Goal: Task Accomplishment & Management: Complete application form

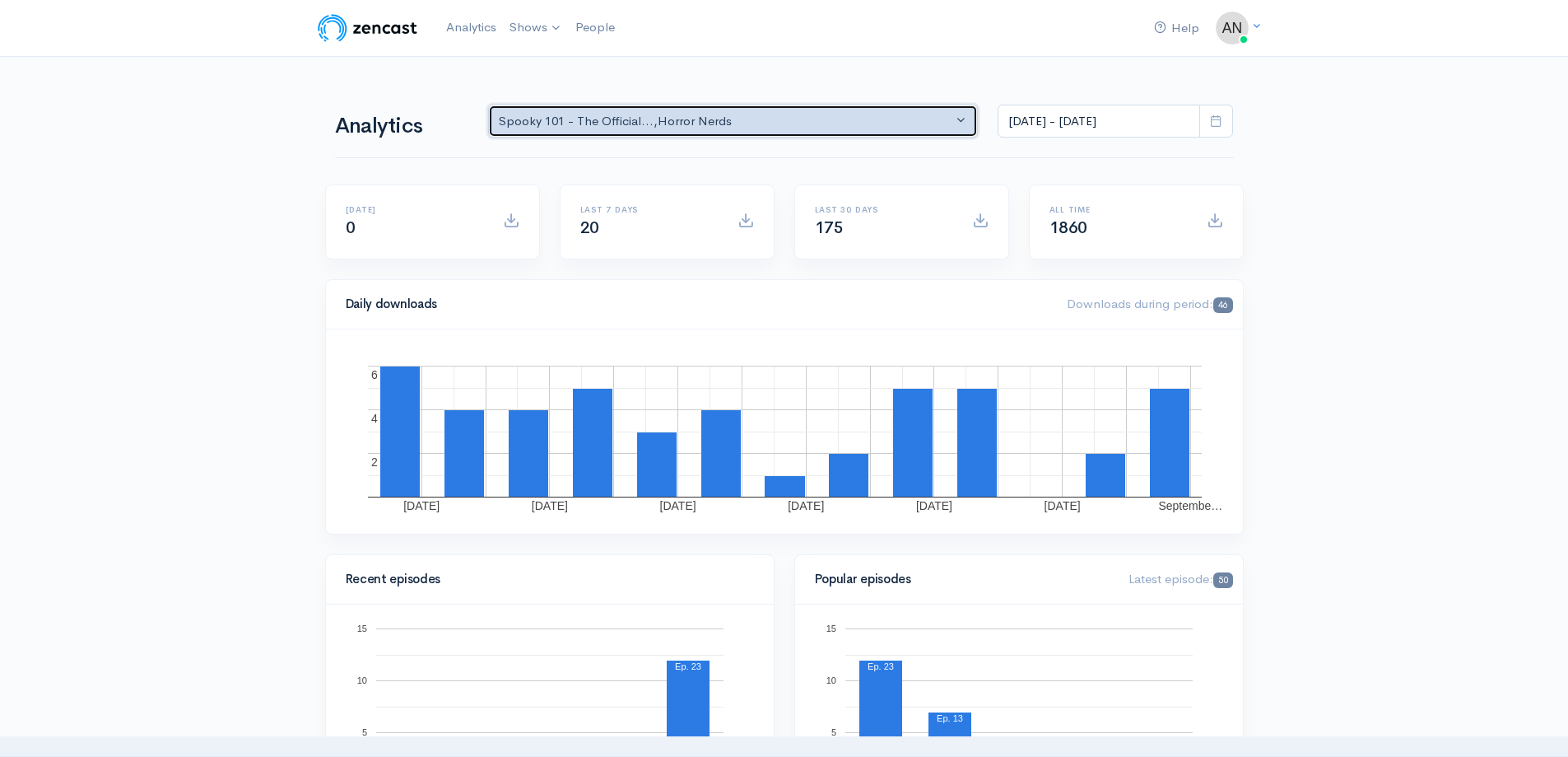
click at [614, 114] on div "Spooky 101 - The Official... , Horror Nerds" at bounding box center [726, 121] width 454 height 19
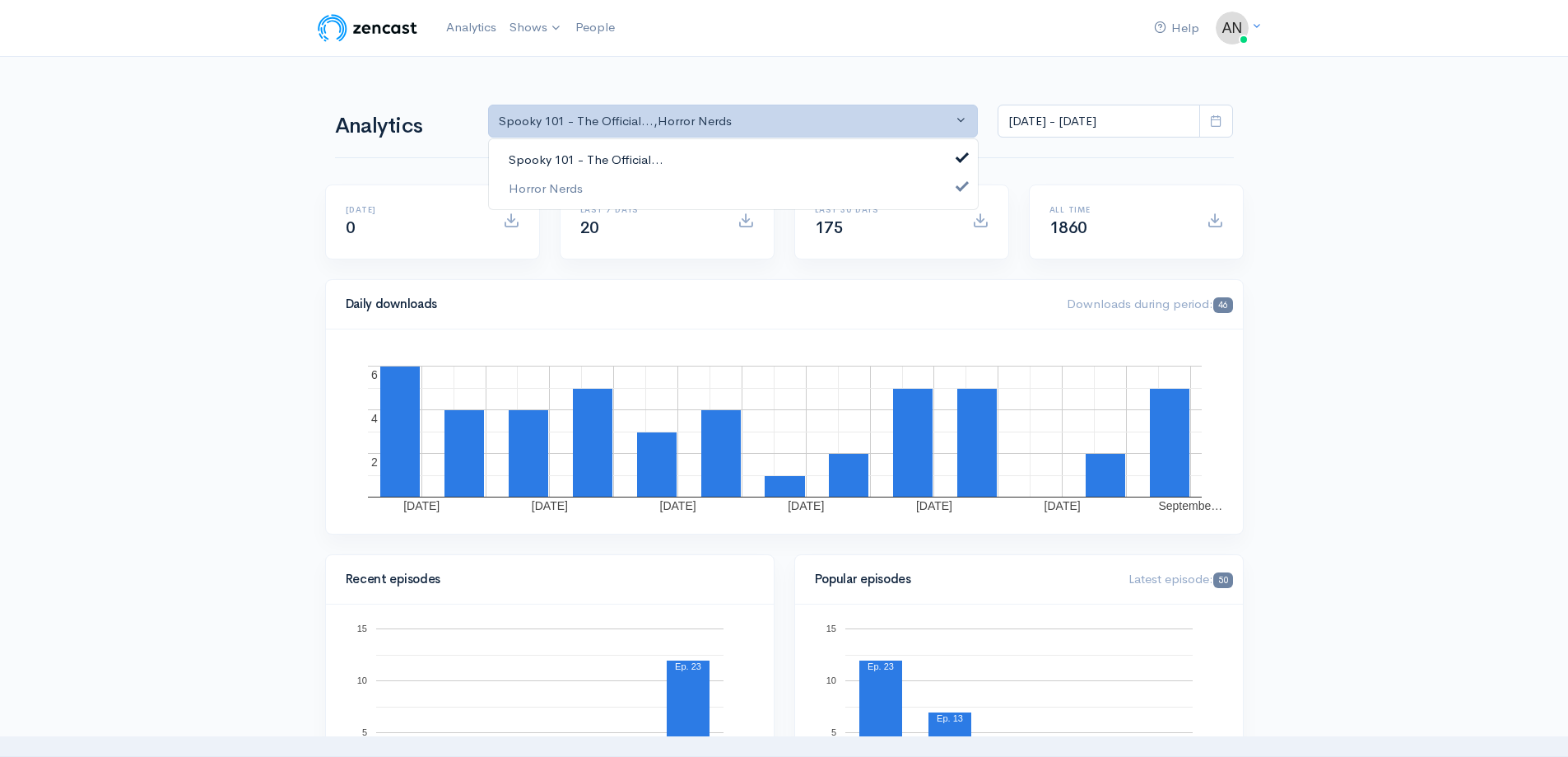
click at [616, 160] on span "Spooky 101 - The Official..." at bounding box center [586, 160] width 155 height 19
select select "14706"
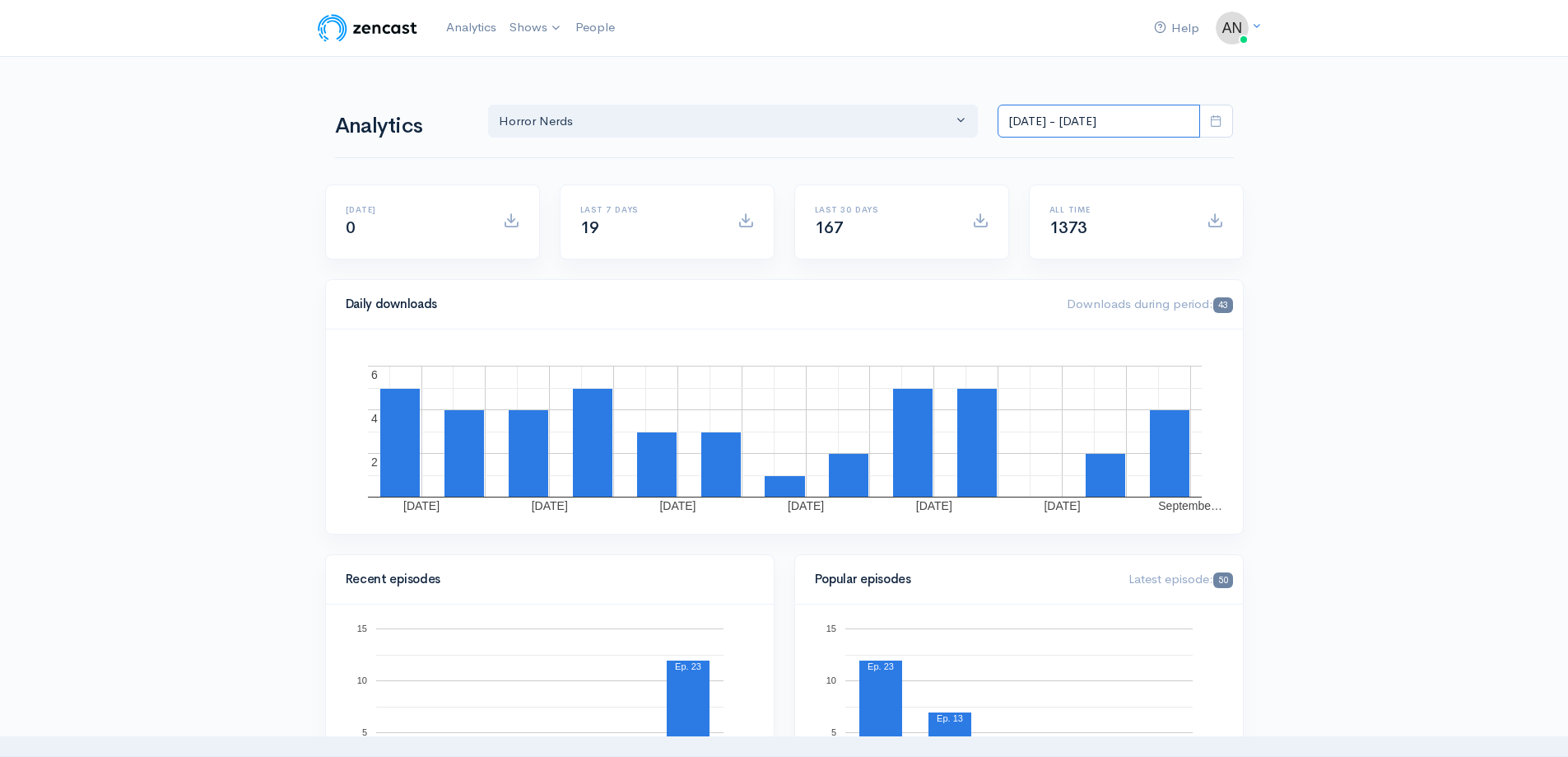
click at [1086, 130] on input "[DATE] - [DATE]" at bounding box center [1099, 121] width 203 height 34
click at [1046, 336] on li "All time" at bounding box center [1056, 336] width 115 height 25
type input "[DATE] - [DATE]"
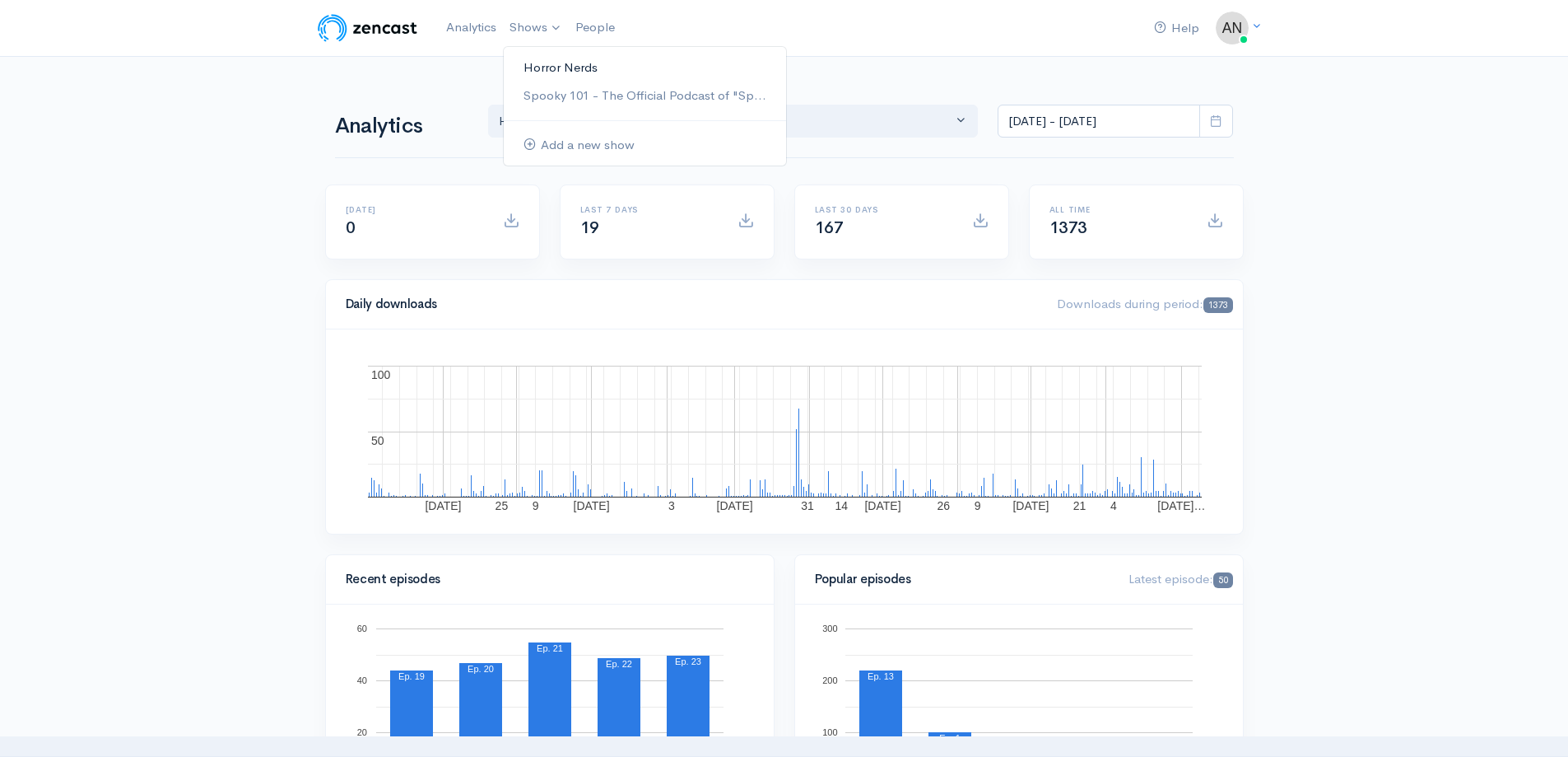
click at [543, 61] on link "Horror Nerds" at bounding box center [645, 68] width 282 height 29
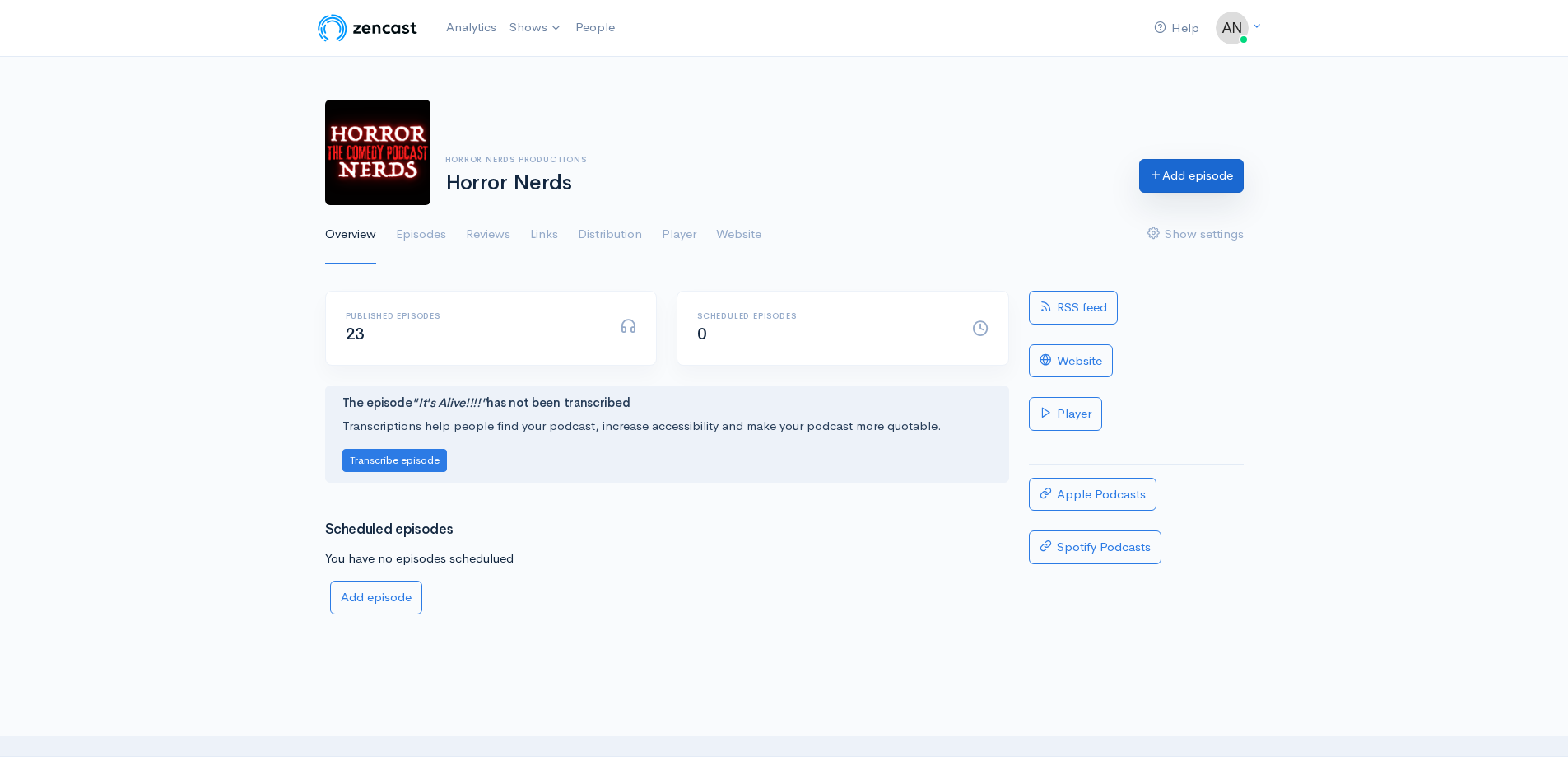
click at [1178, 177] on link "Add episode" at bounding box center [1191, 176] width 104 height 34
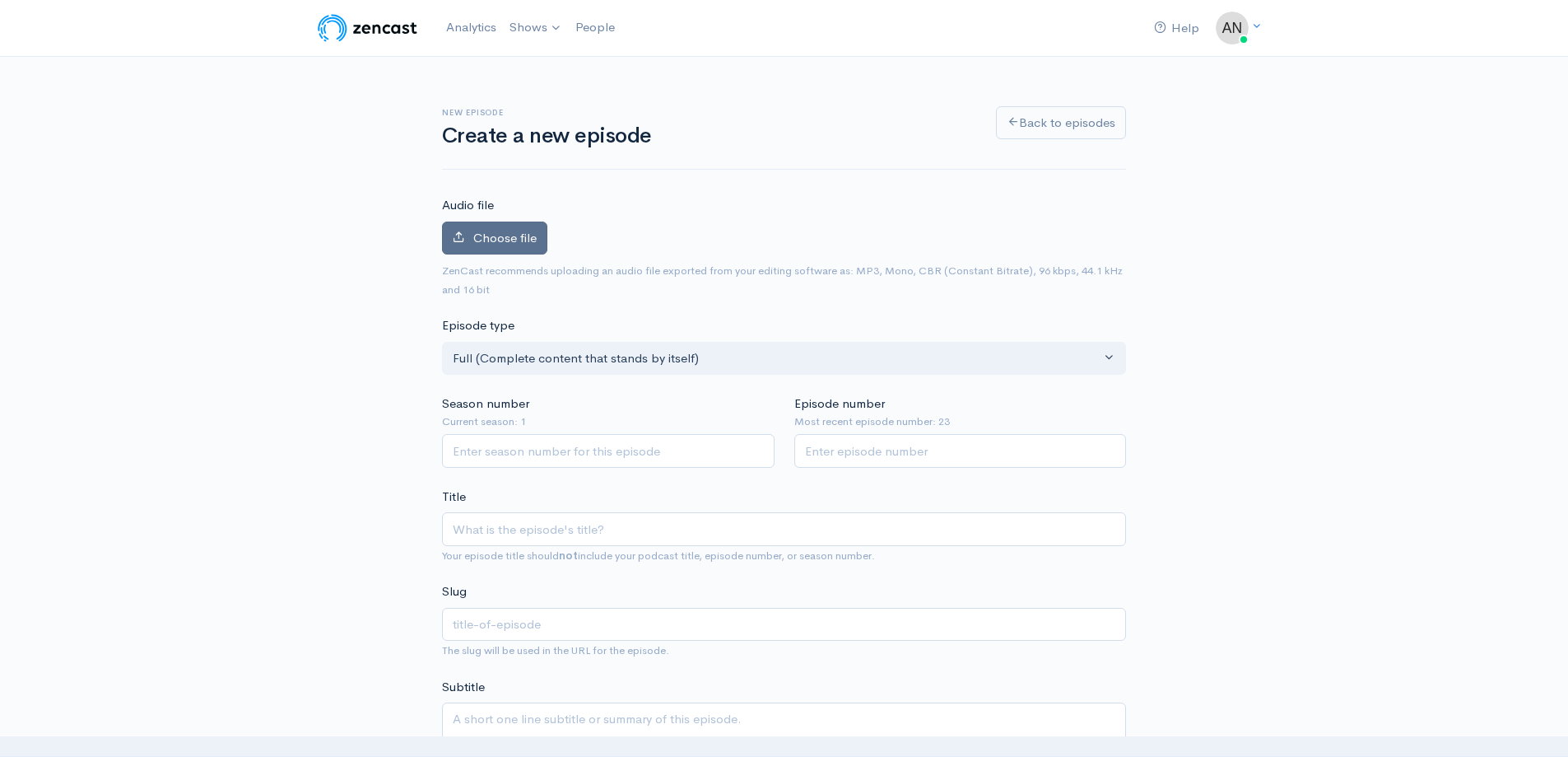
click at [499, 241] on span "Choose file" at bounding box center [504, 237] width 63 height 16
click at [0, 0] on input "Choose file" at bounding box center [0, 0] width 0 height 0
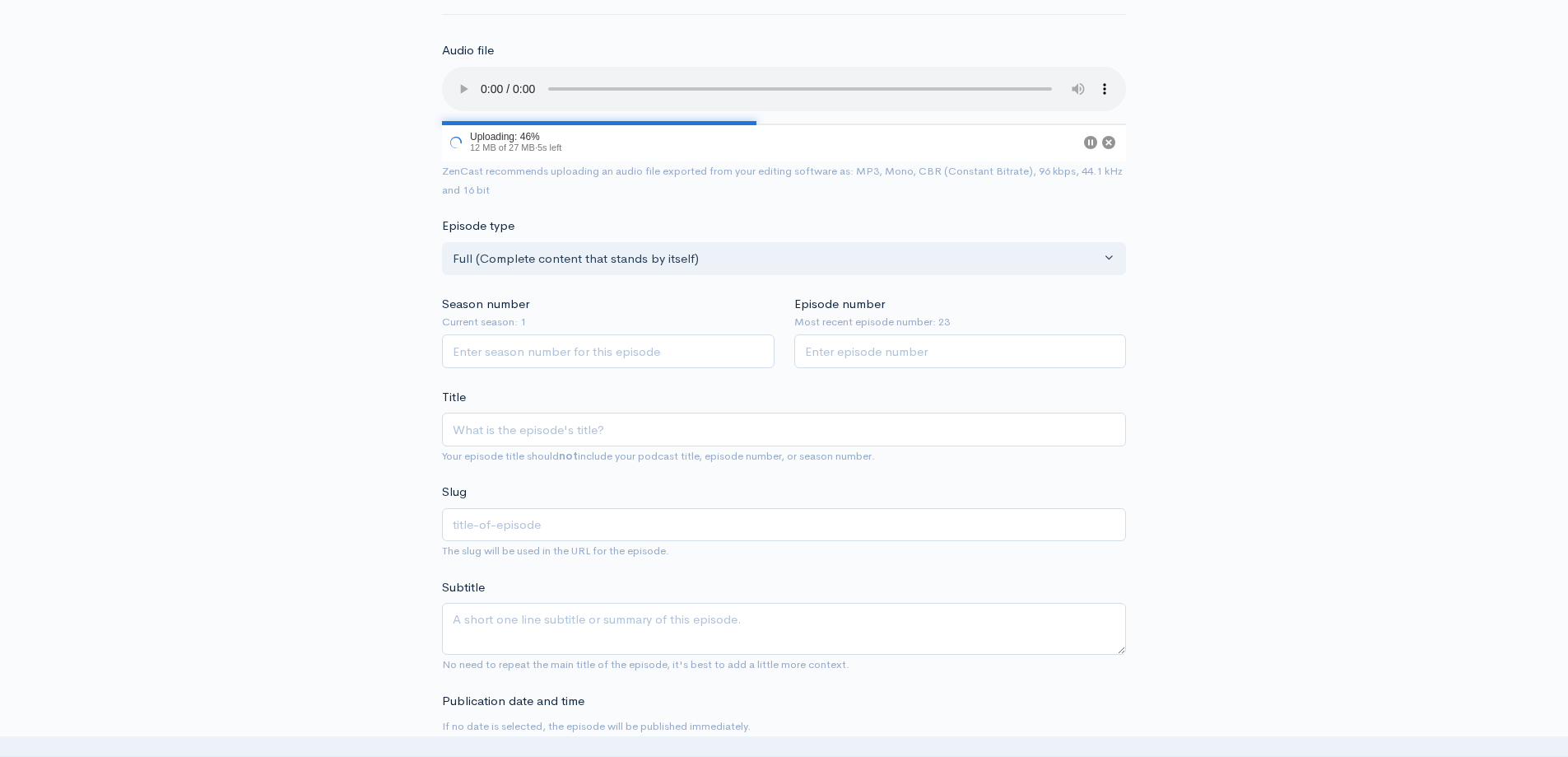
scroll to position [165, 0]
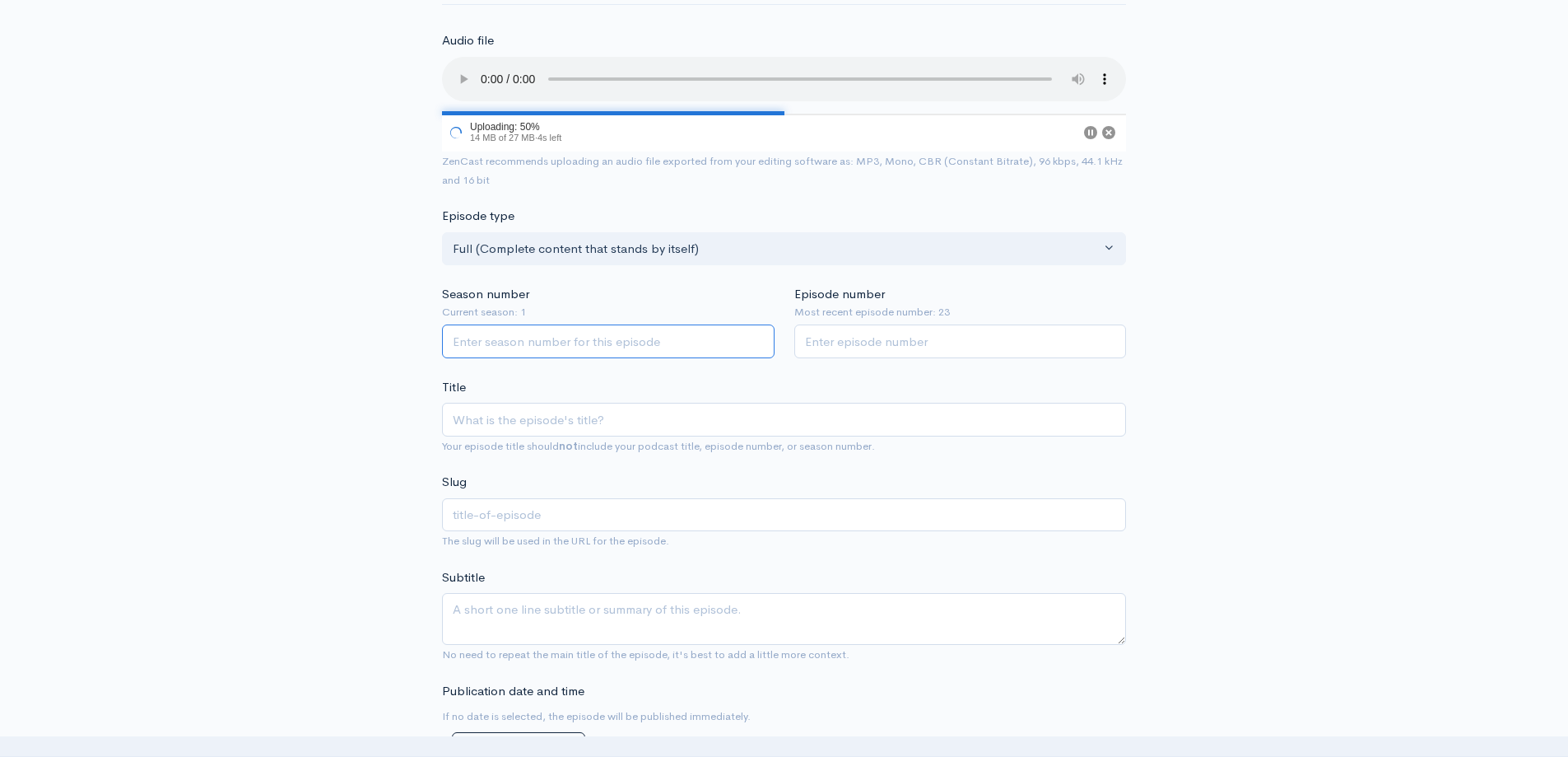
click at [641, 342] on input "Season number" at bounding box center [609, 341] width 333 height 34
type input "1"
type input "24"
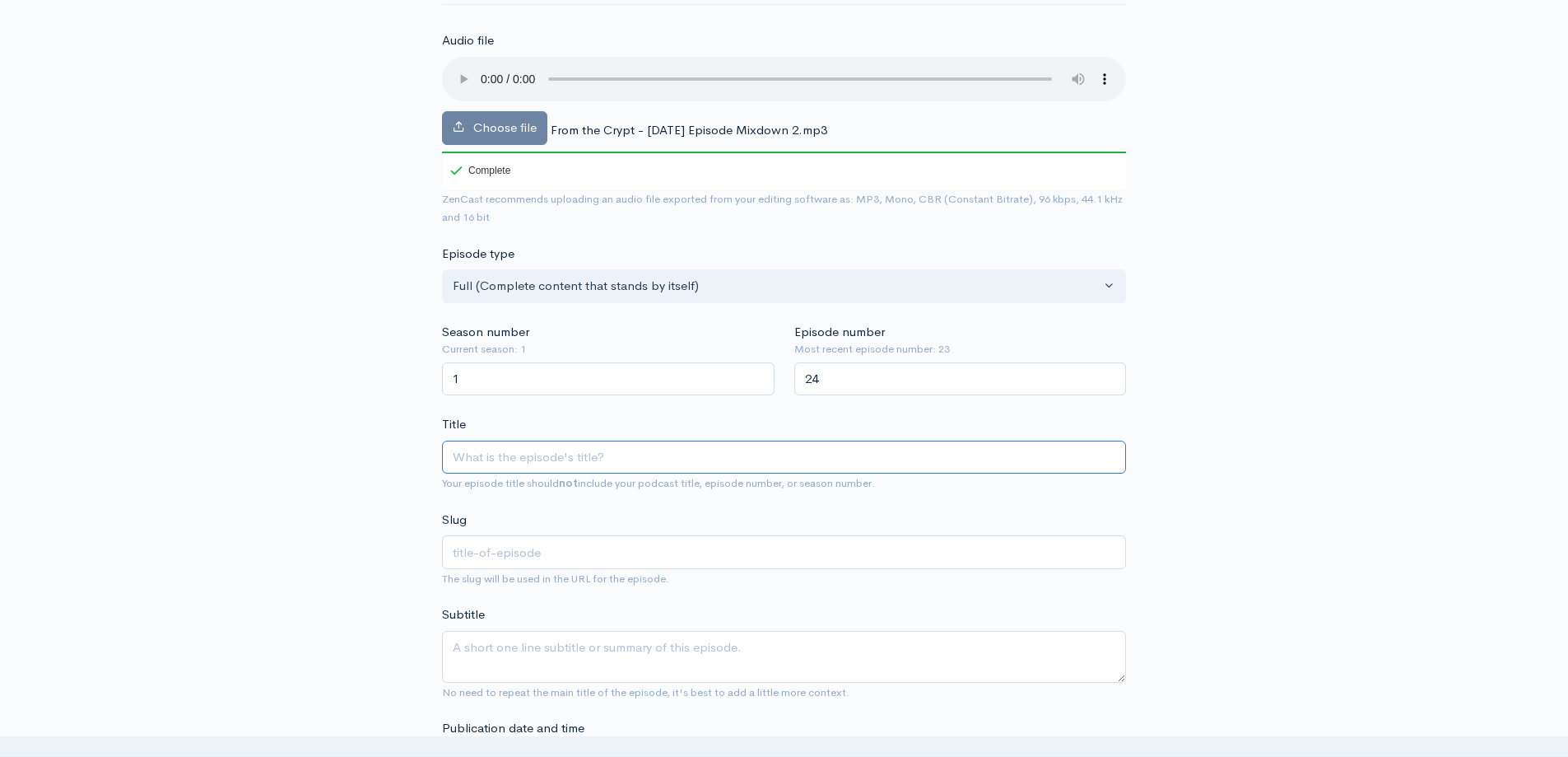
click at [533, 463] on input "Title" at bounding box center [784, 458] width 684 height 34
paste input "From the Crypt: On Set with Ice Nine Kills’ A Work of Art"
type input "From the Crypt: On Set with Ice Nine Kills’ A Work of Art"
type input "from-the-crypt-on-set-with-ice-nine-kills-a-work-of-art"
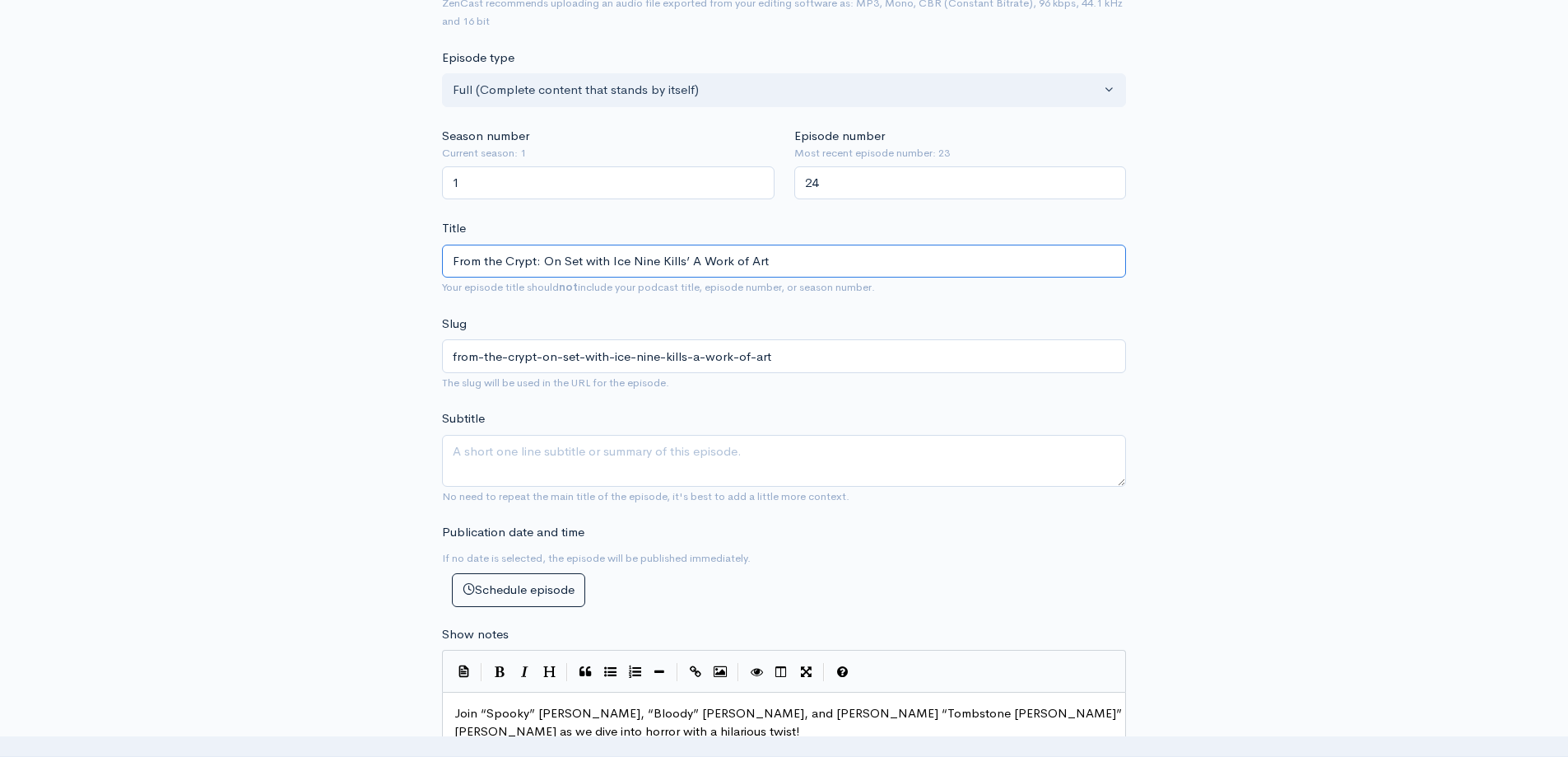
scroll to position [412, 0]
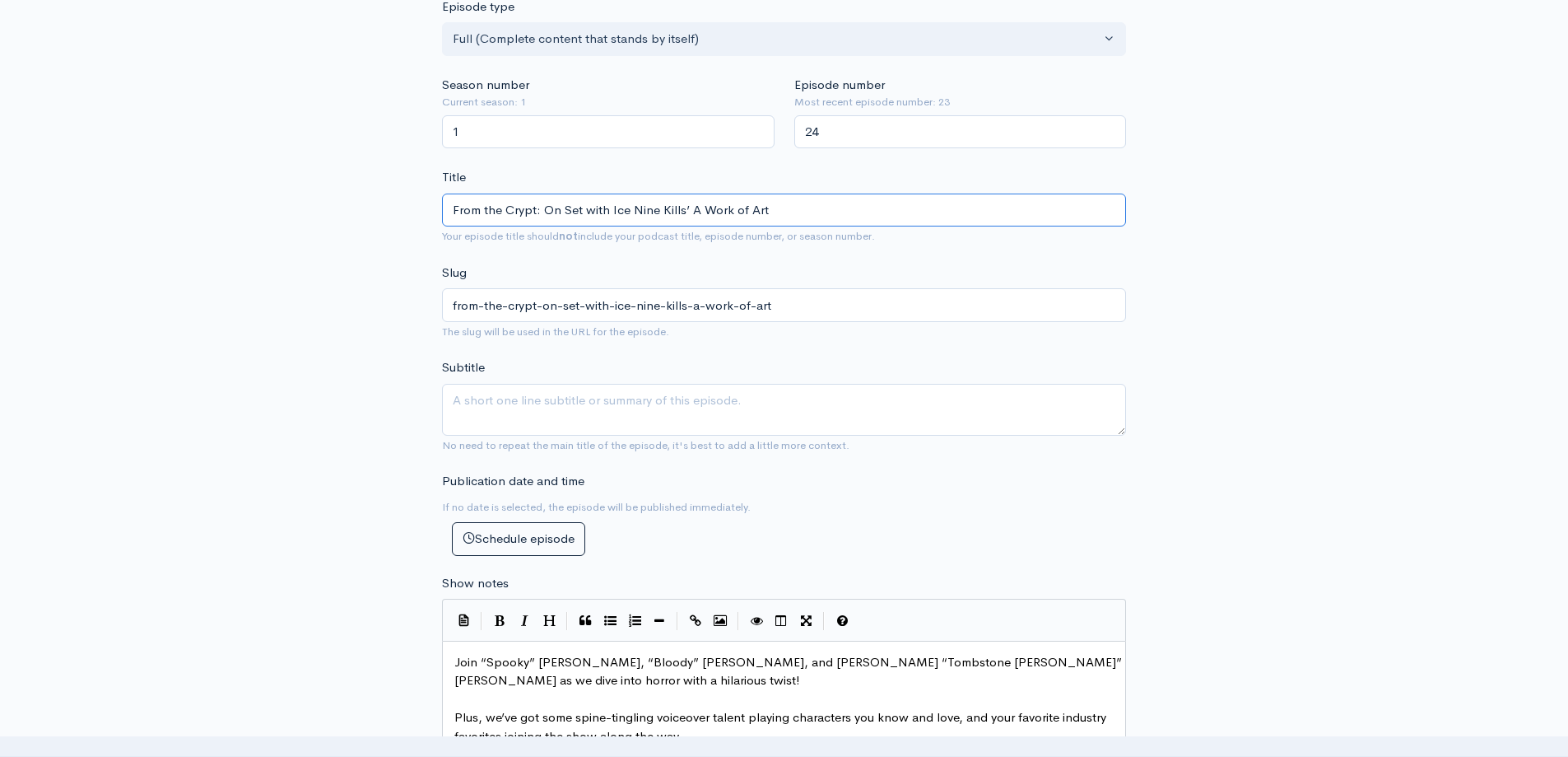
type input "From the Crypt: On Set with Ice Nine Kills’ A Work of Art"
click at [685, 397] on textarea "Subtitle" at bounding box center [784, 410] width 684 height 52
paste textarea "The Horror Nerds Comedy Podcast gang steps straight into a horror music fever d…"
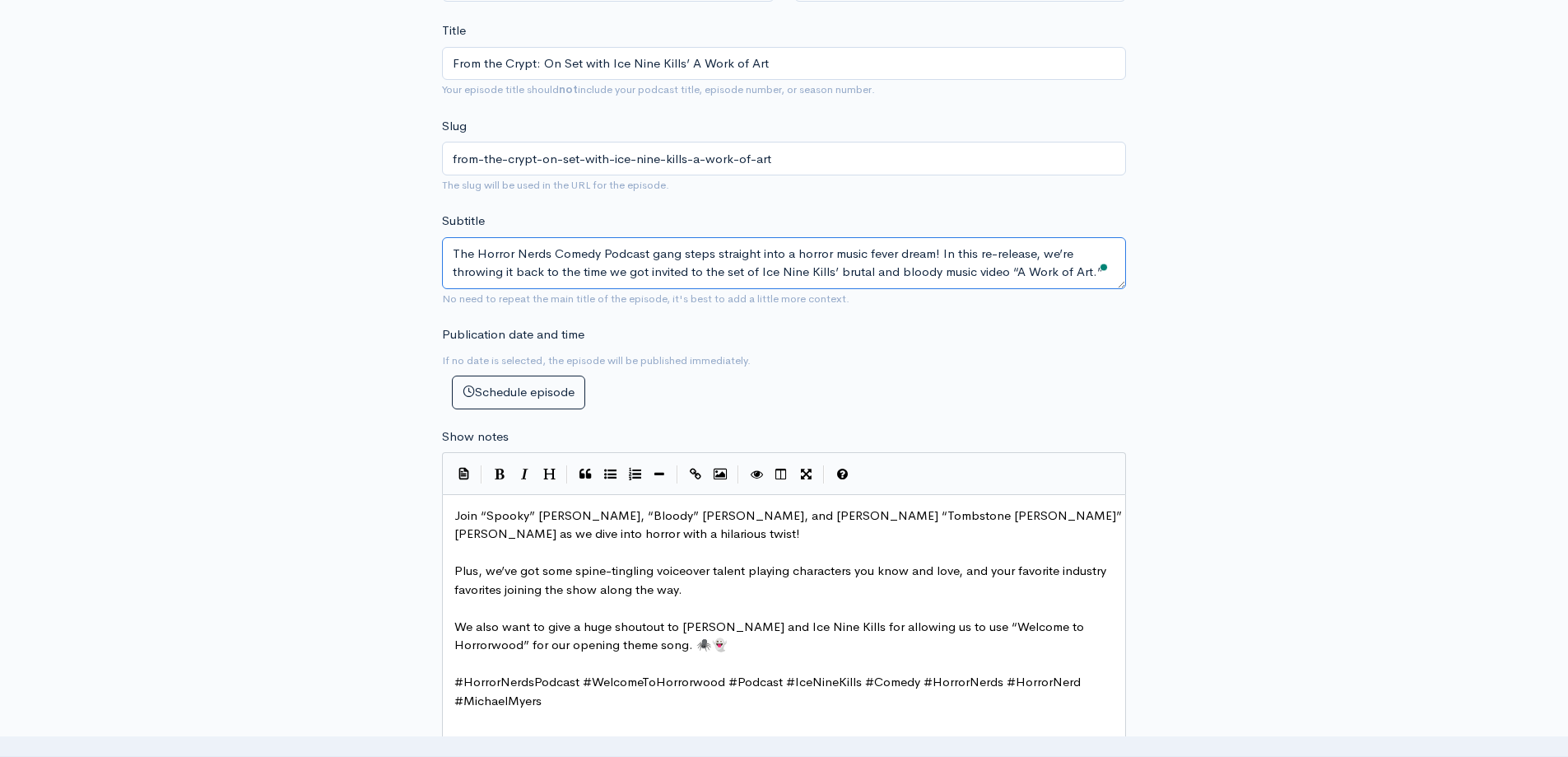
scroll to position [576, 0]
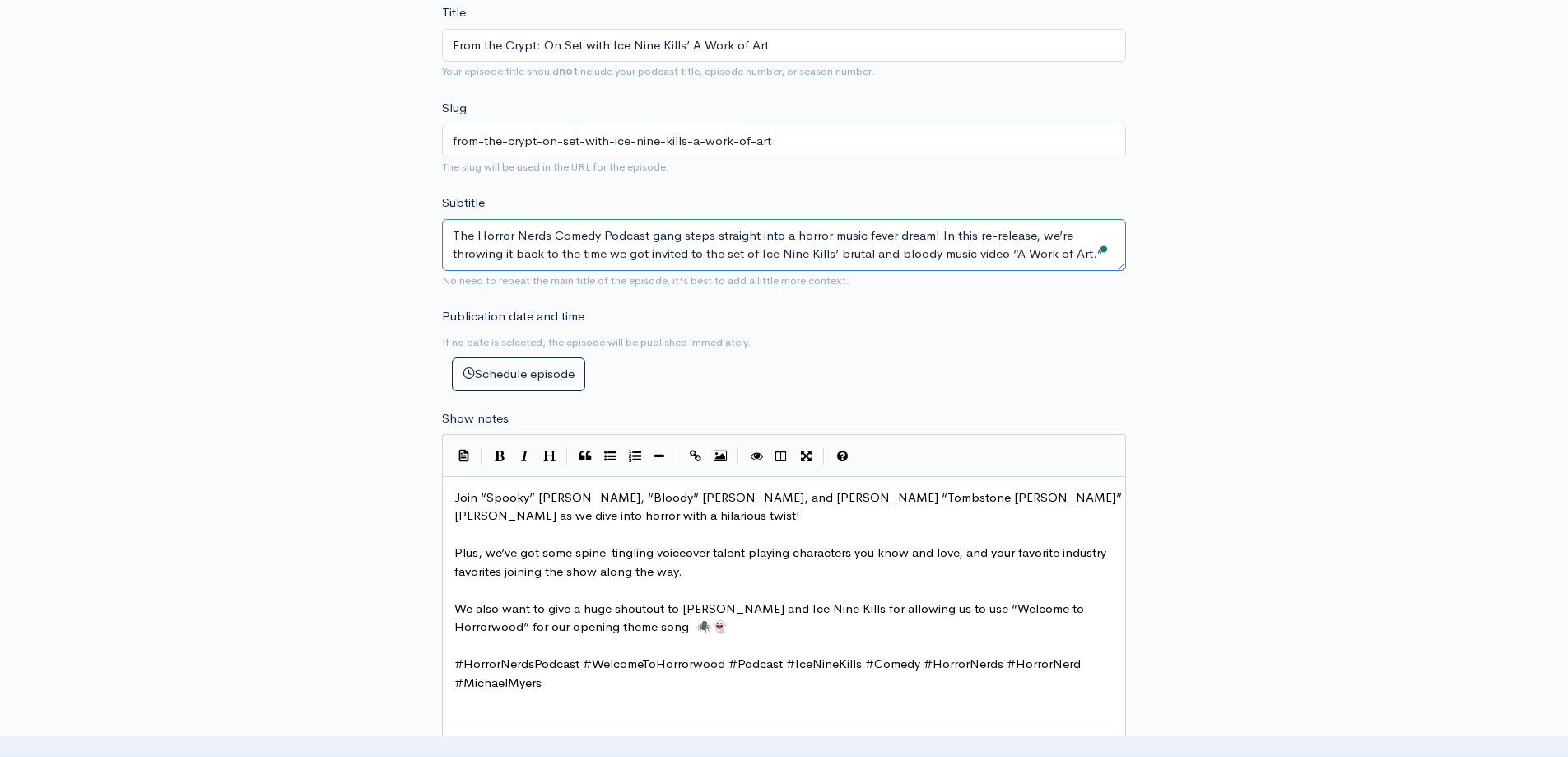
type textarea "The Horror Nerds Comedy Podcast gang steps straight into a horror music fever d…"
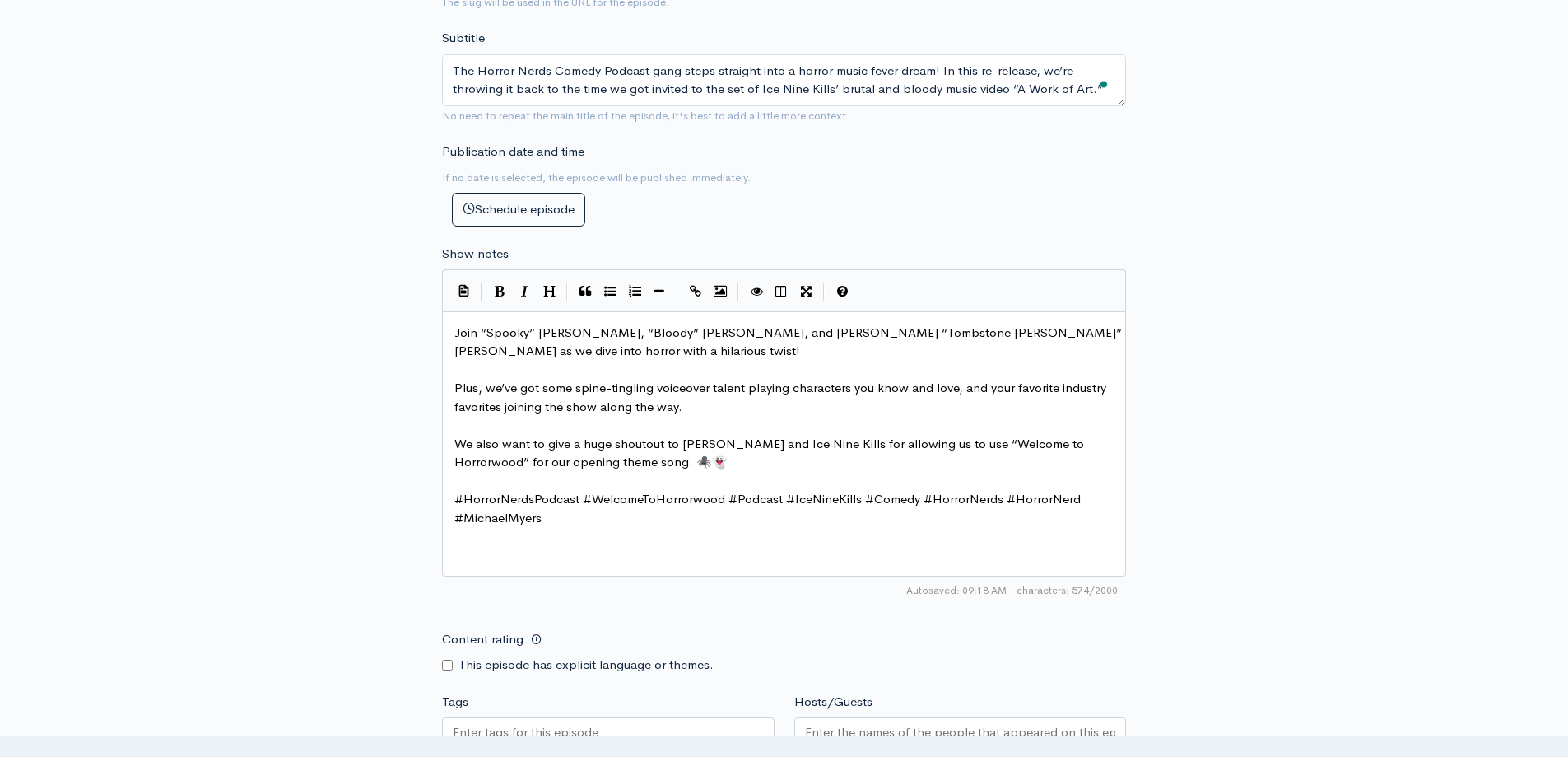
scroll to position [6, 0]
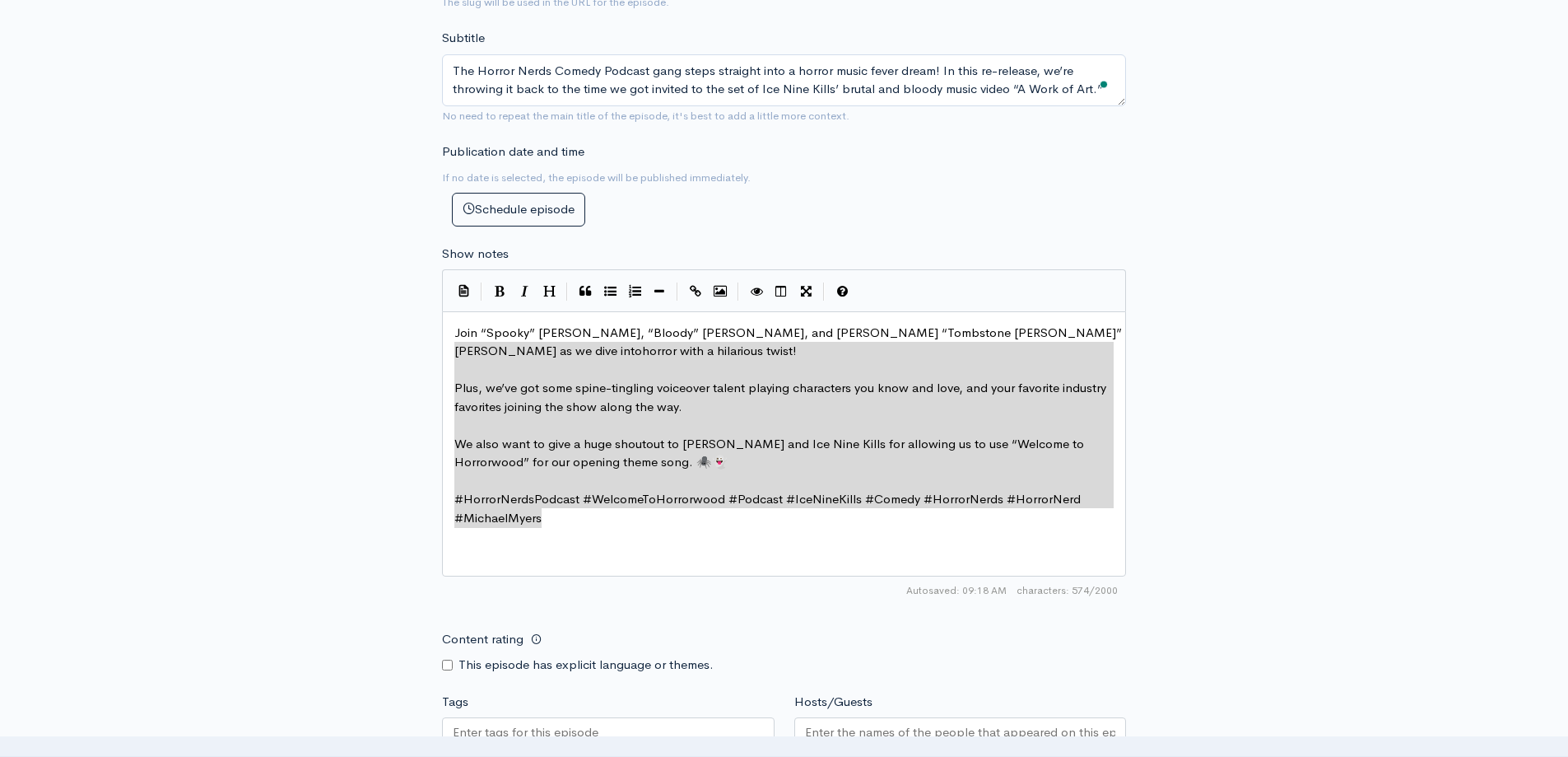
type textarea "Join “Spooky” [PERSON_NAME], “Bloody” [PERSON_NAME], and [PERSON_NAME] “Tombsto…"
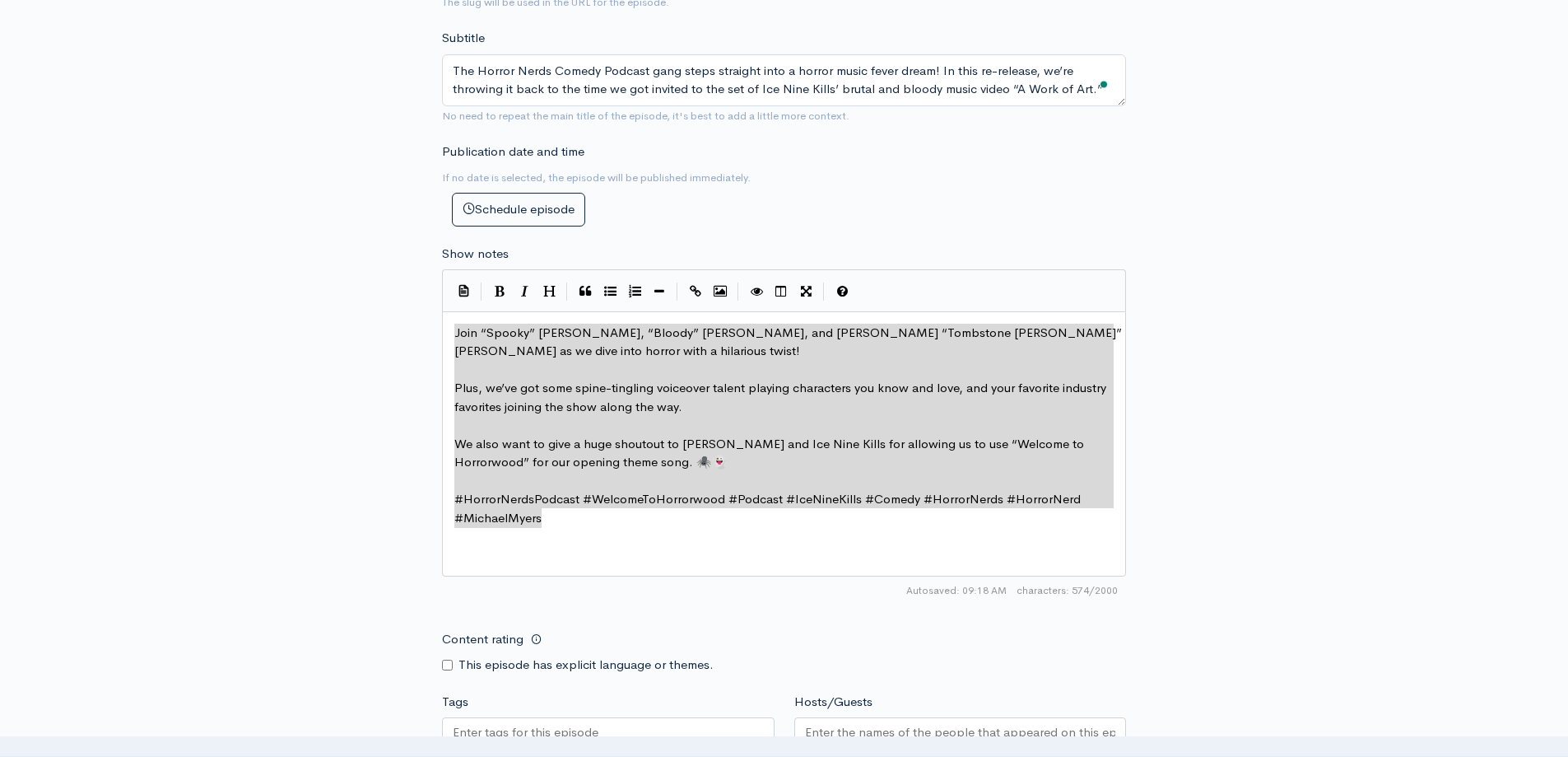
drag, startPoint x: 558, startPoint y: 521, endPoint x: 446, endPoint y: 331, distance: 220.6
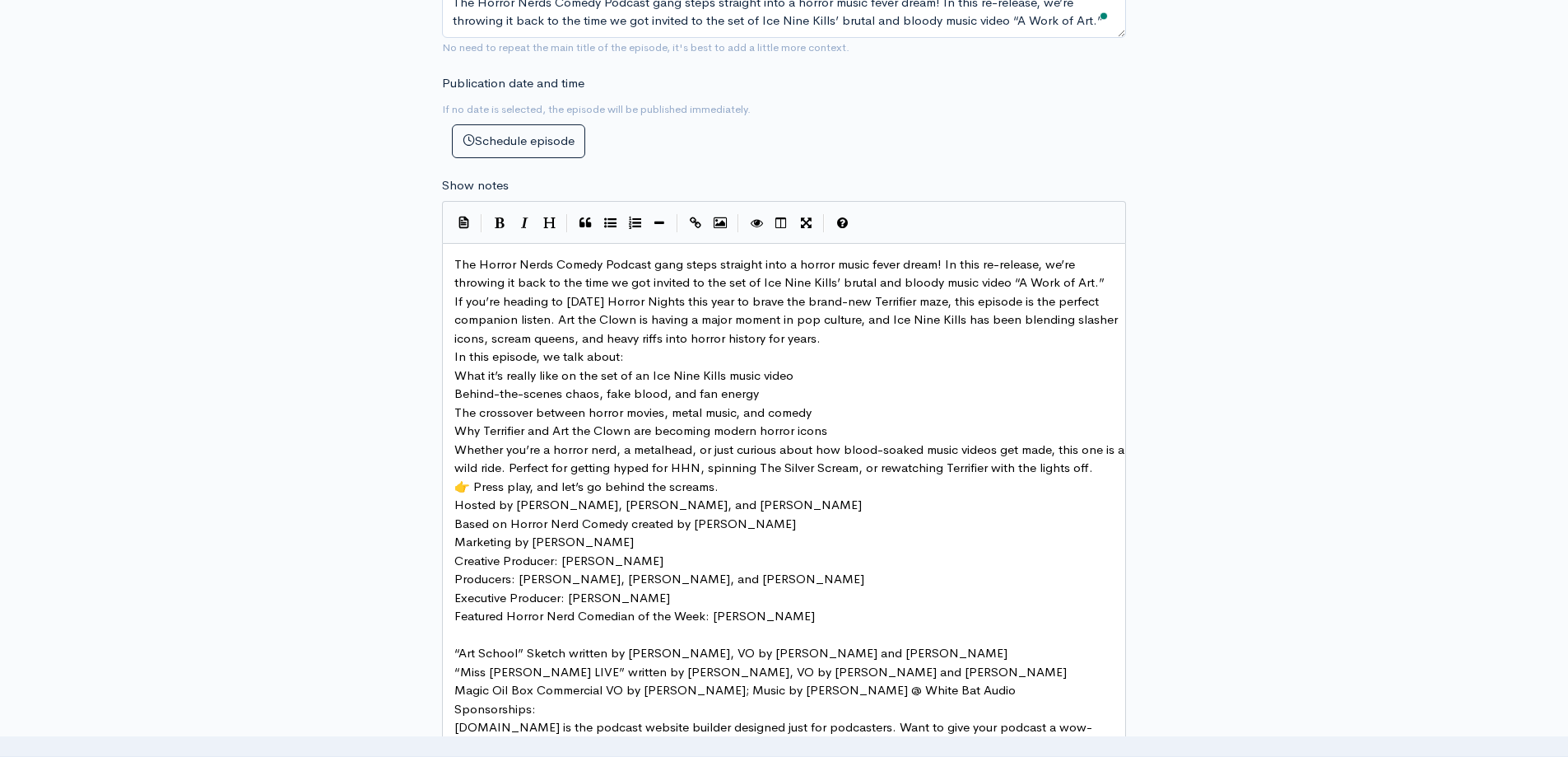
scroll to position [803, 0]
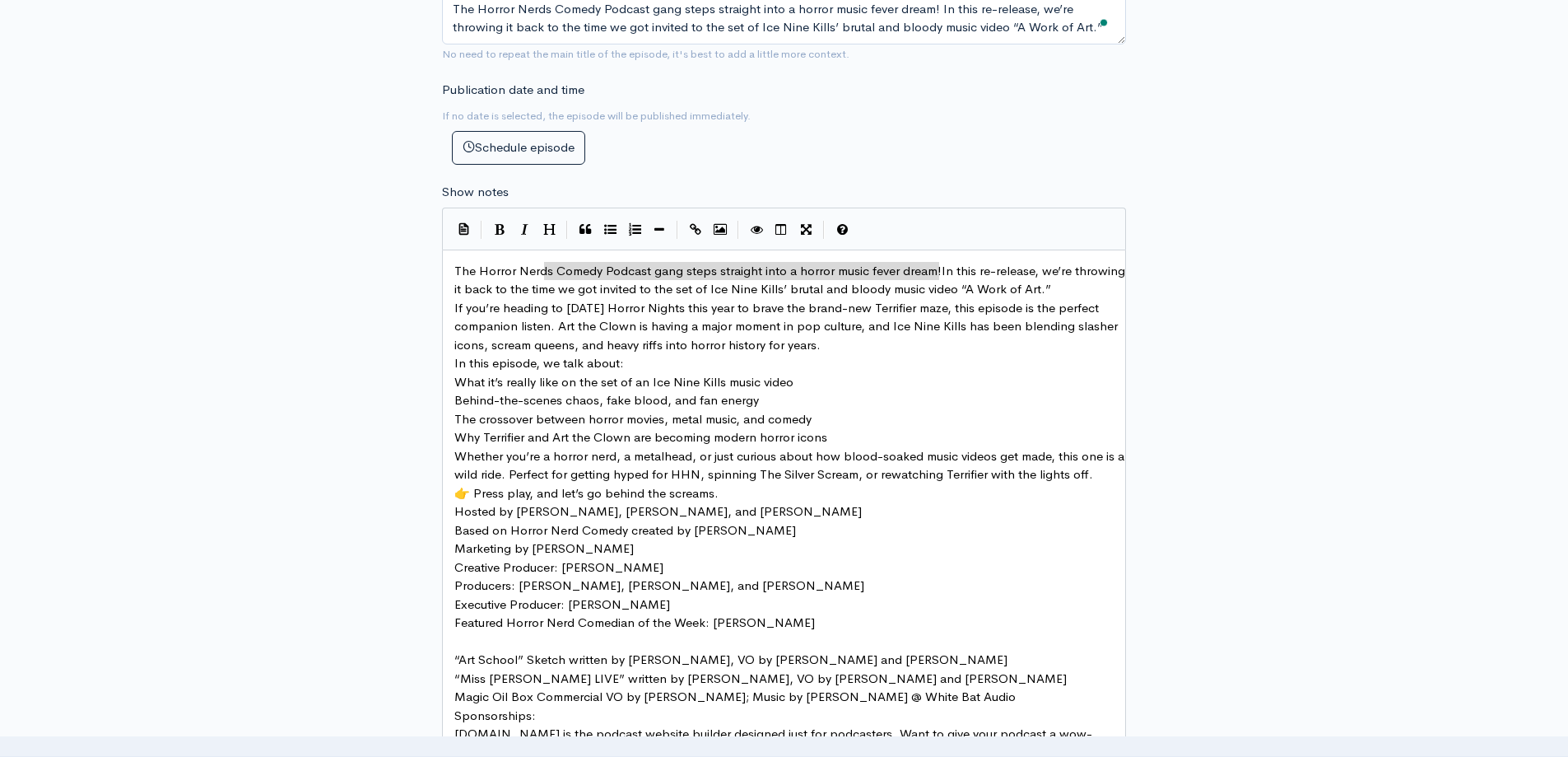
type textarea "The Horror Nerds Comedy Podcast gang steps straight into a horror music fever d…"
drag, startPoint x: 940, startPoint y: 270, endPoint x: 431, endPoint y: 264, distance: 509.0
click at [657, 289] on pre "In this re-release, we’re throwing it back to the time we got invited to the se…" at bounding box center [790, 280] width 678 height 37
click at [454, 304] on span "If you’re heading to [DATE] Horror Nights this year to brave the brand-new Terr…" at bounding box center [787, 326] width 667 height 53
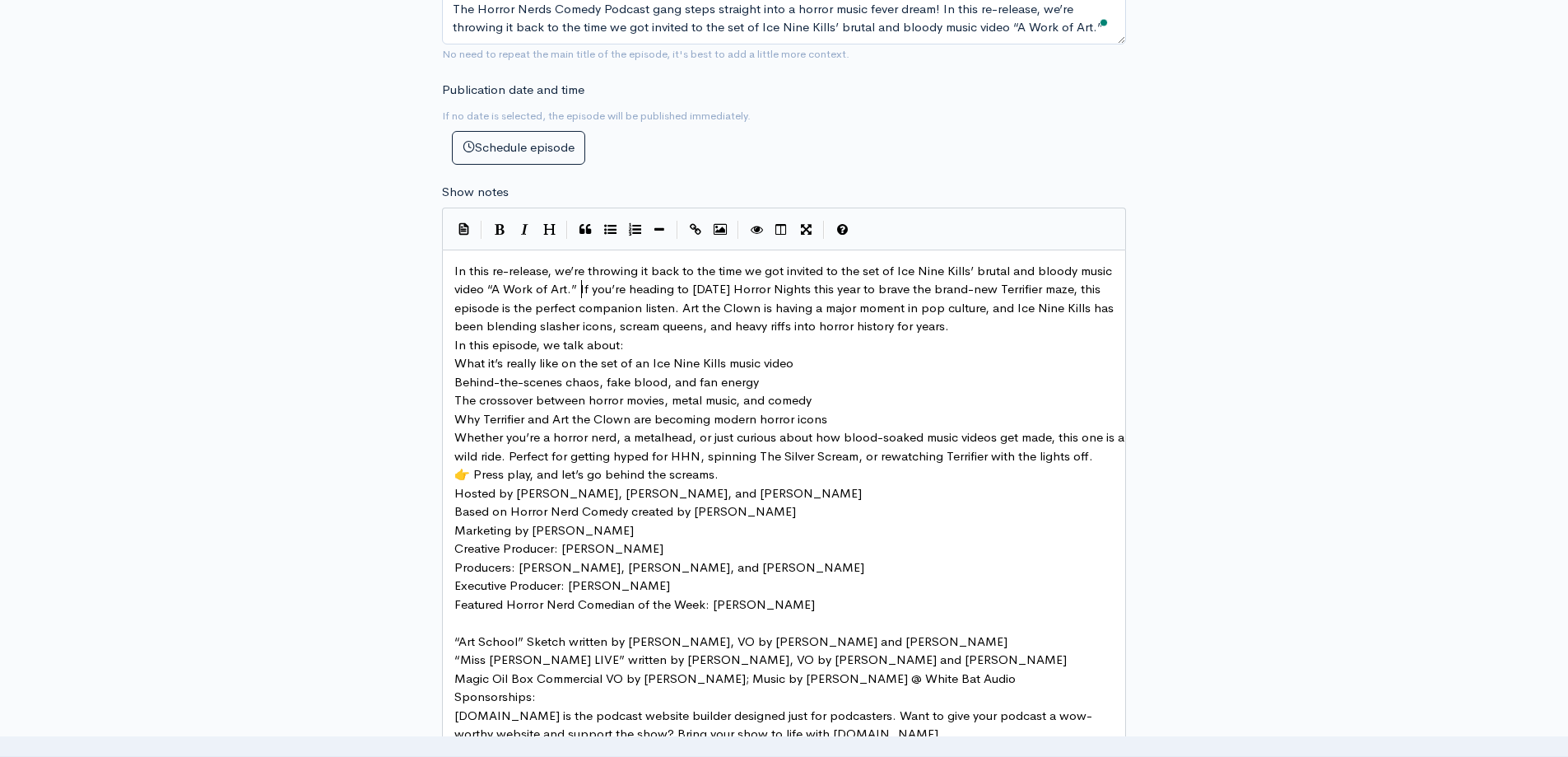
scroll to position [6, 2]
click at [978, 324] on pre "In this re-release, we’re throwing it back to the time we got invited to the se…" at bounding box center [790, 299] width 678 height 74
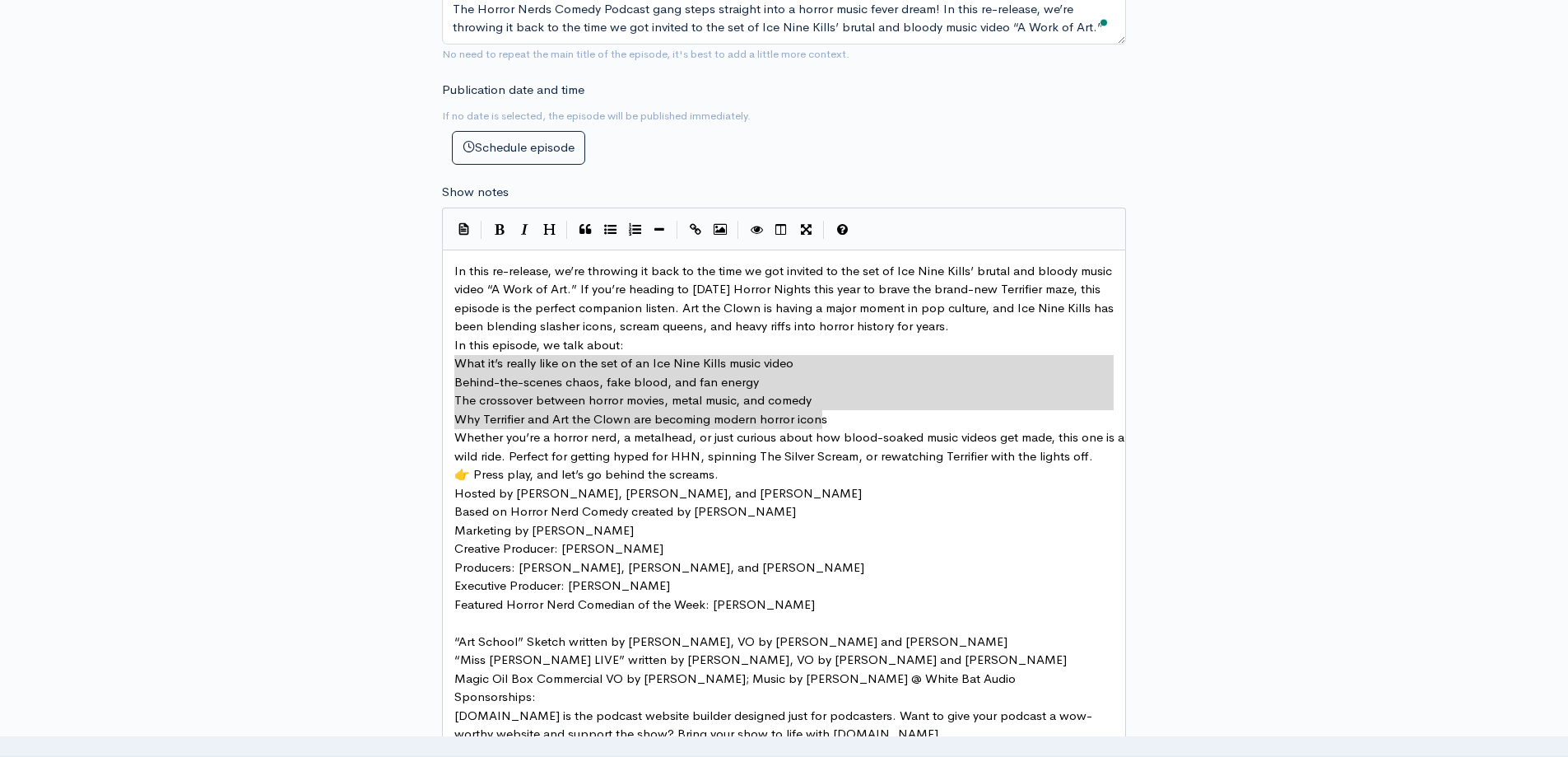
drag, startPoint x: 455, startPoint y: 358, endPoint x: 844, endPoint y: 410, distance: 392.5
click at [613, 232] on icon "Generic List" at bounding box center [610, 229] width 13 height 13
type textarea "* Behind-the-scenes chaos, fake blood, and fan energy * The crossover between h…"
click at [667, 340] on pre "In this episode, we talk about:" at bounding box center [790, 345] width 678 height 19
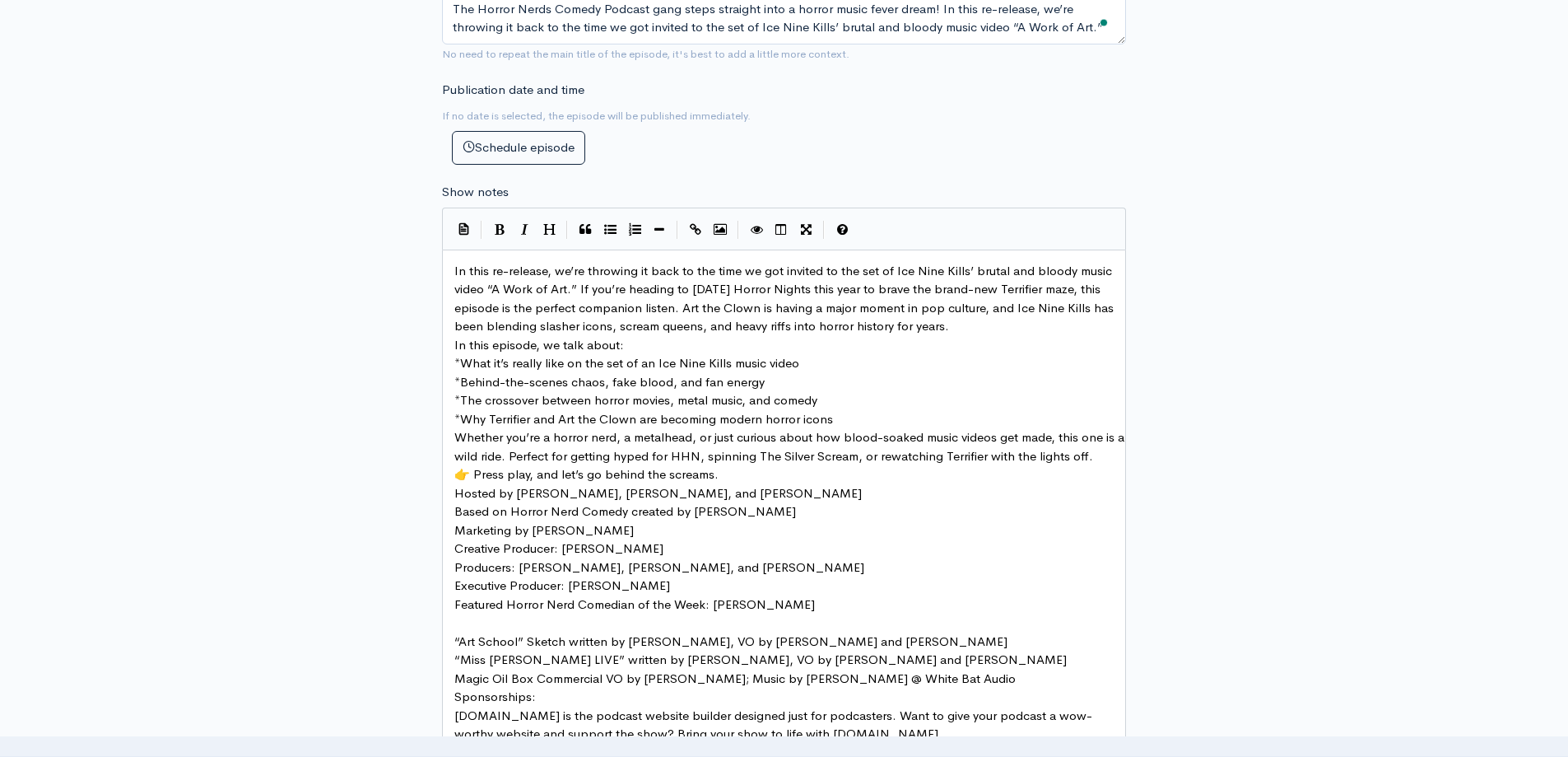
click at [853, 416] on pre "* Why Terrifier and Art the Clown are becoming modern horror icons" at bounding box center [790, 420] width 678 height 19
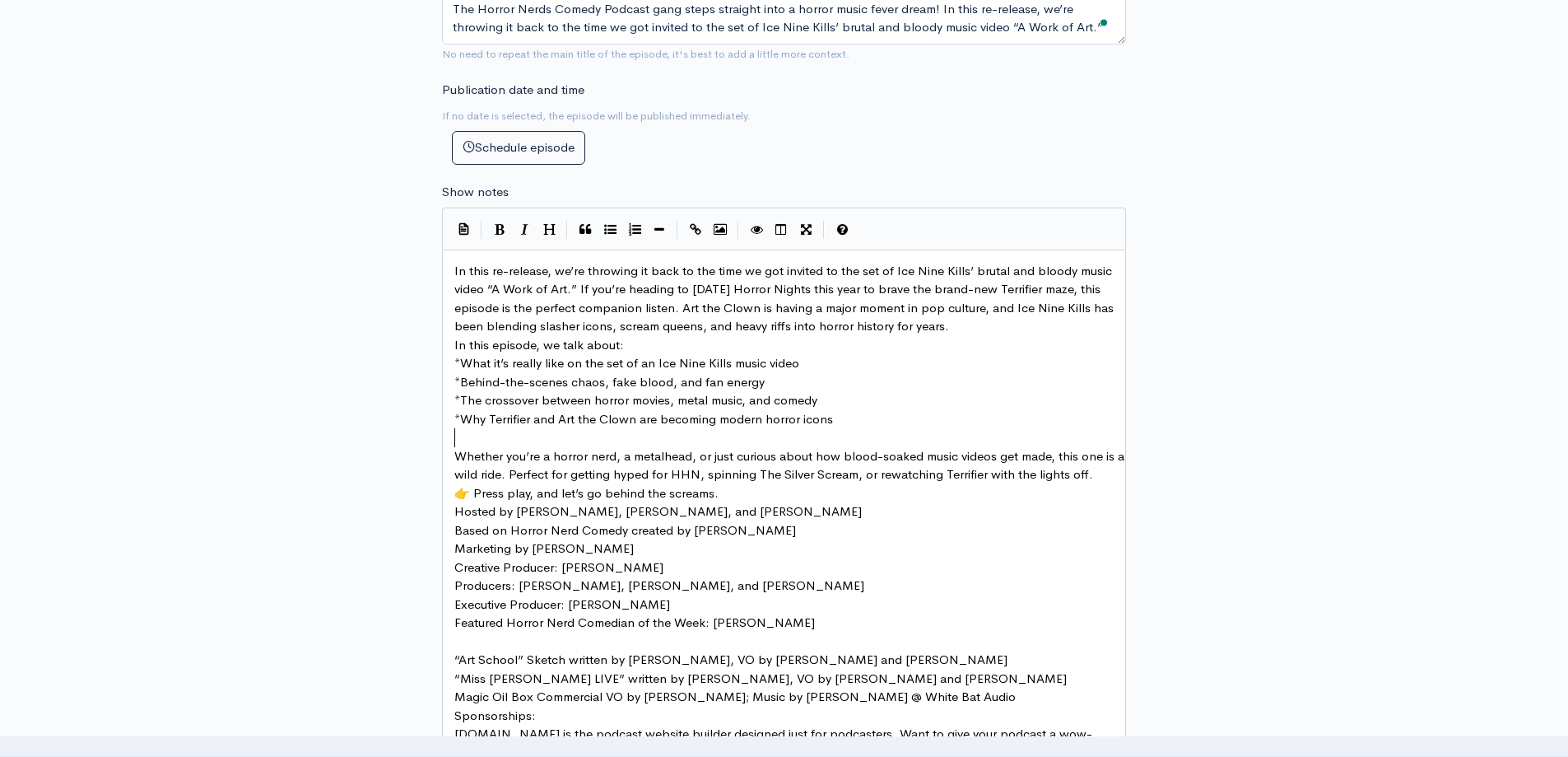
click at [981, 327] on pre "In this re-release, we’re throwing it back to the time we got invited to the se…" at bounding box center [790, 299] width 678 height 74
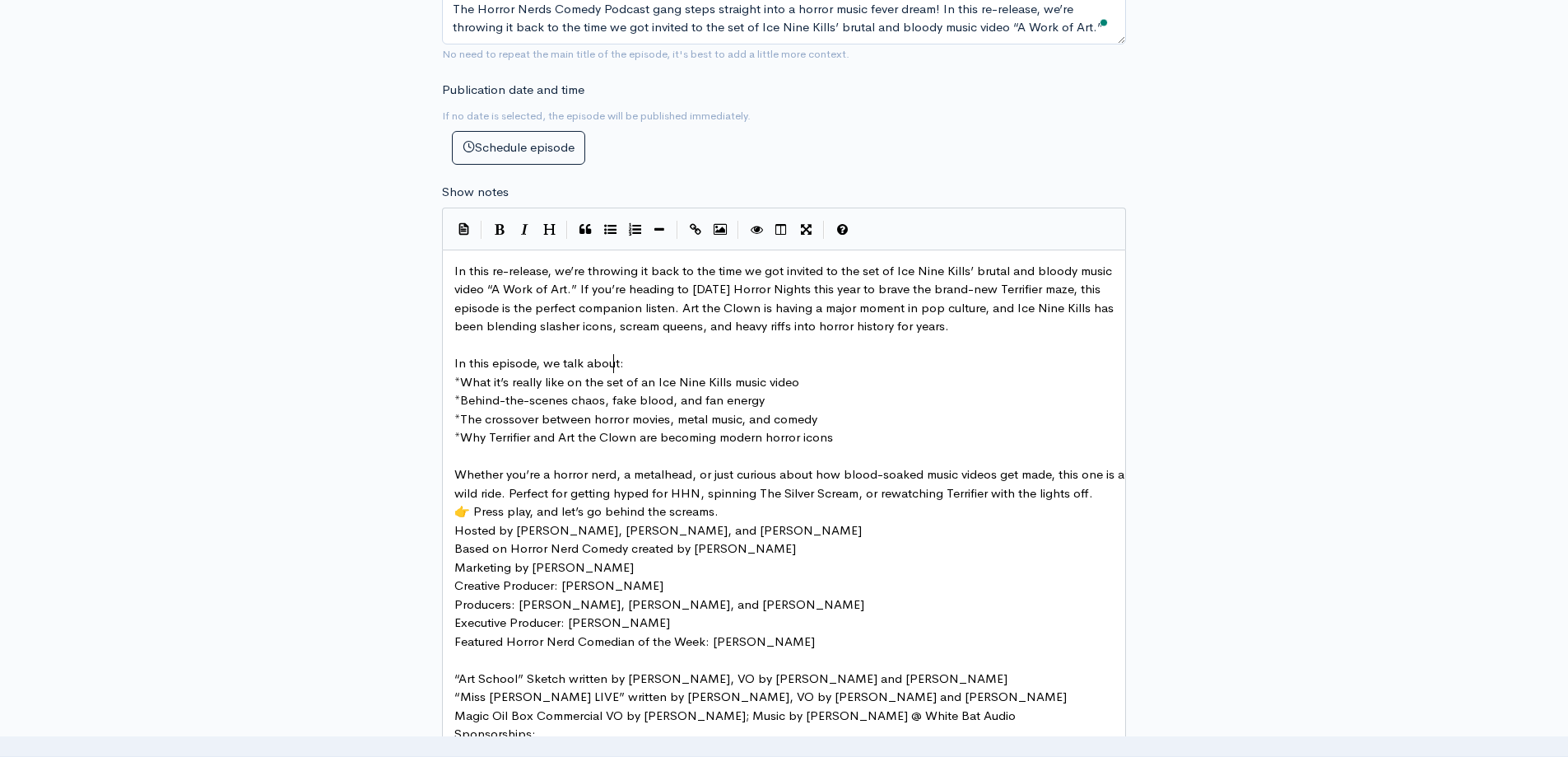
click at [611, 360] on span "In this episode, we talk about:" at bounding box center [539, 363] width 170 height 16
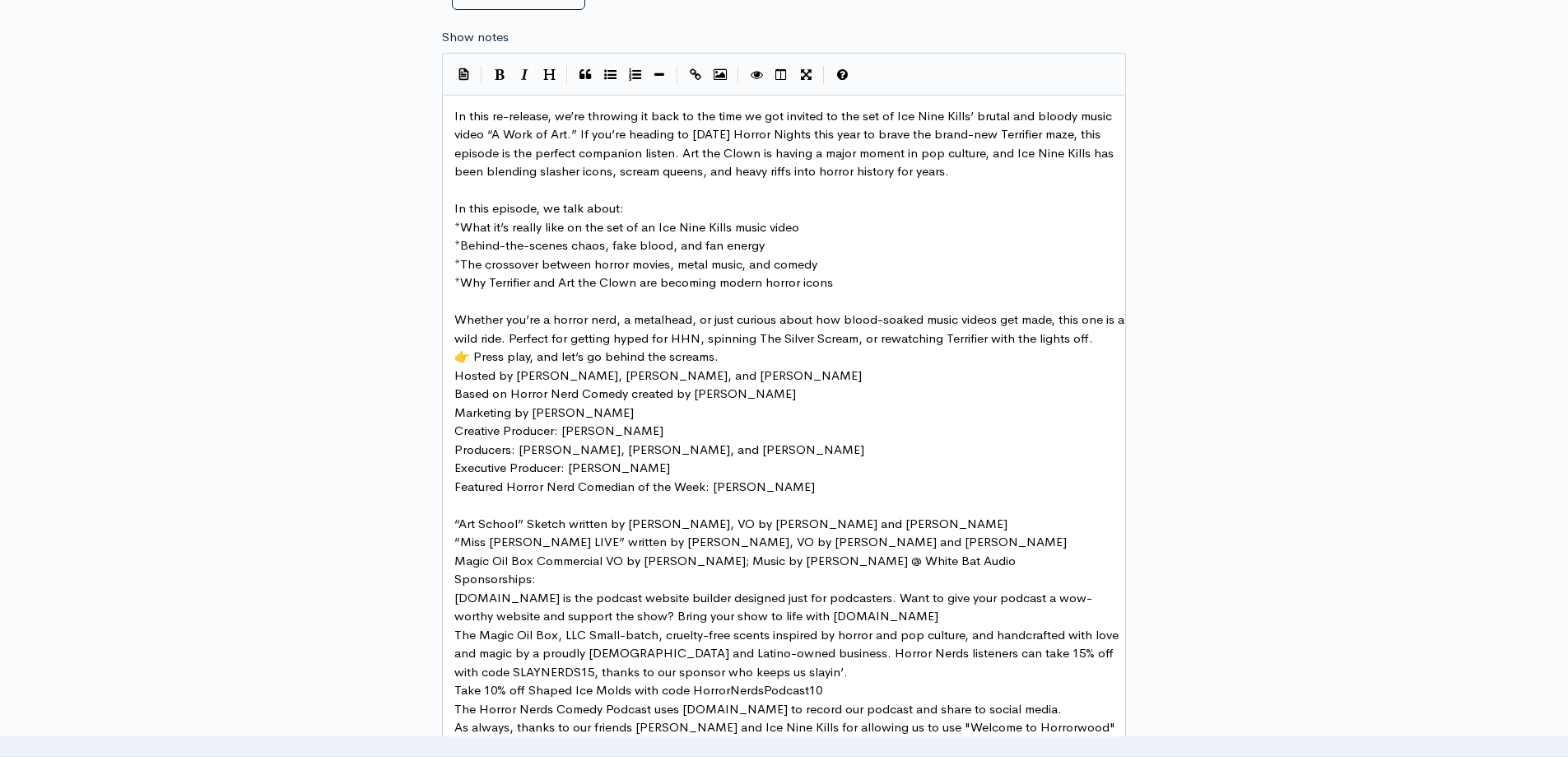
scroll to position [968, 0]
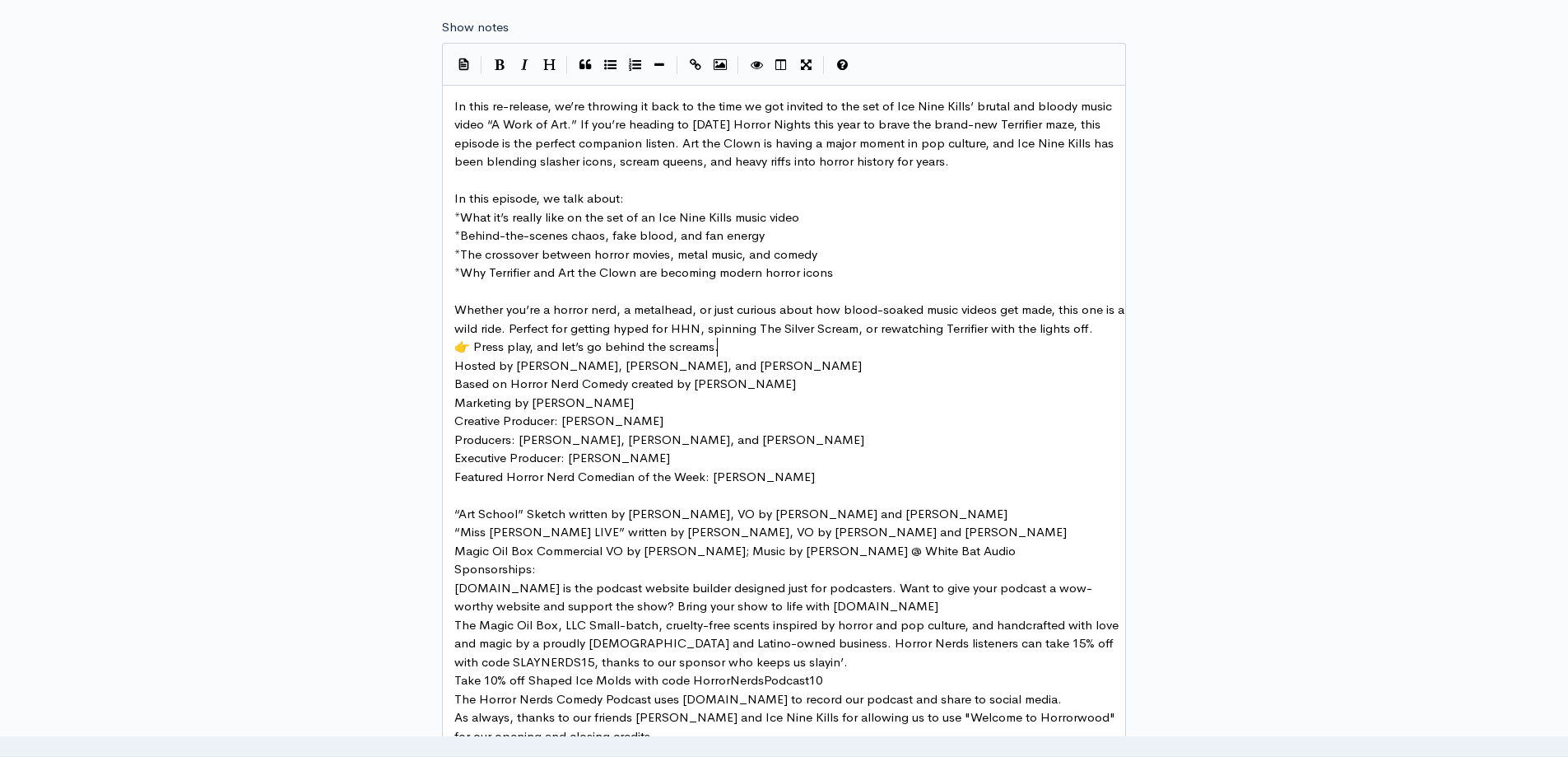
click at [730, 343] on pre "👉 Press play, and let’s go behind the screams." at bounding box center [790, 347] width 678 height 19
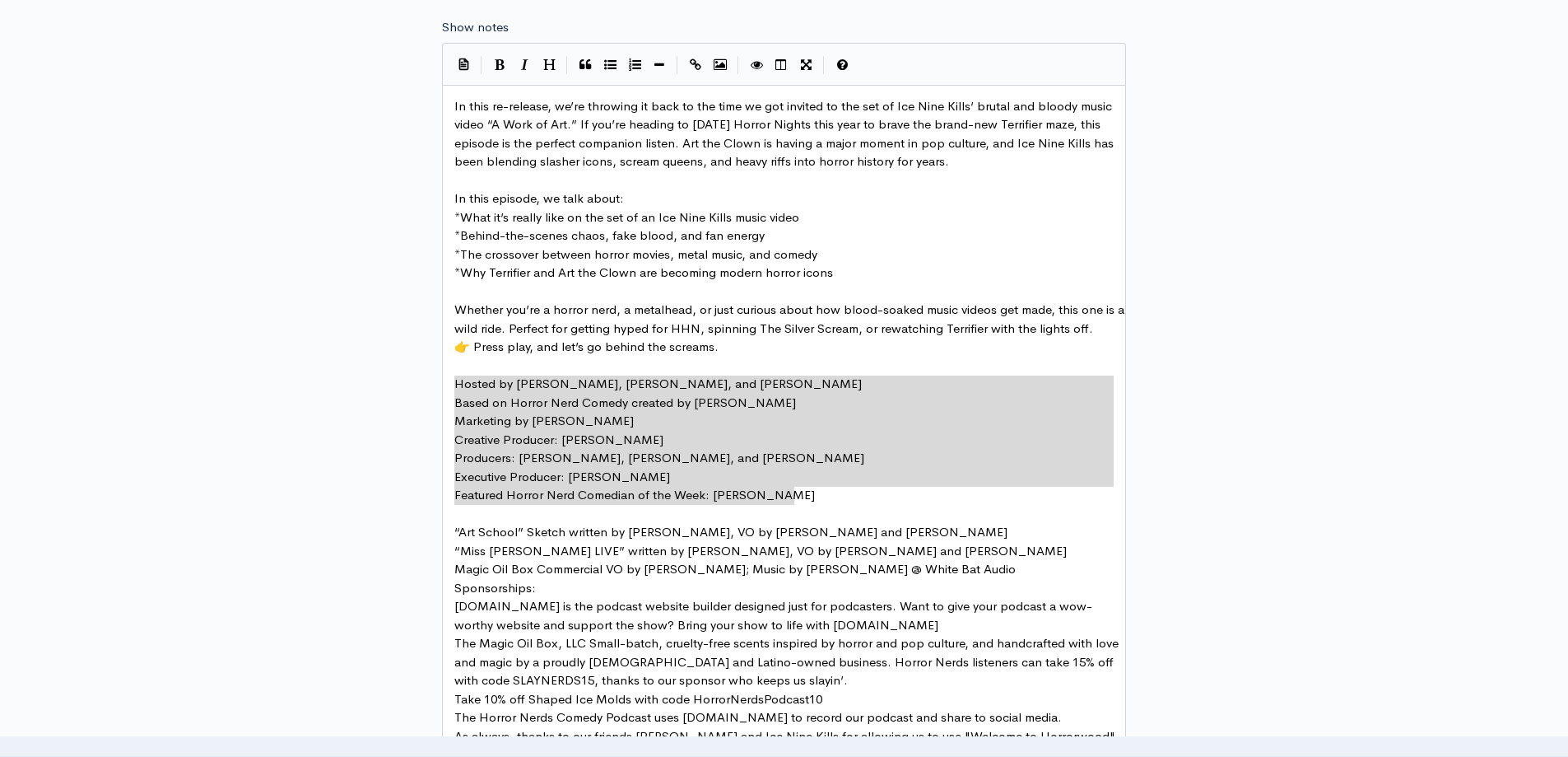
drag, startPoint x: 456, startPoint y: 384, endPoint x: 810, endPoint y: 488, distance: 369.0
click at [607, 68] on icon "Generic List" at bounding box center [610, 65] width 13 height 13
type textarea "* Based on Horror Nerd Comedy created by [PERSON_NAME] * Marketing by [PERSON_N…"
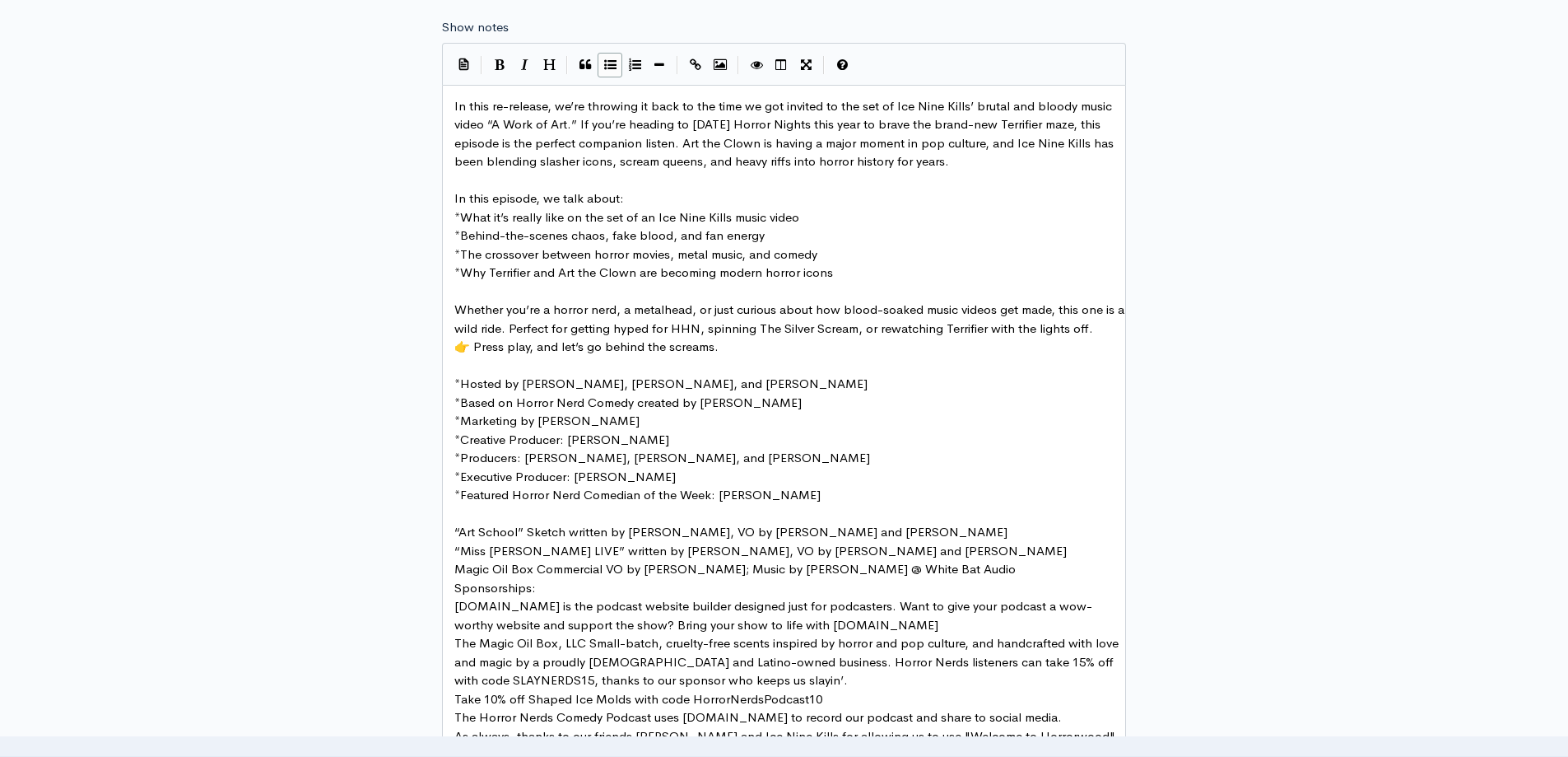
scroll to position [1050, 0]
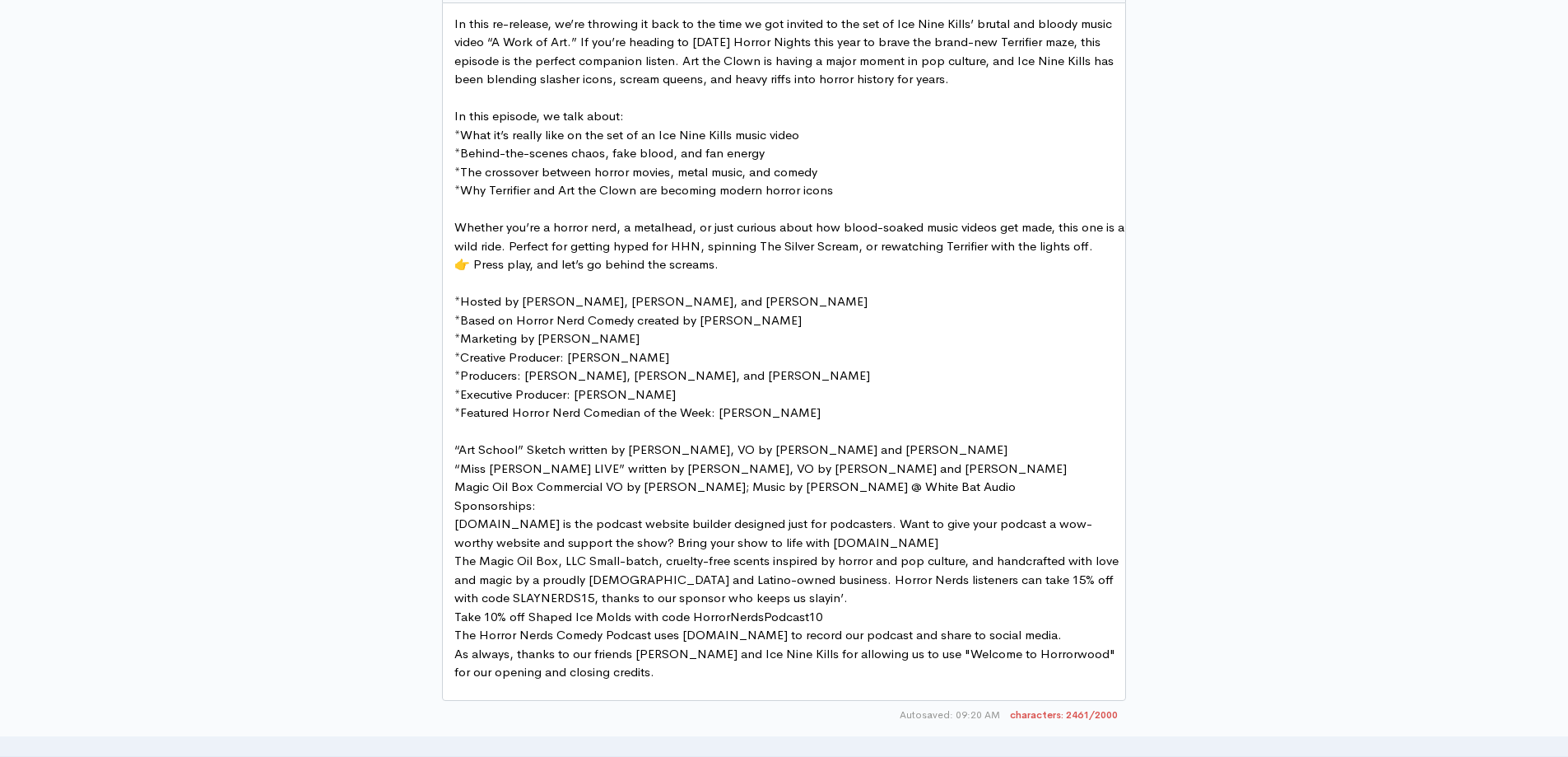
click at [1012, 451] on pre "“Art School” Sketch written by [PERSON_NAME], VO by [PERSON_NAME] and [PERSON_N…" at bounding box center [790, 450] width 678 height 19
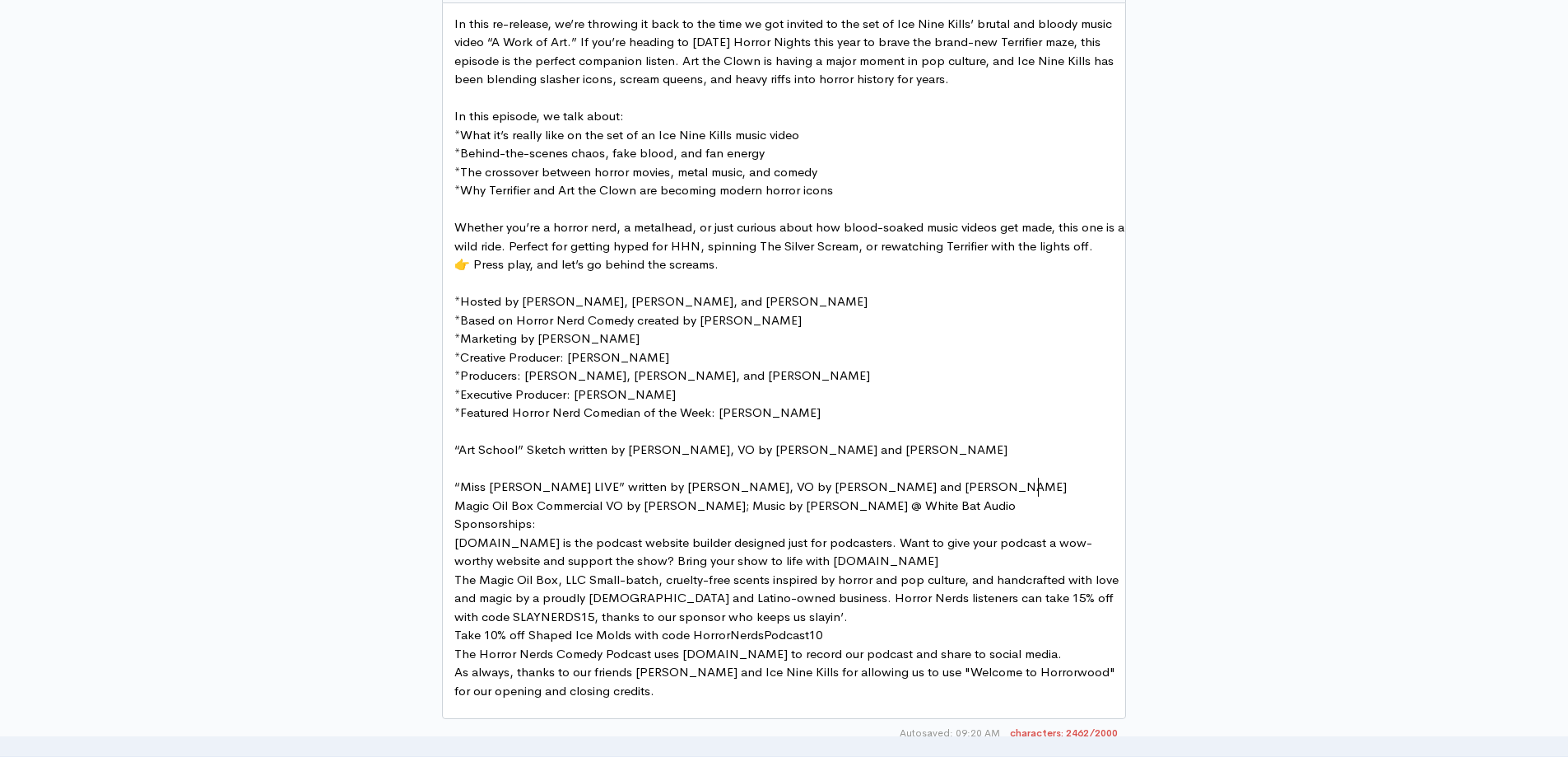
click at [1048, 487] on pre "“Miss [PERSON_NAME] LIVE” written by [PERSON_NAME], VO by [PERSON_NAME] and [PE…" at bounding box center [790, 487] width 678 height 19
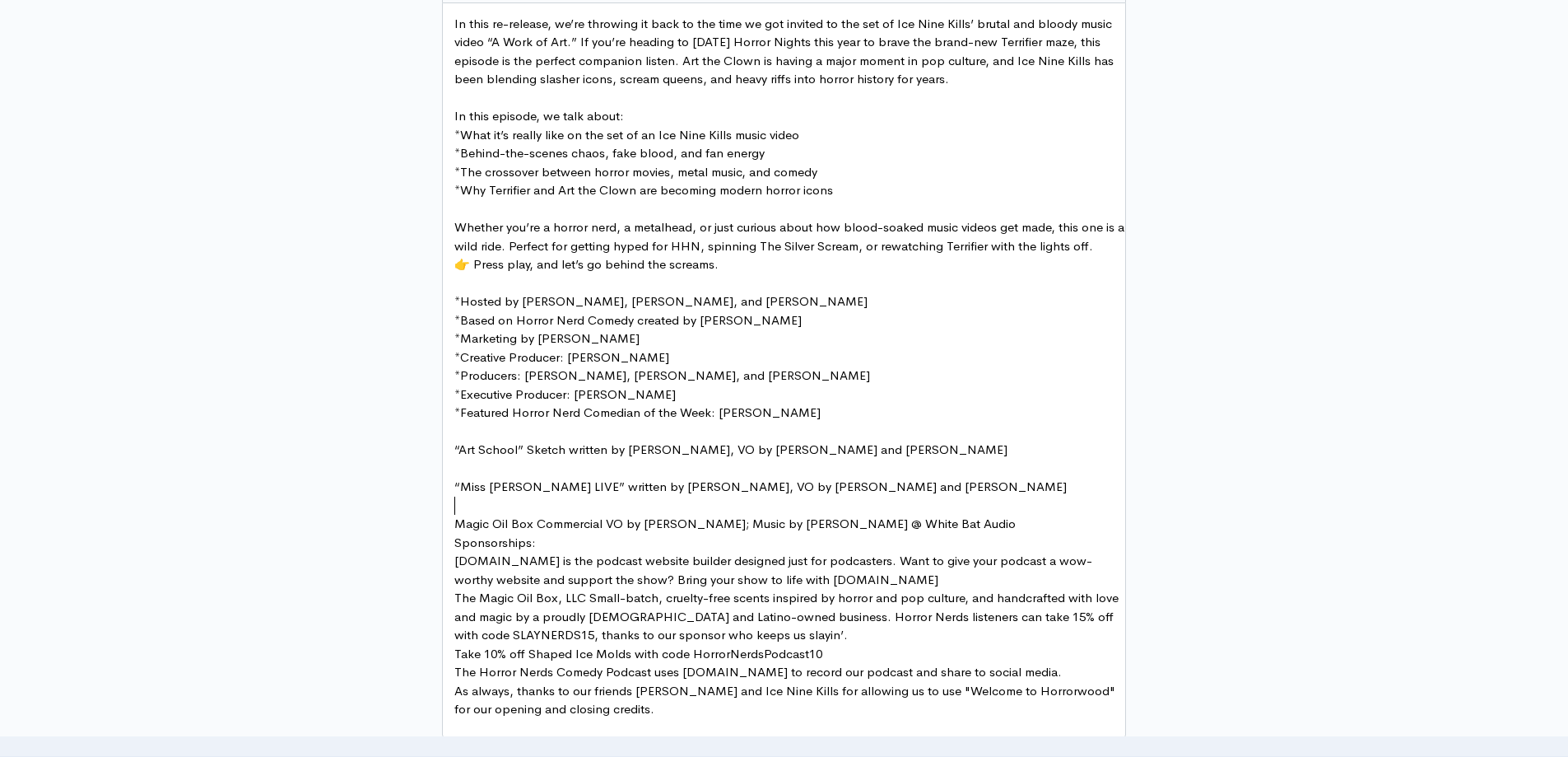
click at [1027, 528] on pre "Magic Oil Box Commercial VO by [PERSON_NAME]; Music by [PERSON_NAME] @ White Ba…" at bounding box center [790, 524] width 678 height 19
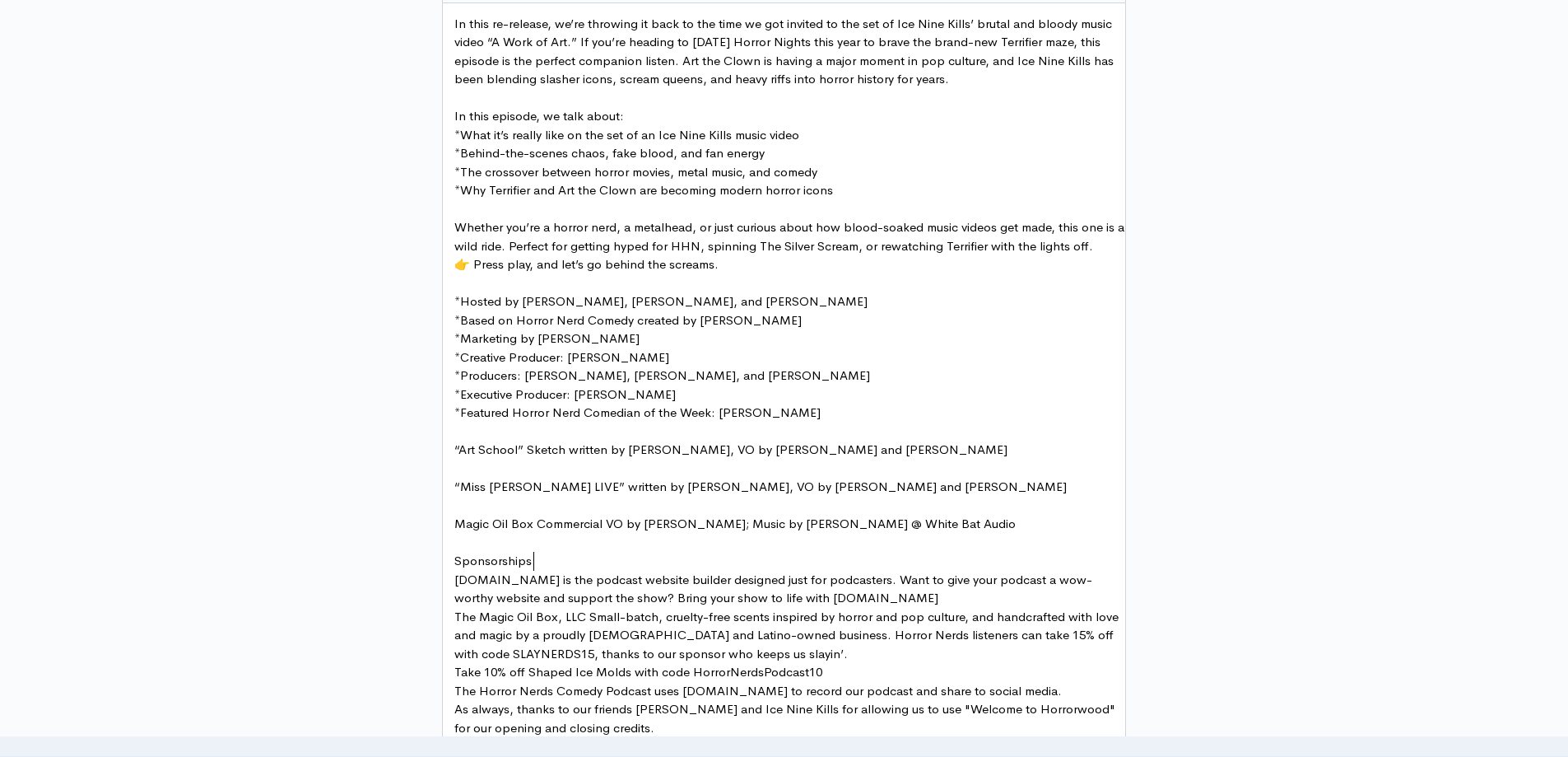
type textarea "Sponsorships:"
drag, startPoint x: 563, startPoint y: 567, endPoint x: 419, endPoint y: 554, distance: 144.6
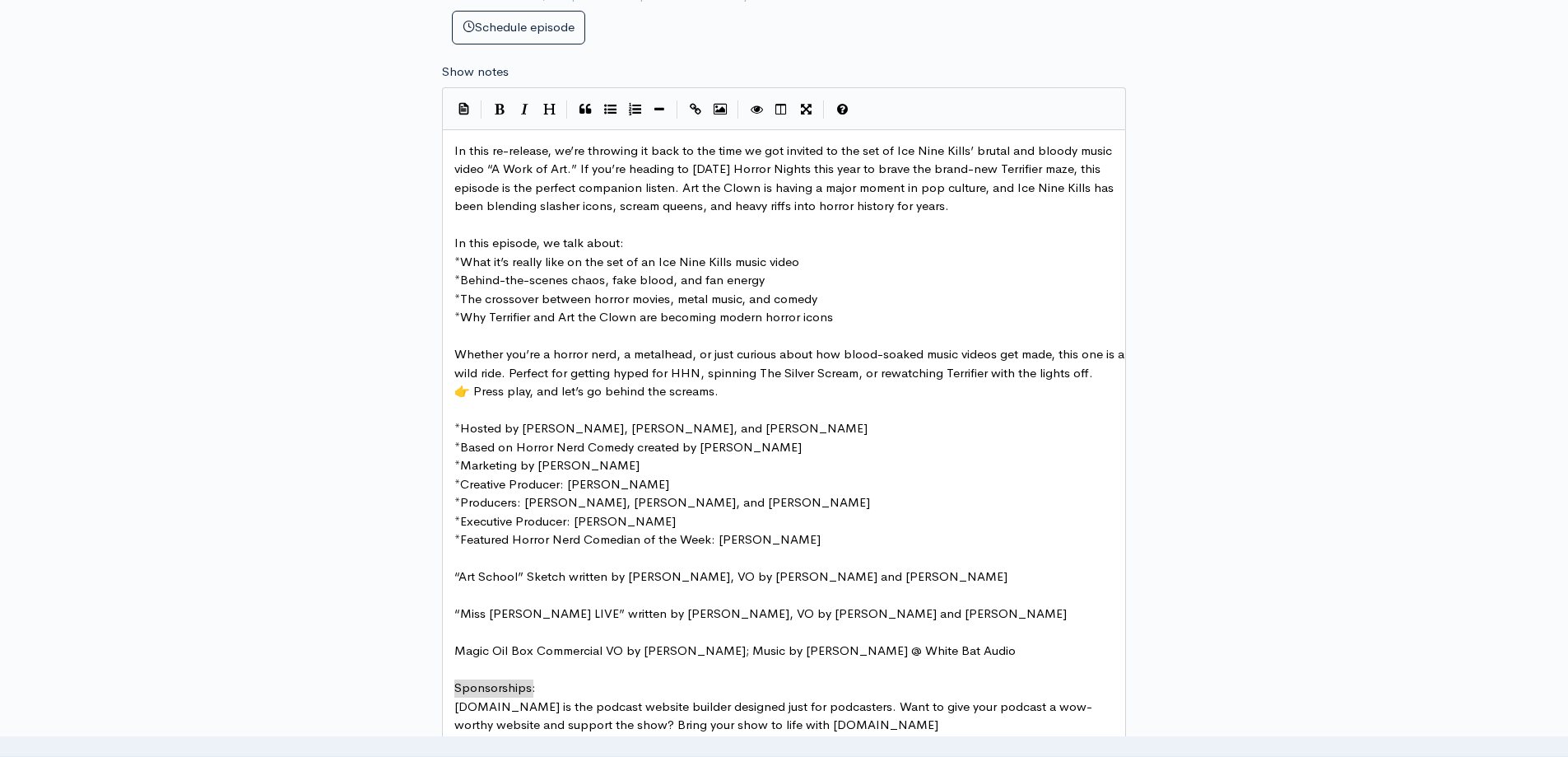
scroll to position [721, 0]
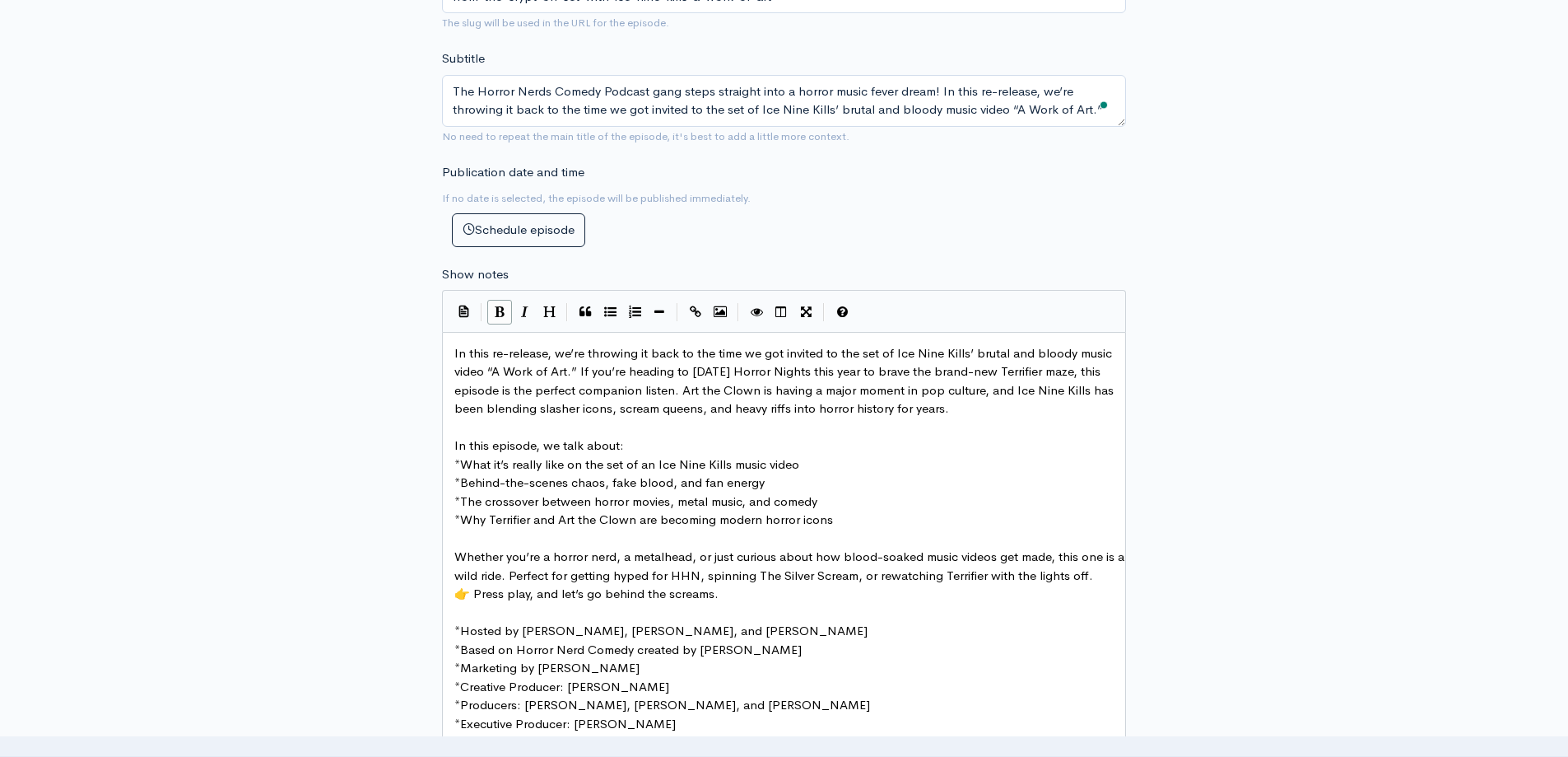
click at [494, 318] on button "Bold" at bounding box center [499, 311] width 24 height 24
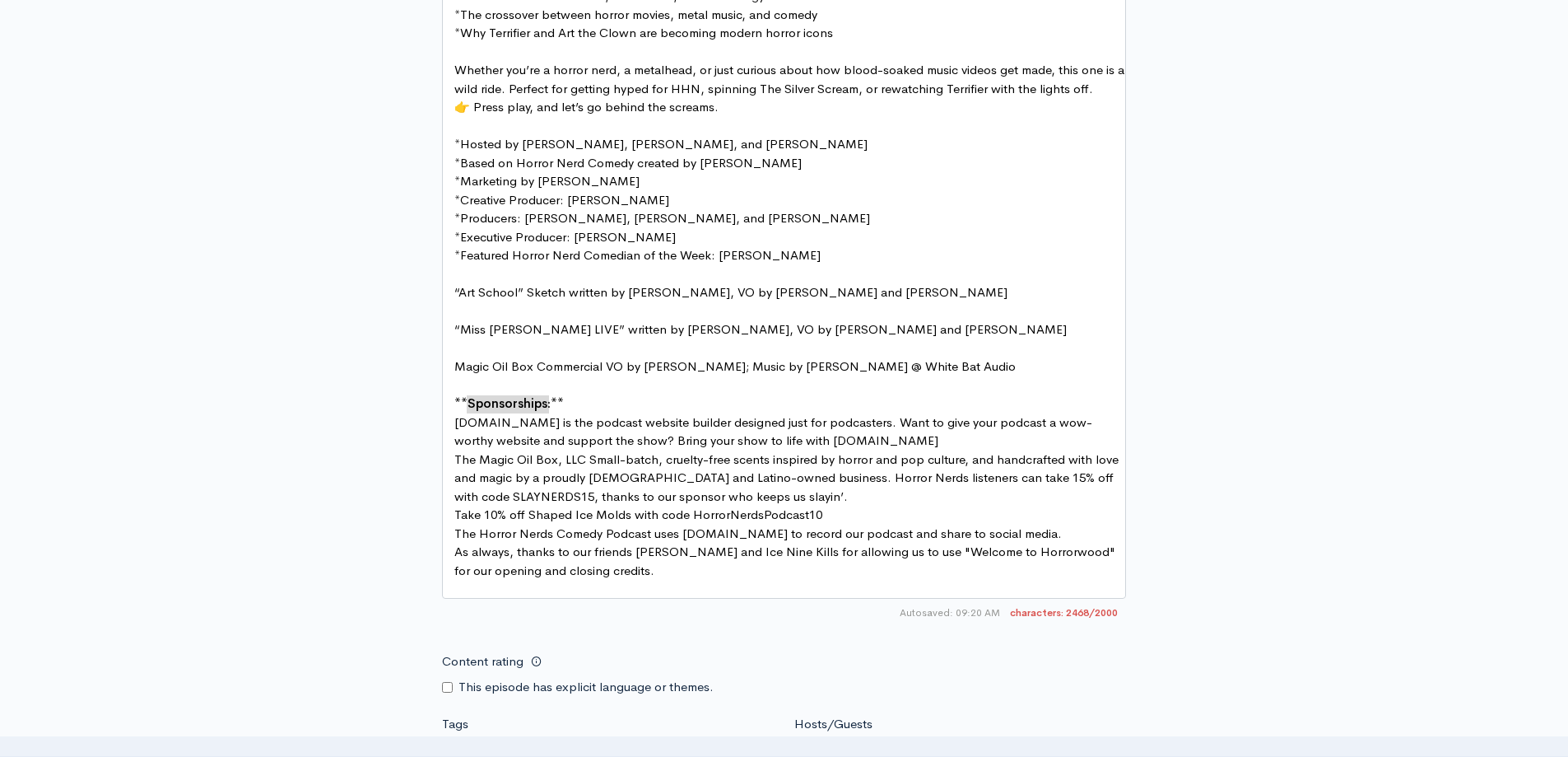
scroll to position [1305, 0]
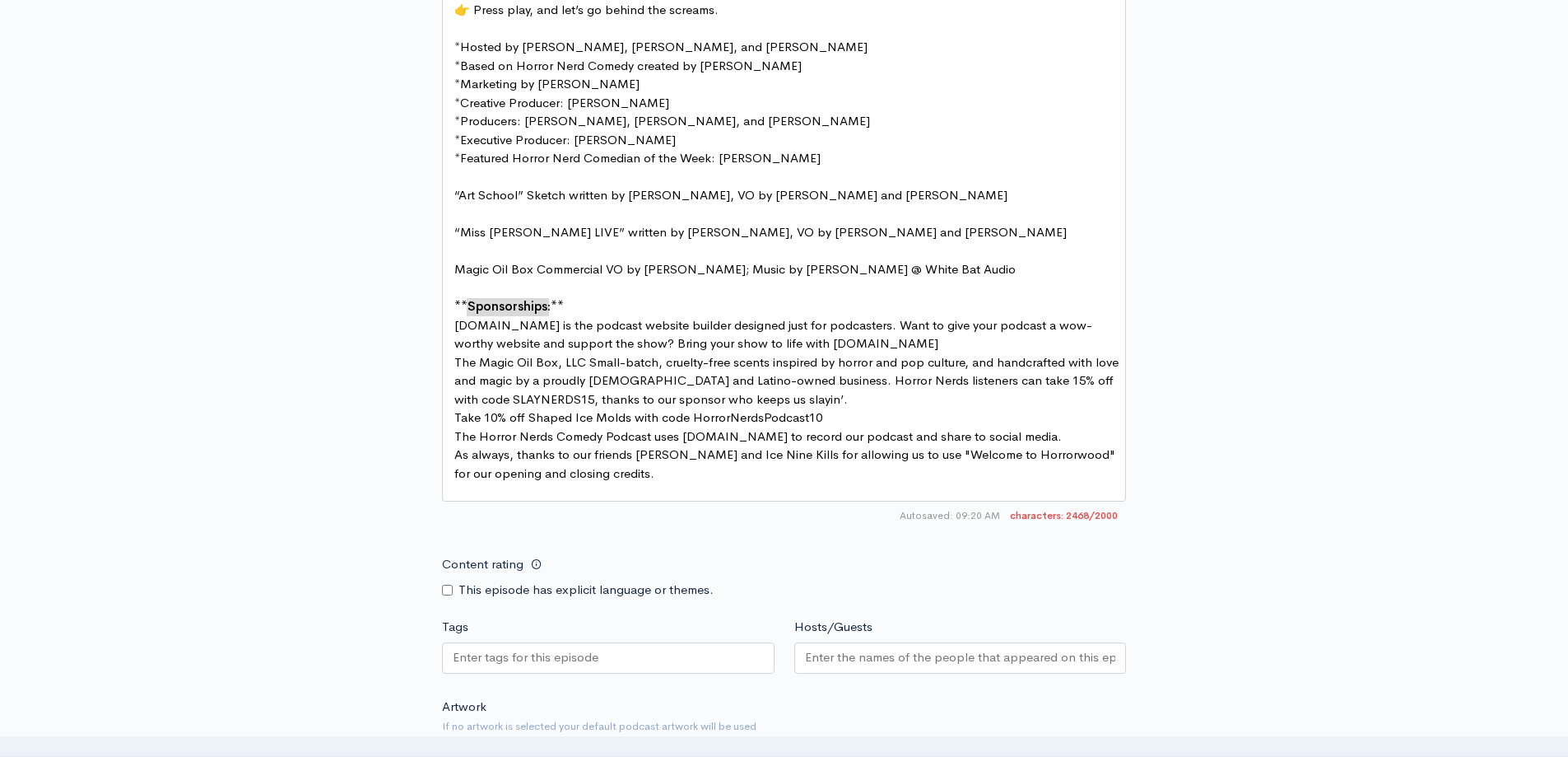
click at [895, 343] on pre "[DOMAIN_NAME] is the podcast website builder designed just for podcasters. Want…" at bounding box center [790, 335] width 678 height 37
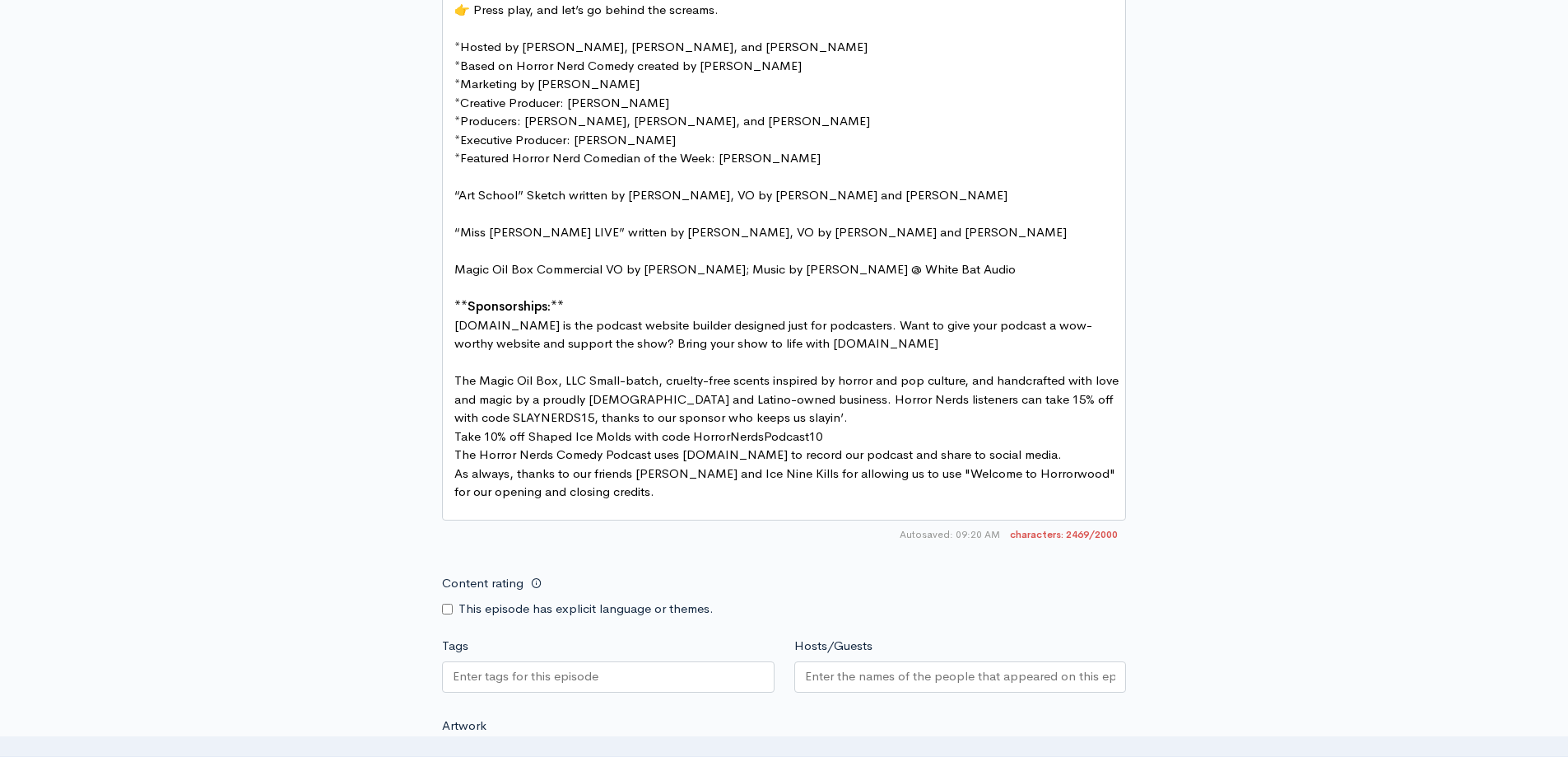
click at [918, 416] on pre "The Magic Oil Box, LLC Small-batch, cruelty-free scents inspired by horror and …" at bounding box center [790, 400] width 678 height 56
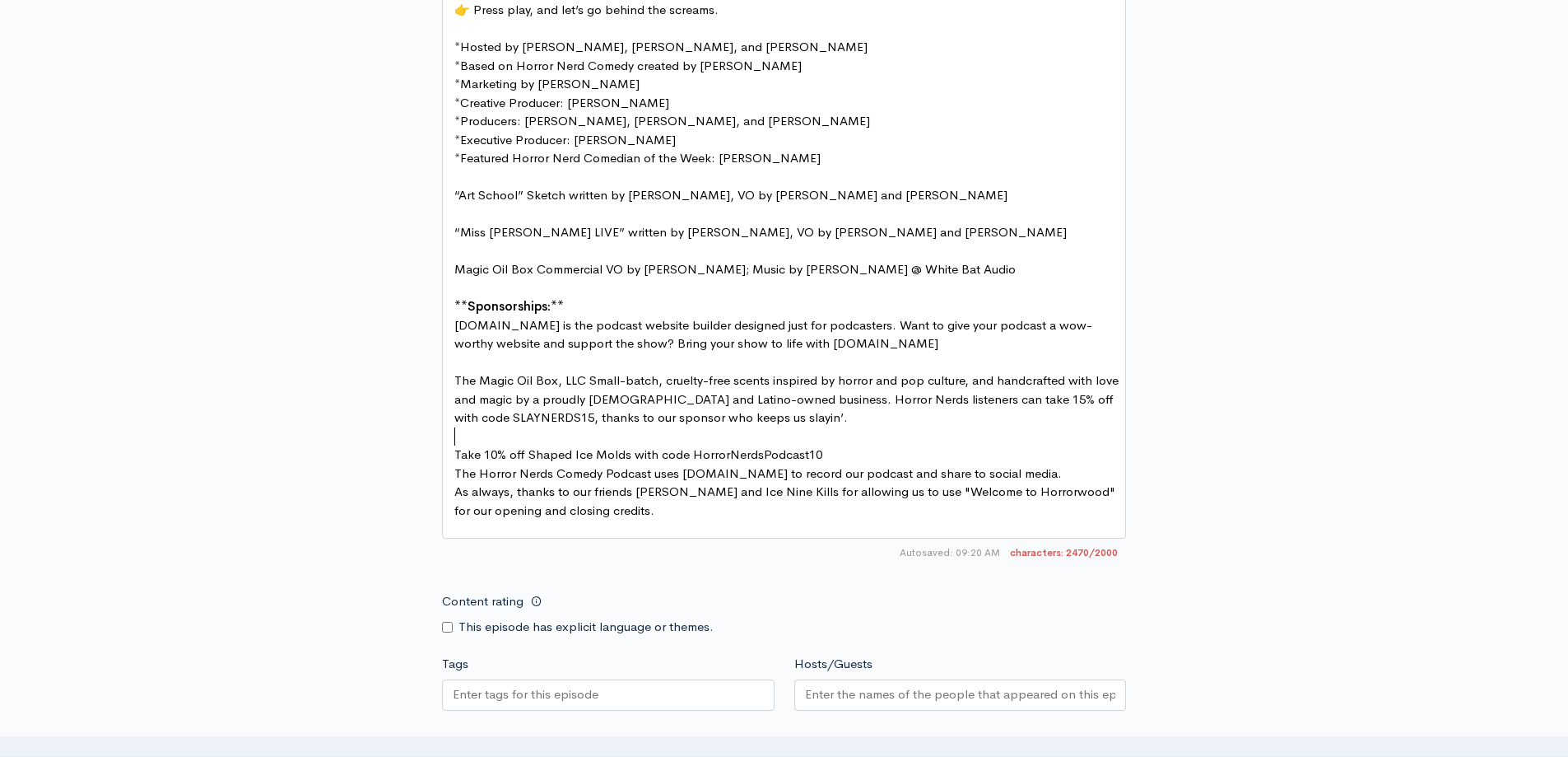
click at [849, 455] on pre "Take 10% off Shaped Ice Molds with code HorrorNerdsPodcast10" at bounding box center [790, 455] width 678 height 19
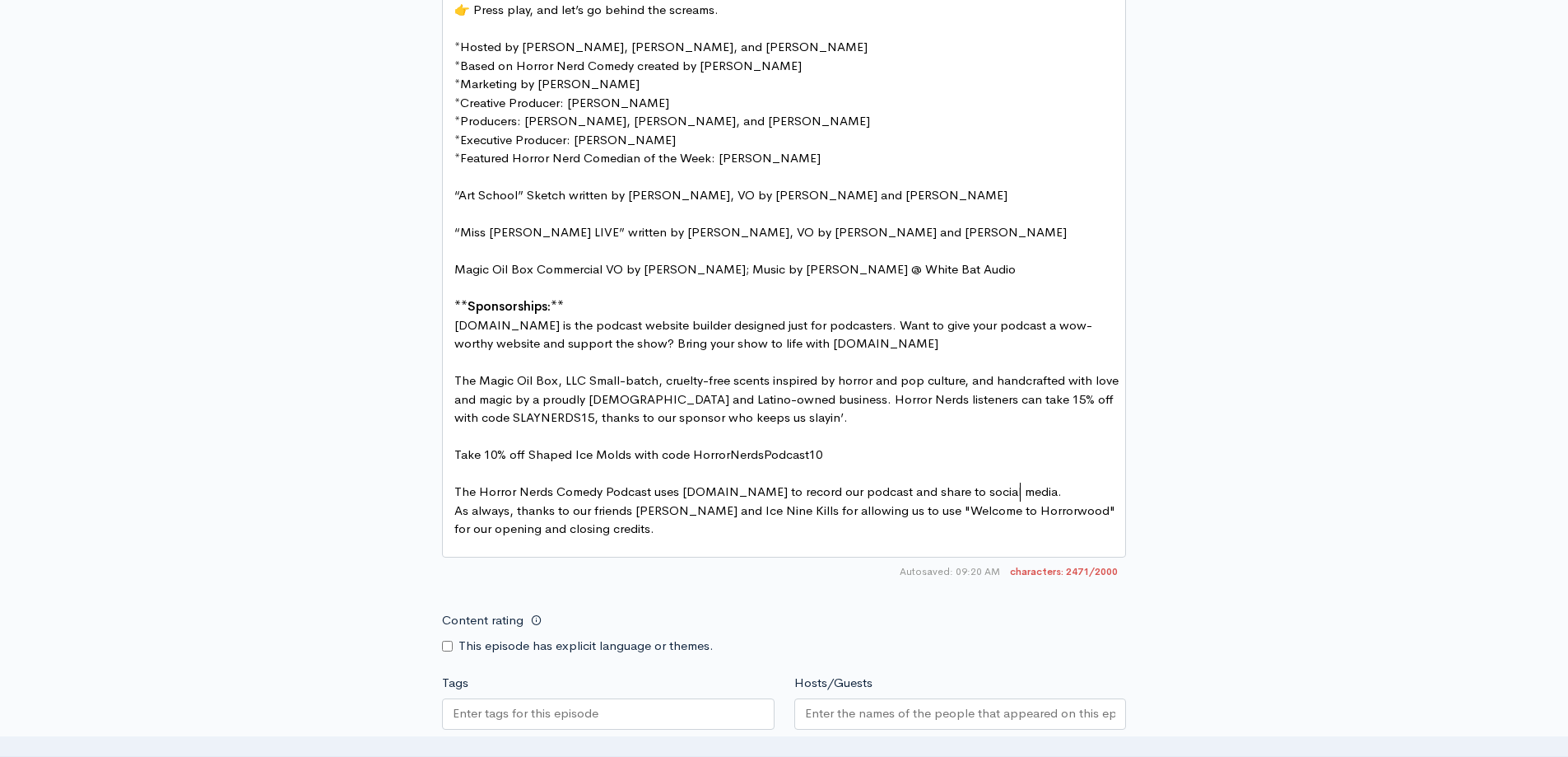
click at [1057, 489] on pre "The Horror Nerds Comedy Podcast uses [DOMAIN_NAME] to record our podcast and sh…" at bounding box center [790, 492] width 678 height 19
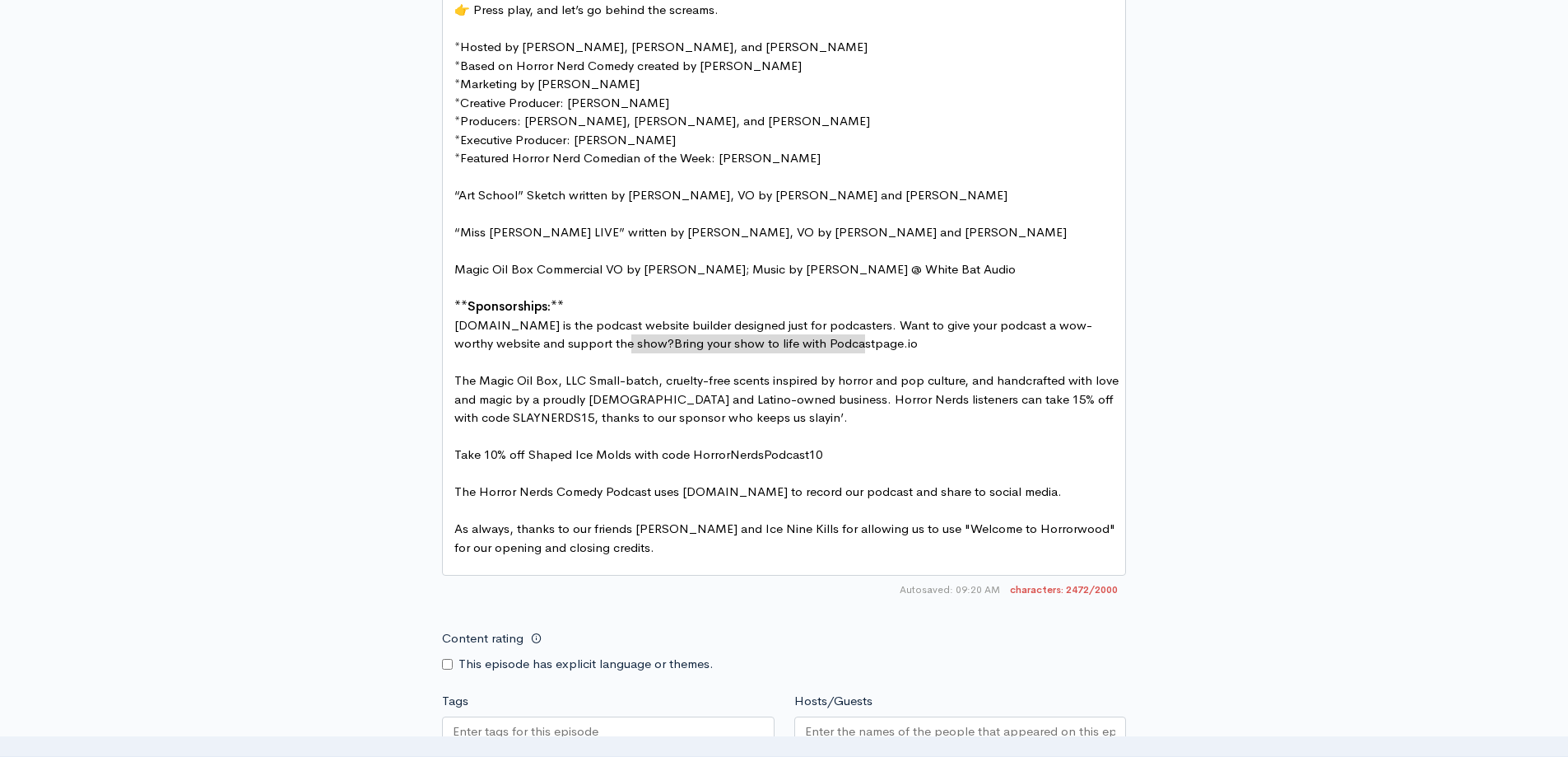
type textarea "Bring your show to life with [DOMAIN_NAME]"
drag, startPoint x: 632, startPoint y: 345, endPoint x: 871, endPoint y: 345, distance: 239.0
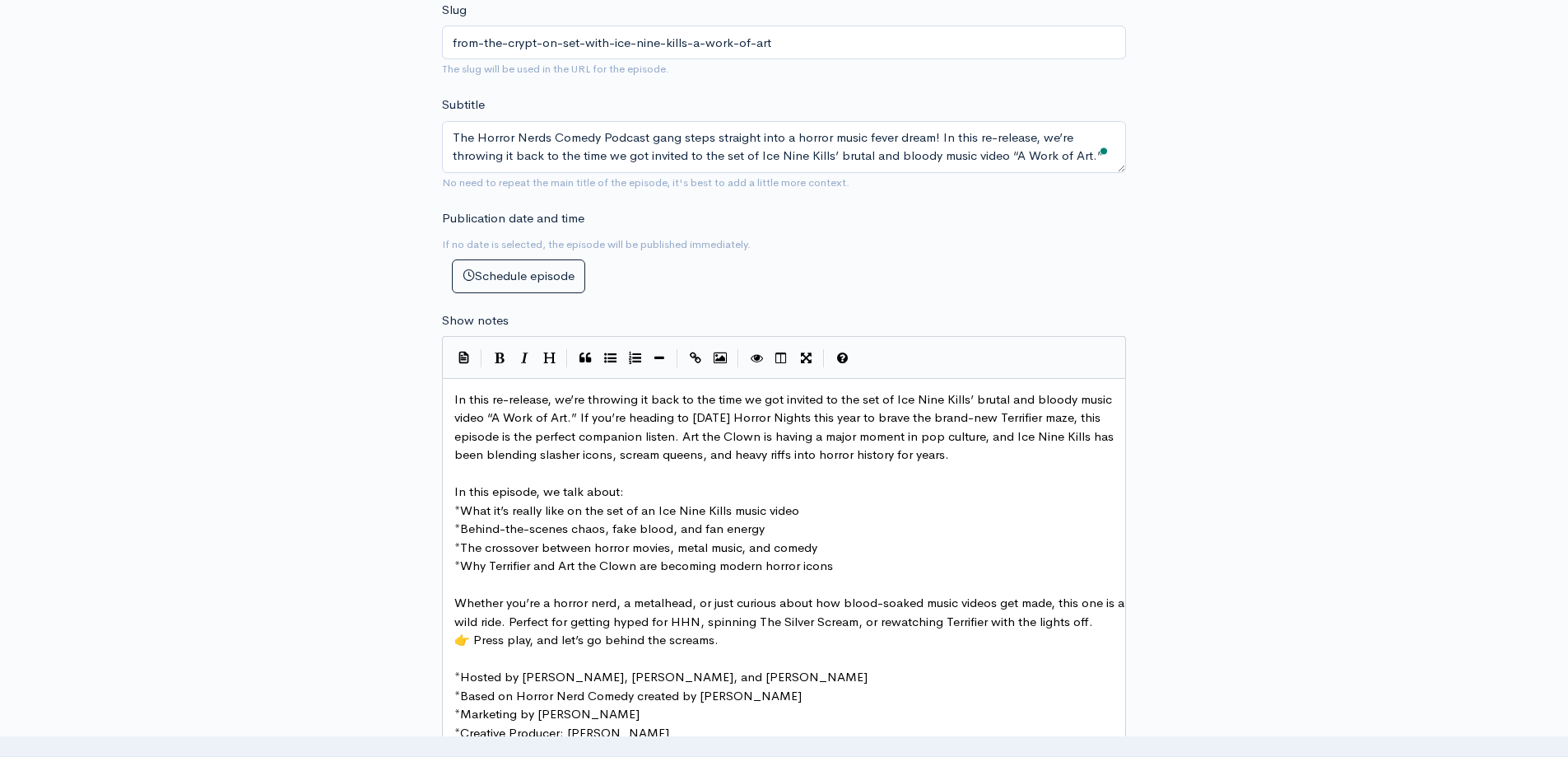
scroll to position [646, 0]
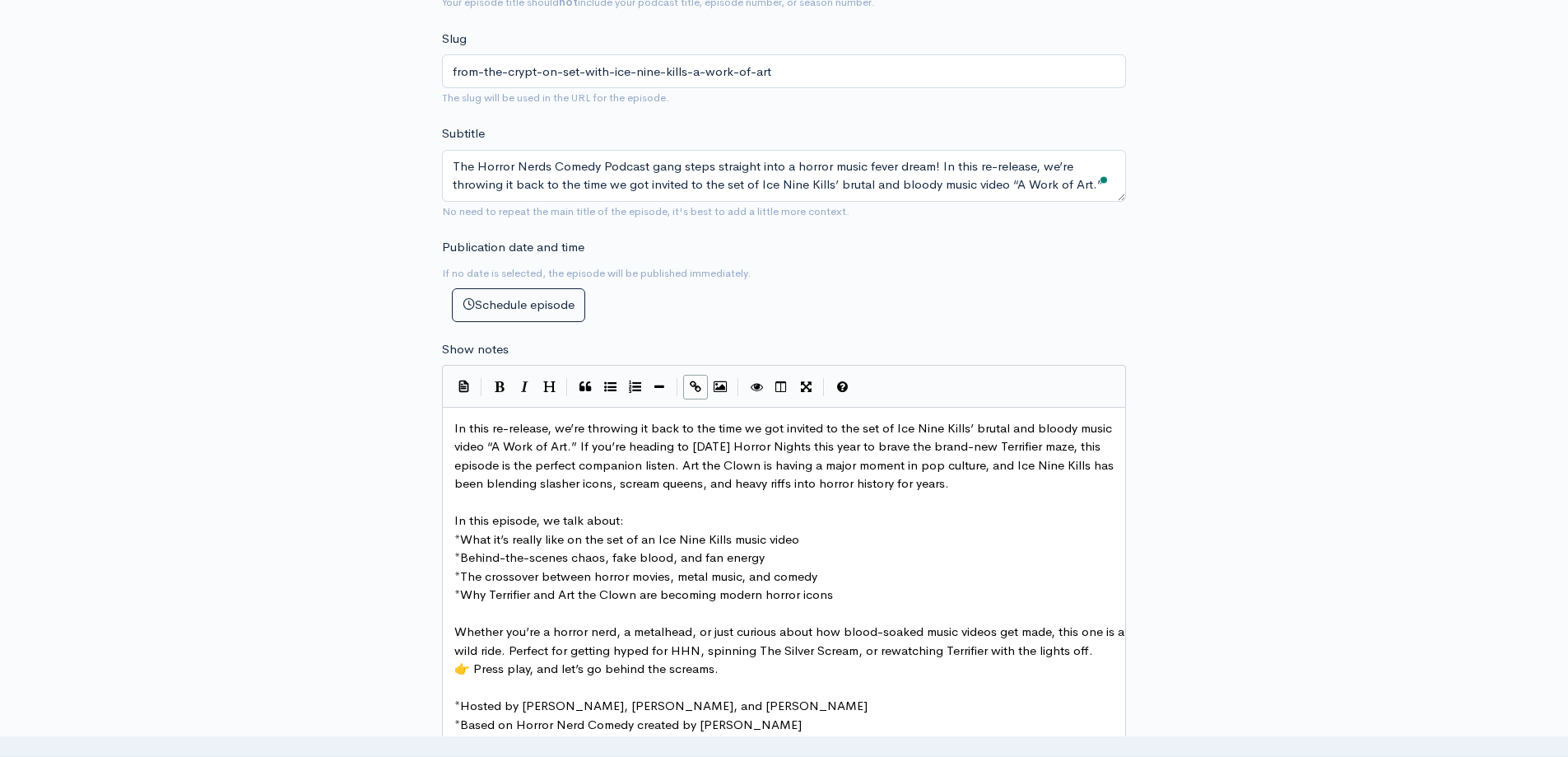
click at [695, 386] on icon "Create Link" at bounding box center [696, 386] width 12 height 13
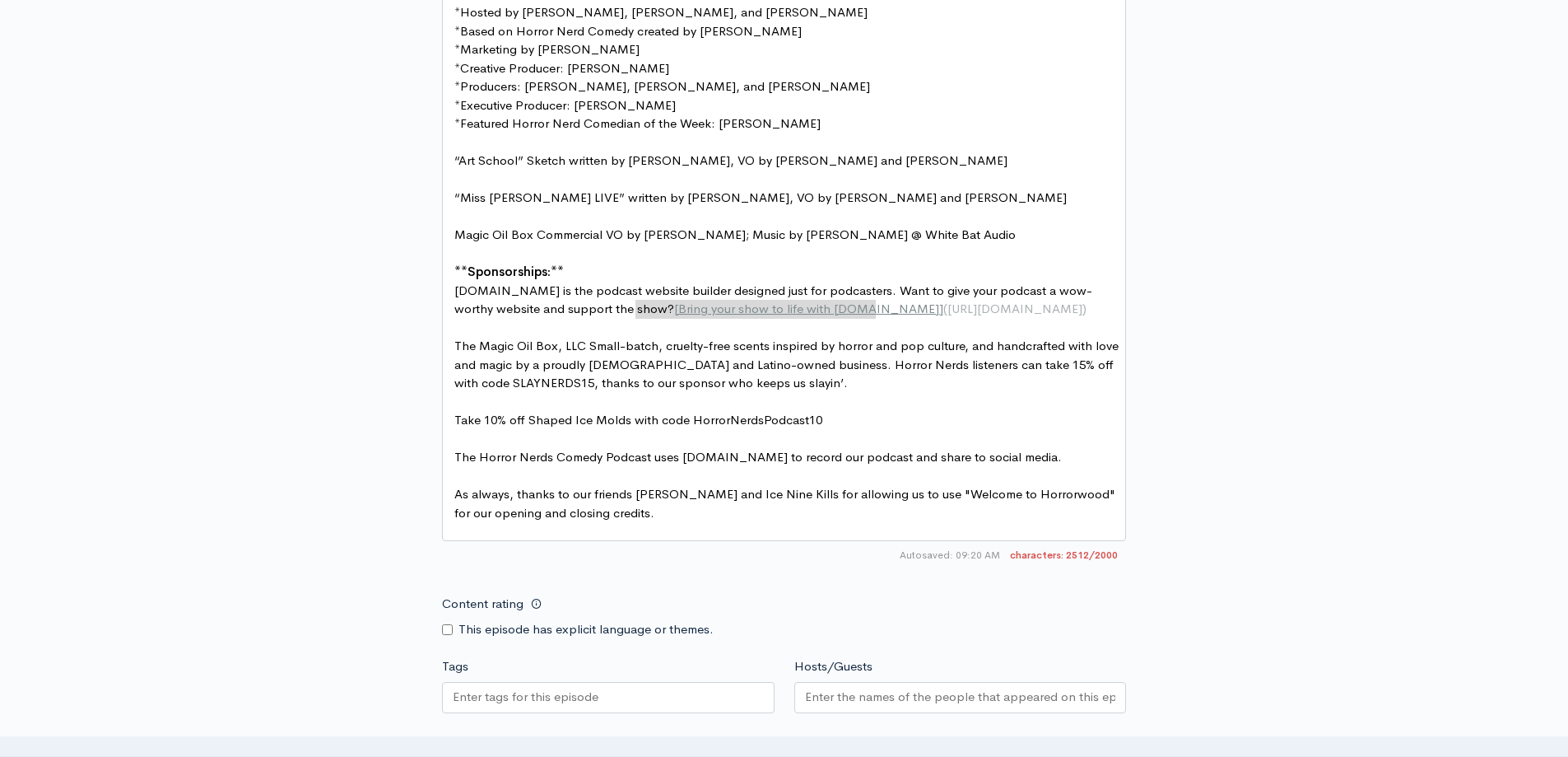
scroll to position [1342, 0]
type textarea "The Magic Oil Box, LLC"
drag, startPoint x: 582, startPoint y: 341, endPoint x: 457, endPoint y: 341, distance: 125.0
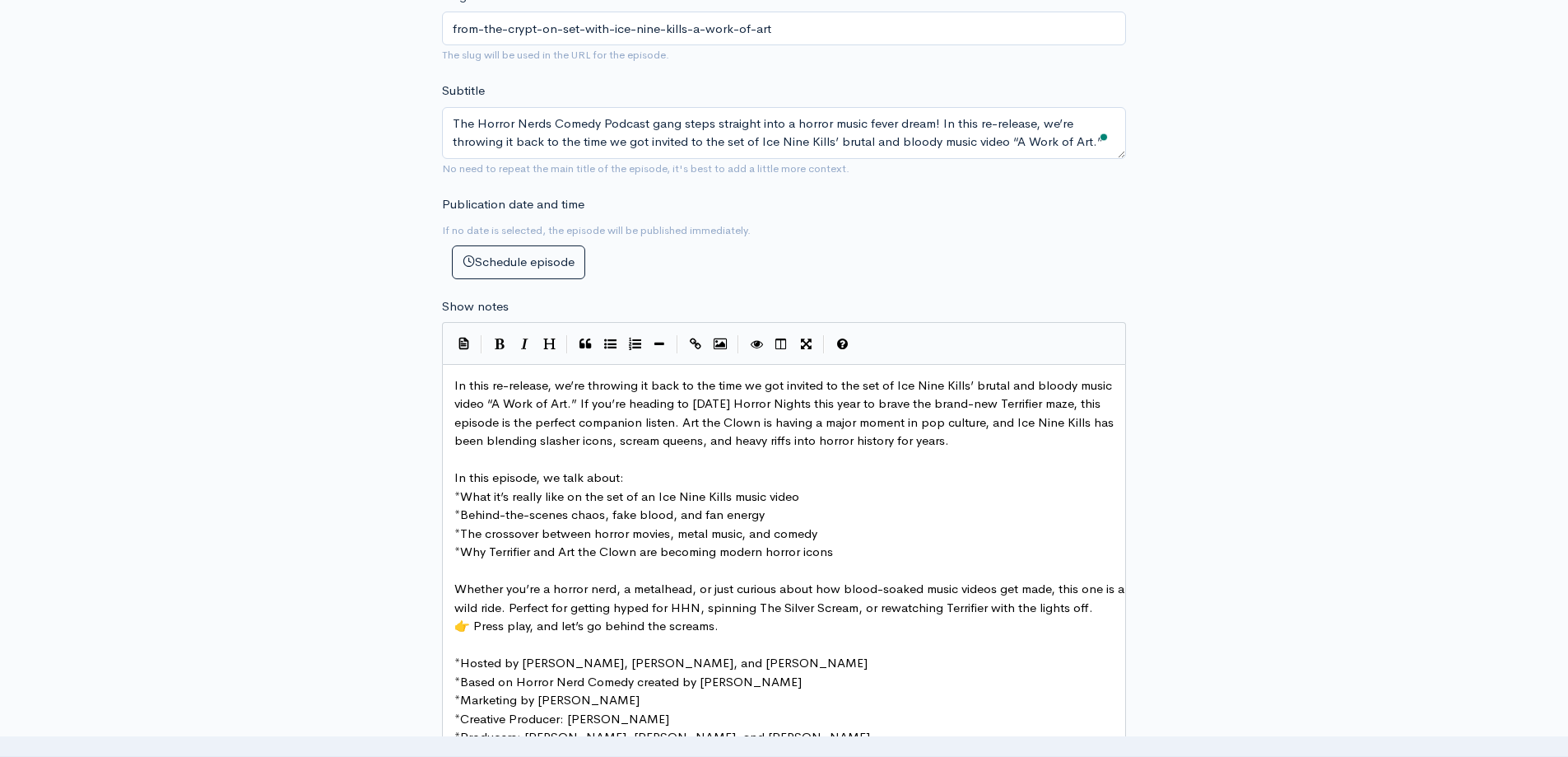
scroll to position [683, 0]
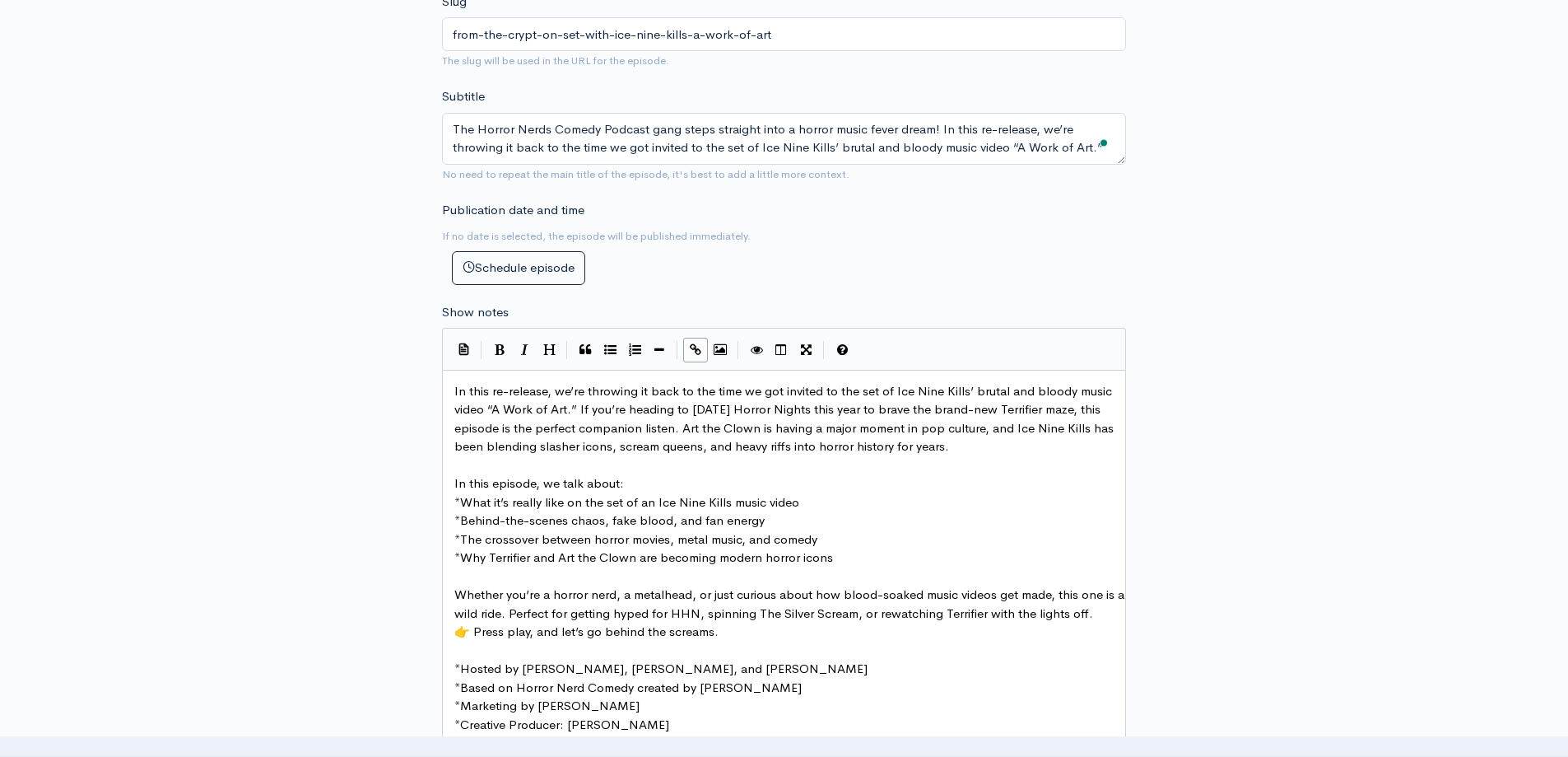
click at [692, 353] on icon "Create Link" at bounding box center [696, 349] width 12 height 13
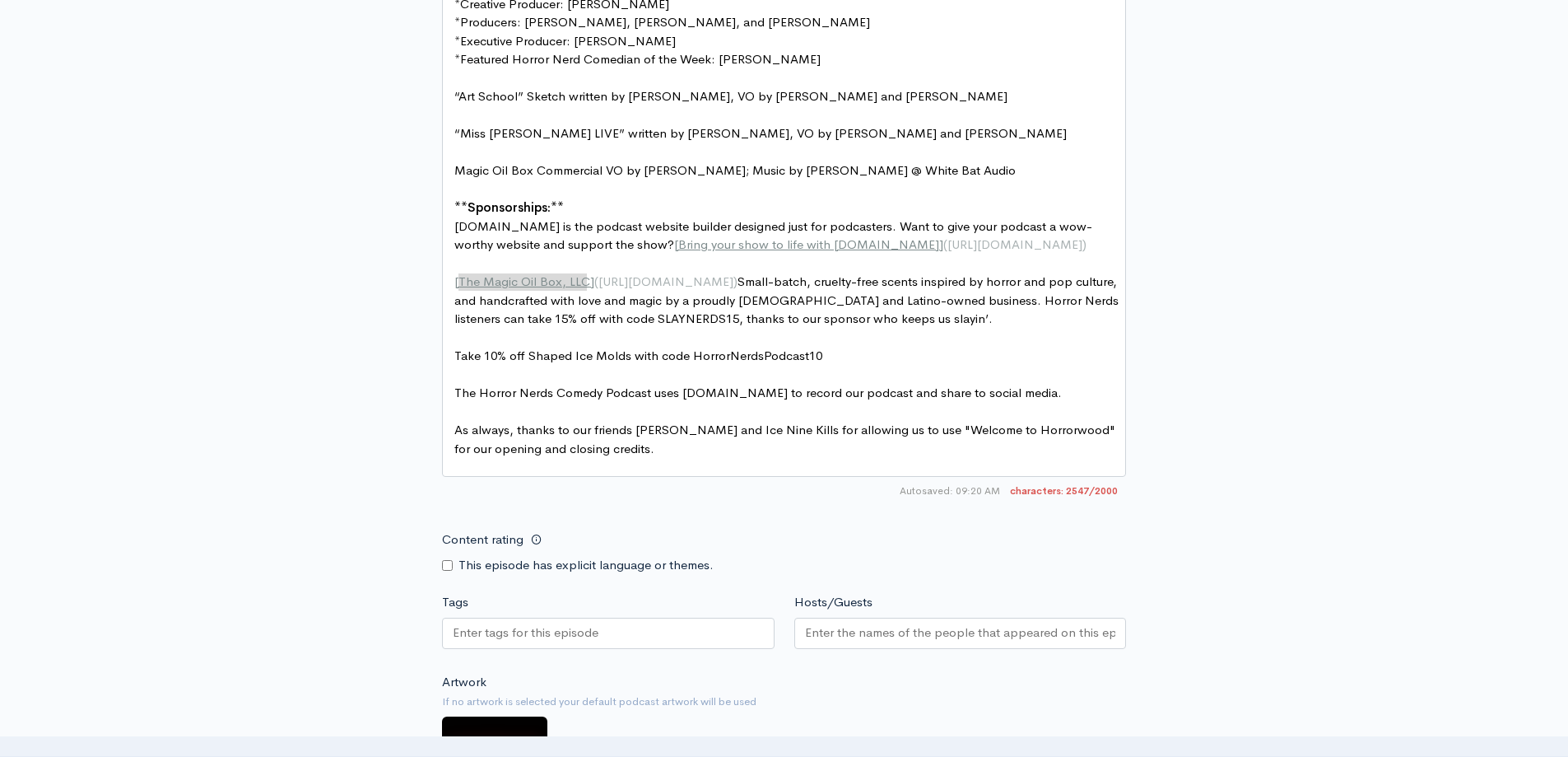
scroll to position [1460, 0]
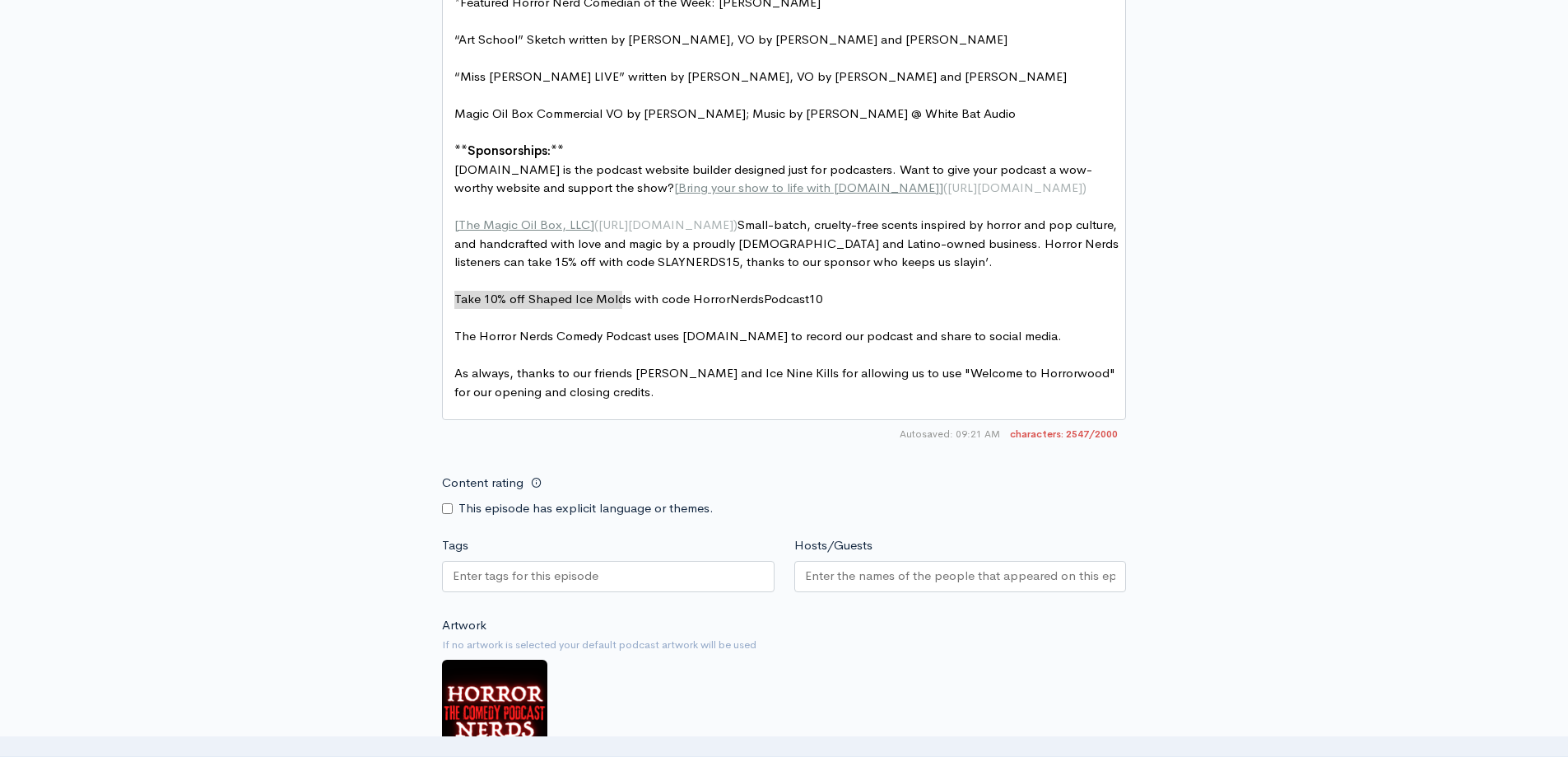
type textarea "Take 10% off Shaped Ice Molds"
drag, startPoint x: 455, startPoint y: 297, endPoint x: 626, endPoint y: 304, distance: 171.1
click at [656, 285] on pre "​" at bounding box center [790, 281] width 678 height 19
type textarea "Shaped Ice Molds"
drag, startPoint x: 529, startPoint y: 301, endPoint x: 626, endPoint y: 303, distance: 97.0
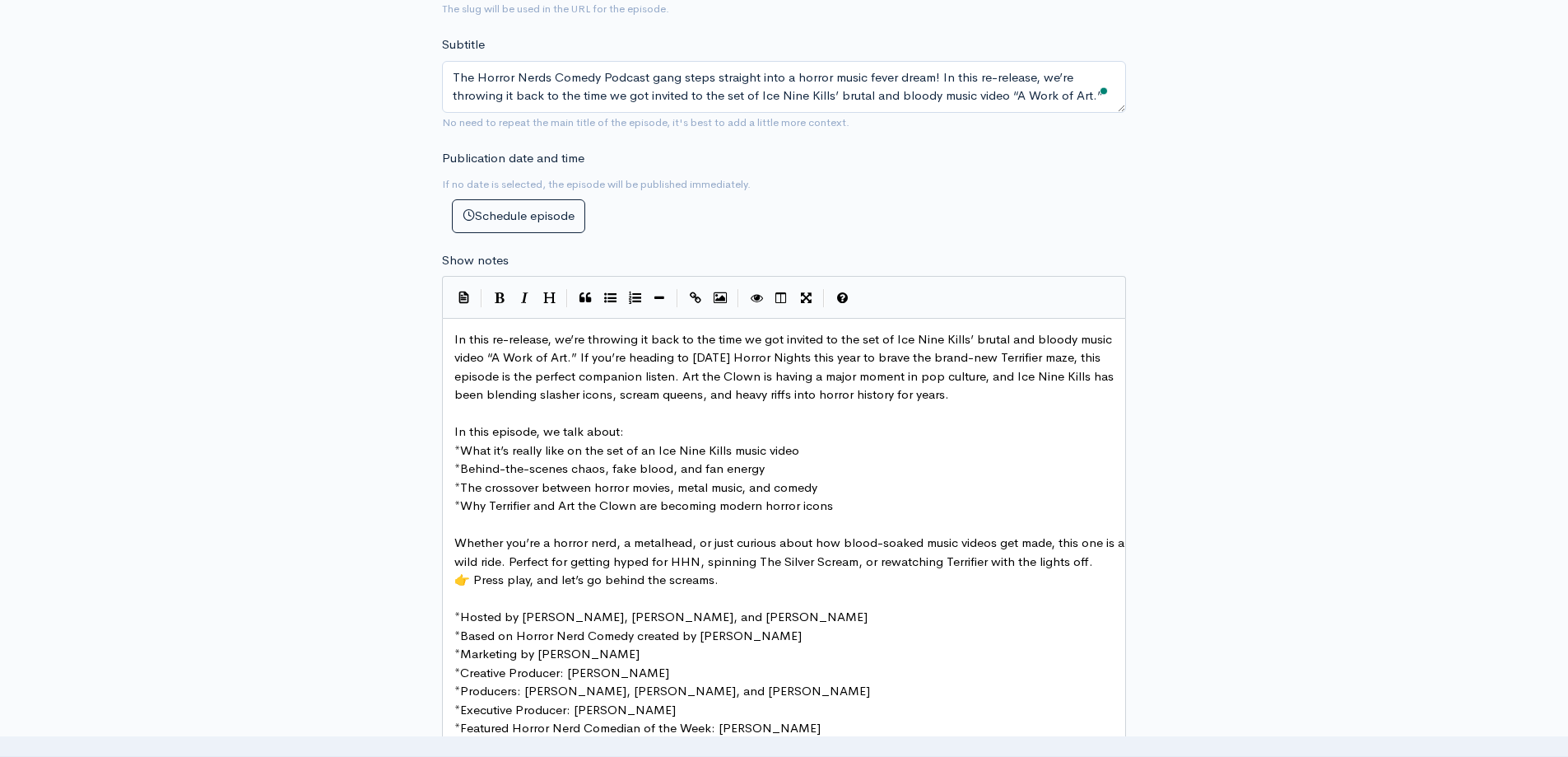
scroll to position [554, 0]
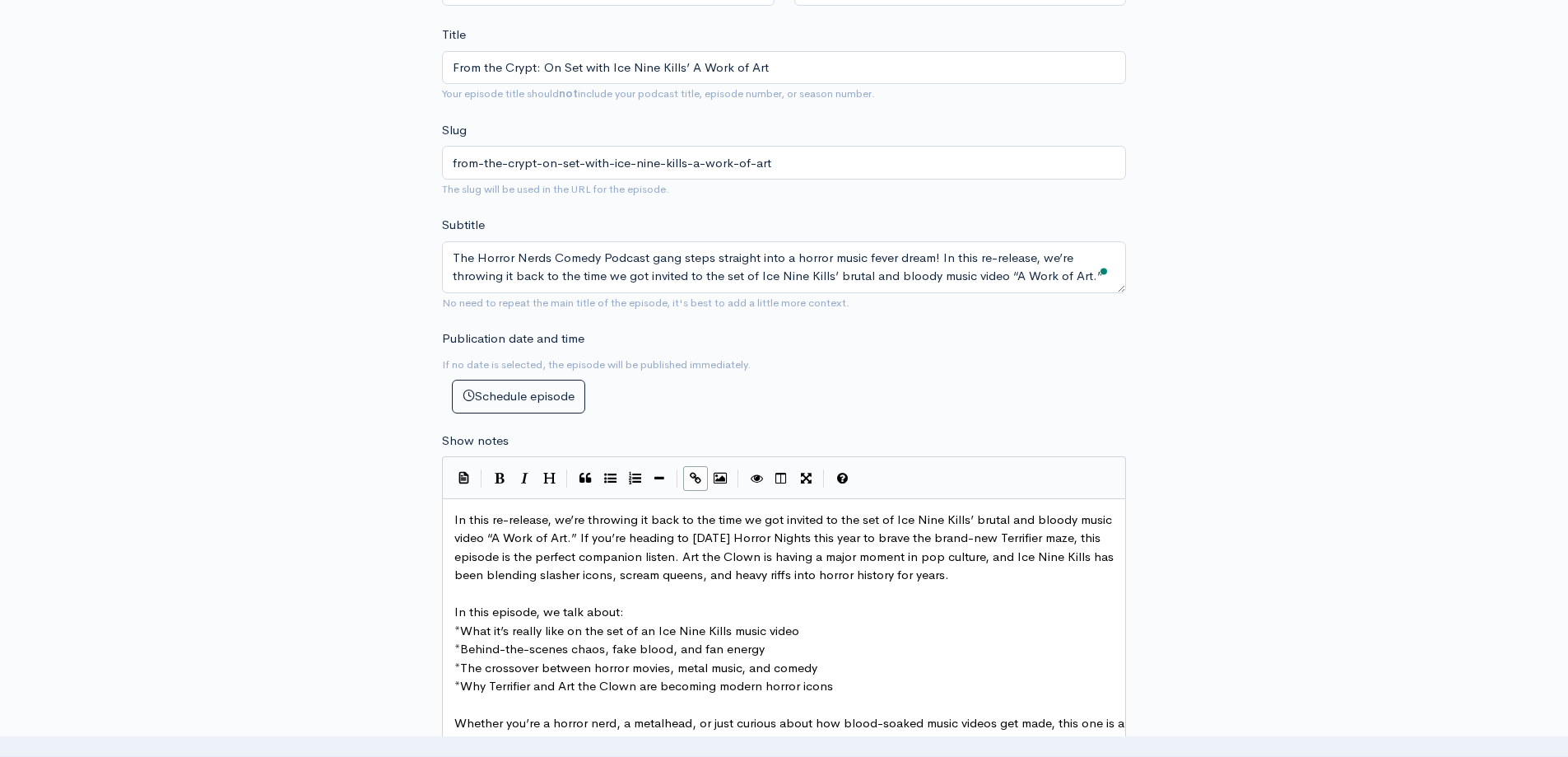
click at [690, 475] on icon "Create Link" at bounding box center [696, 478] width 12 height 13
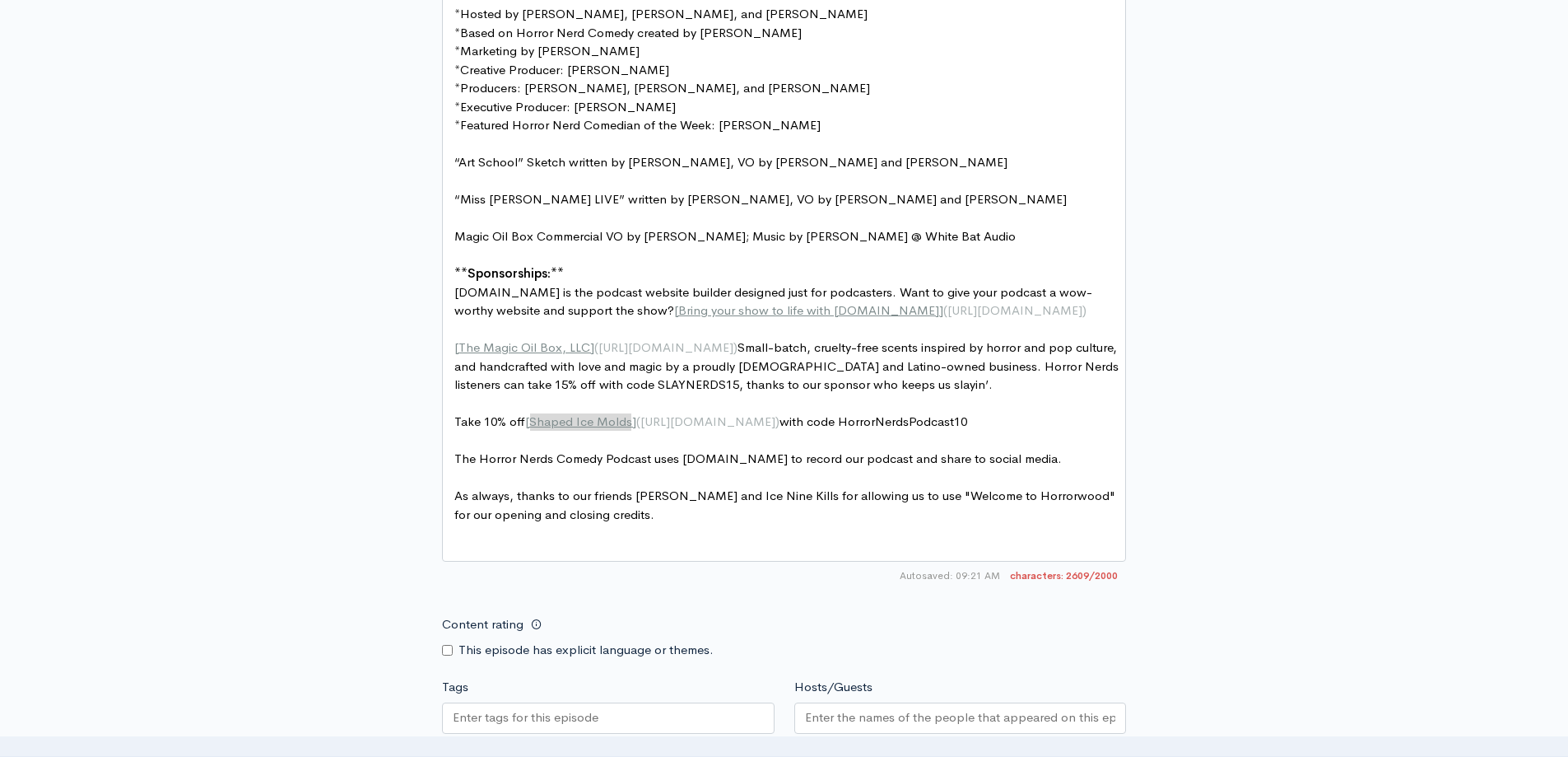
scroll to position [1369, 0]
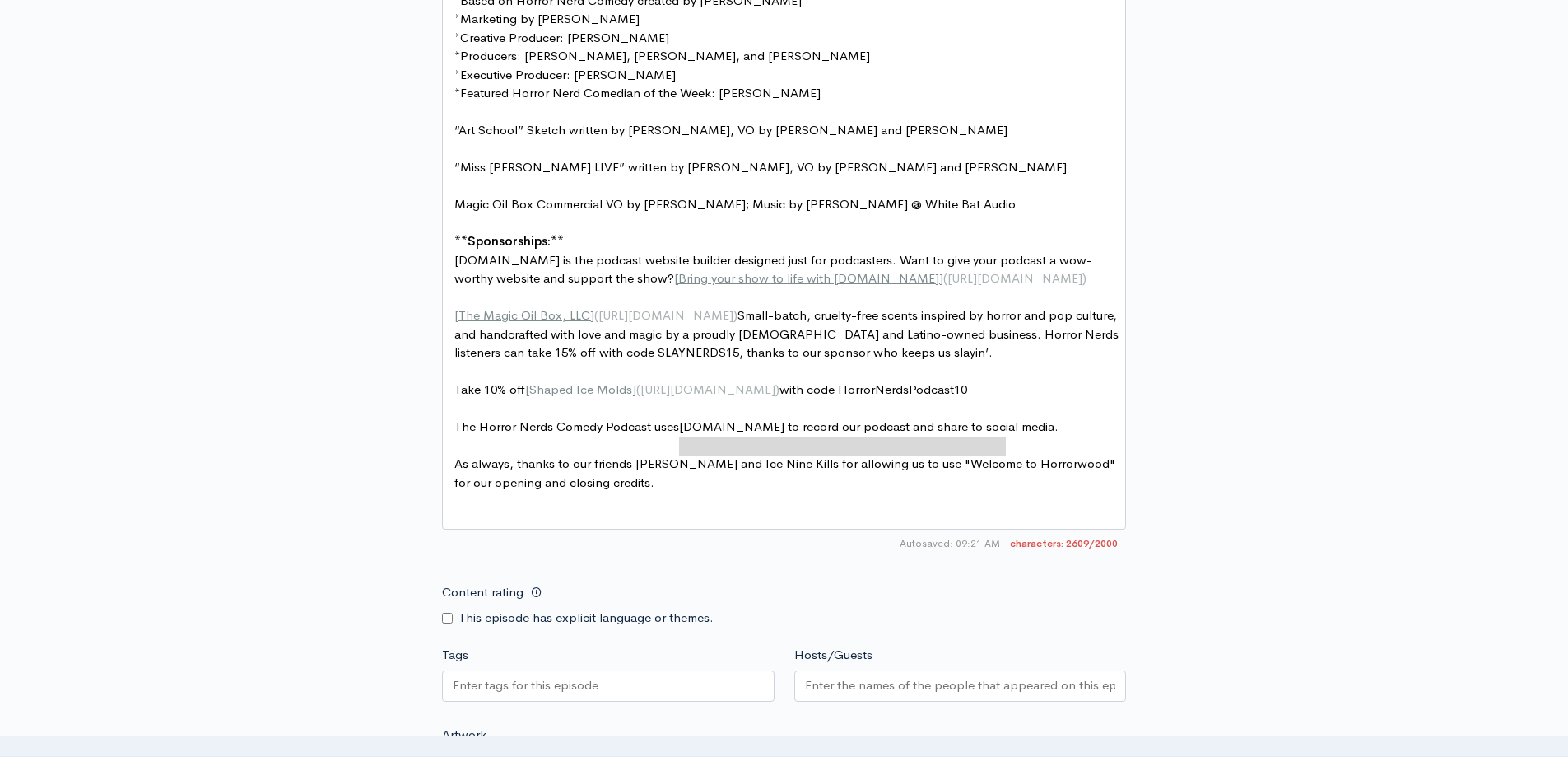
type textarea "[DOMAIN_NAME] to record our podcast and share to social media"
drag, startPoint x: 679, startPoint y: 447, endPoint x: 1008, endPoint y: 440, distance: 329.1
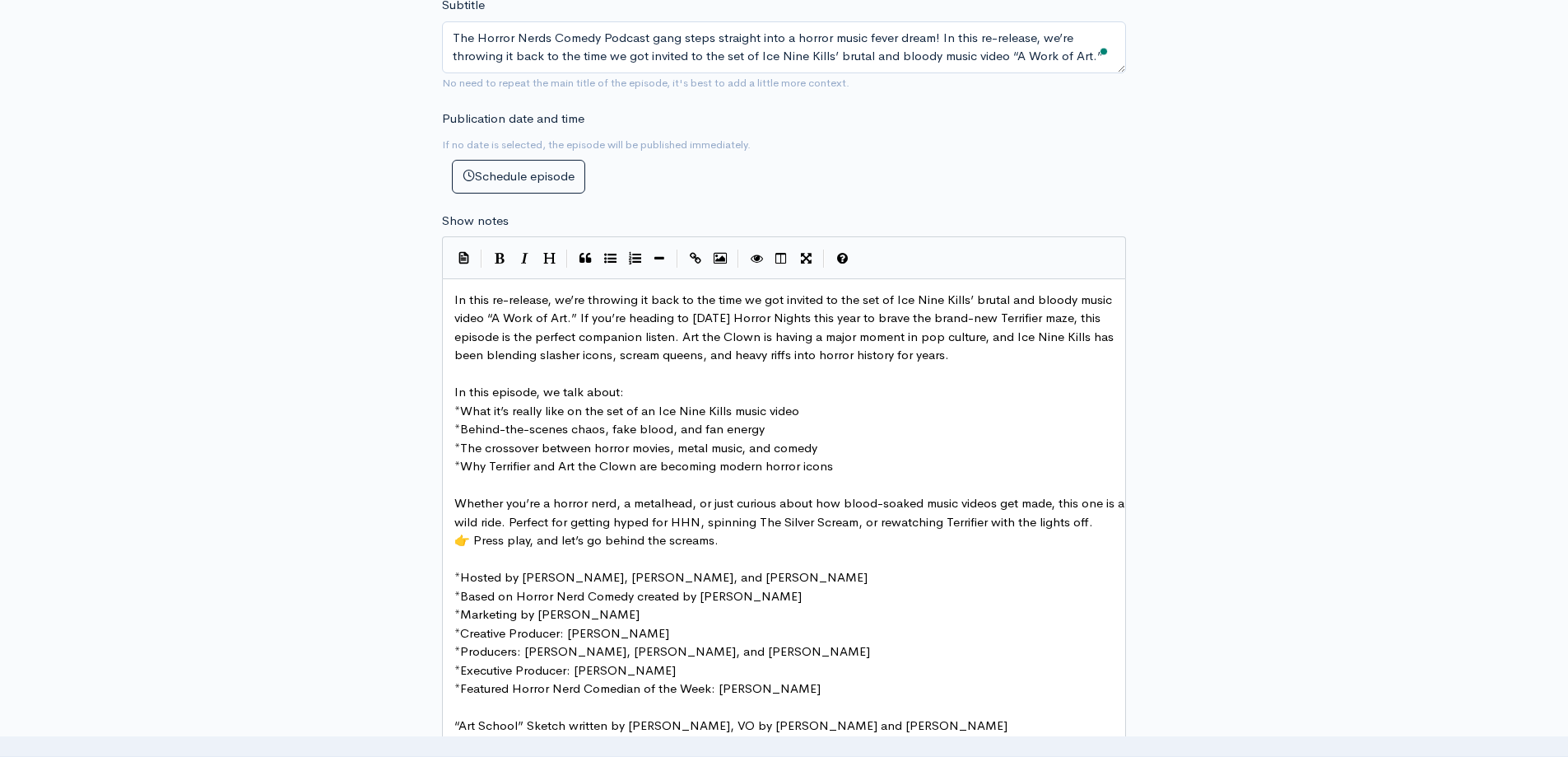
scroll to position [546, 0]
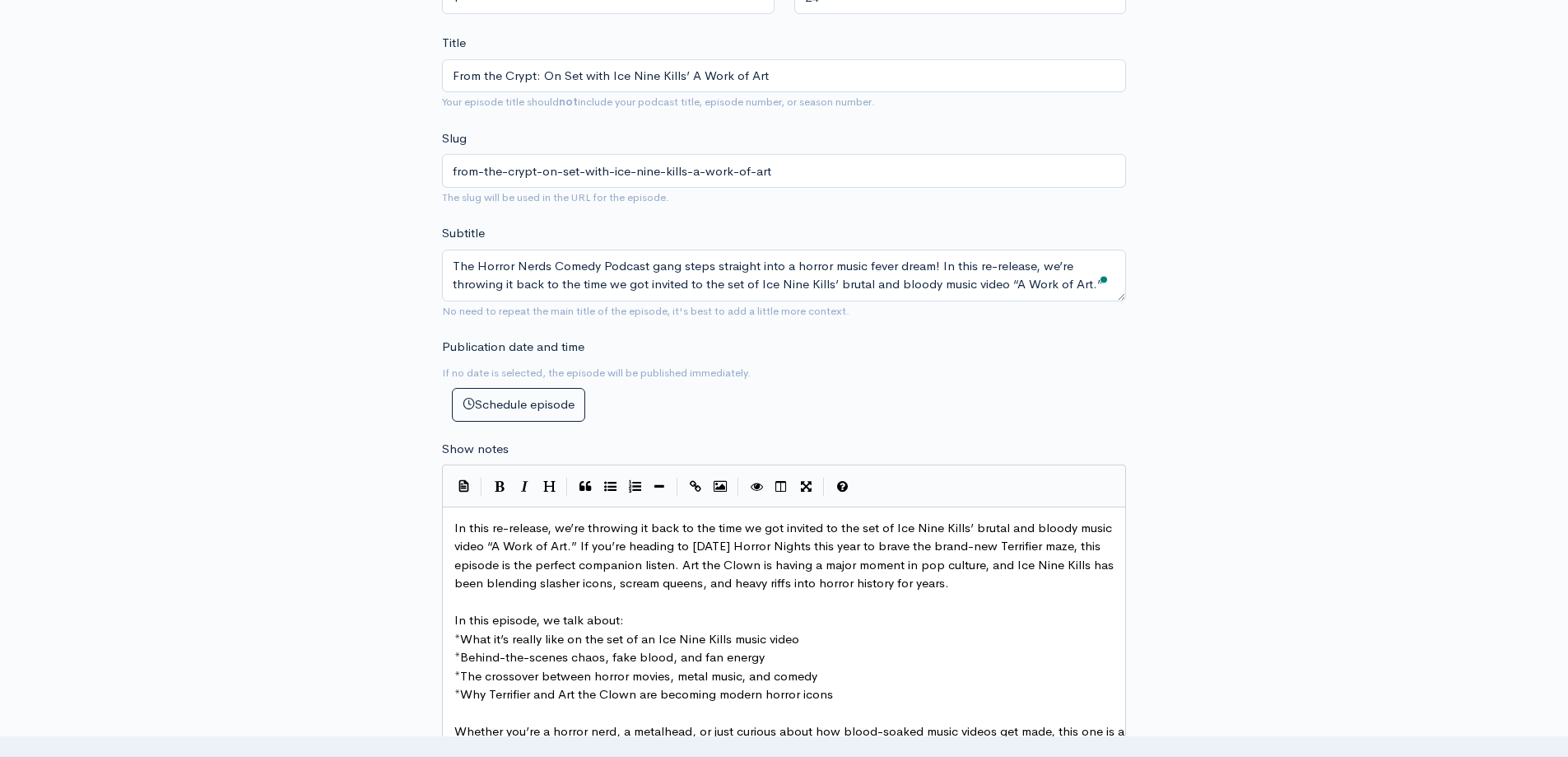
click at [699, 490] on icon "Create Link" at bounding box center [696, 486] width 12 height 13
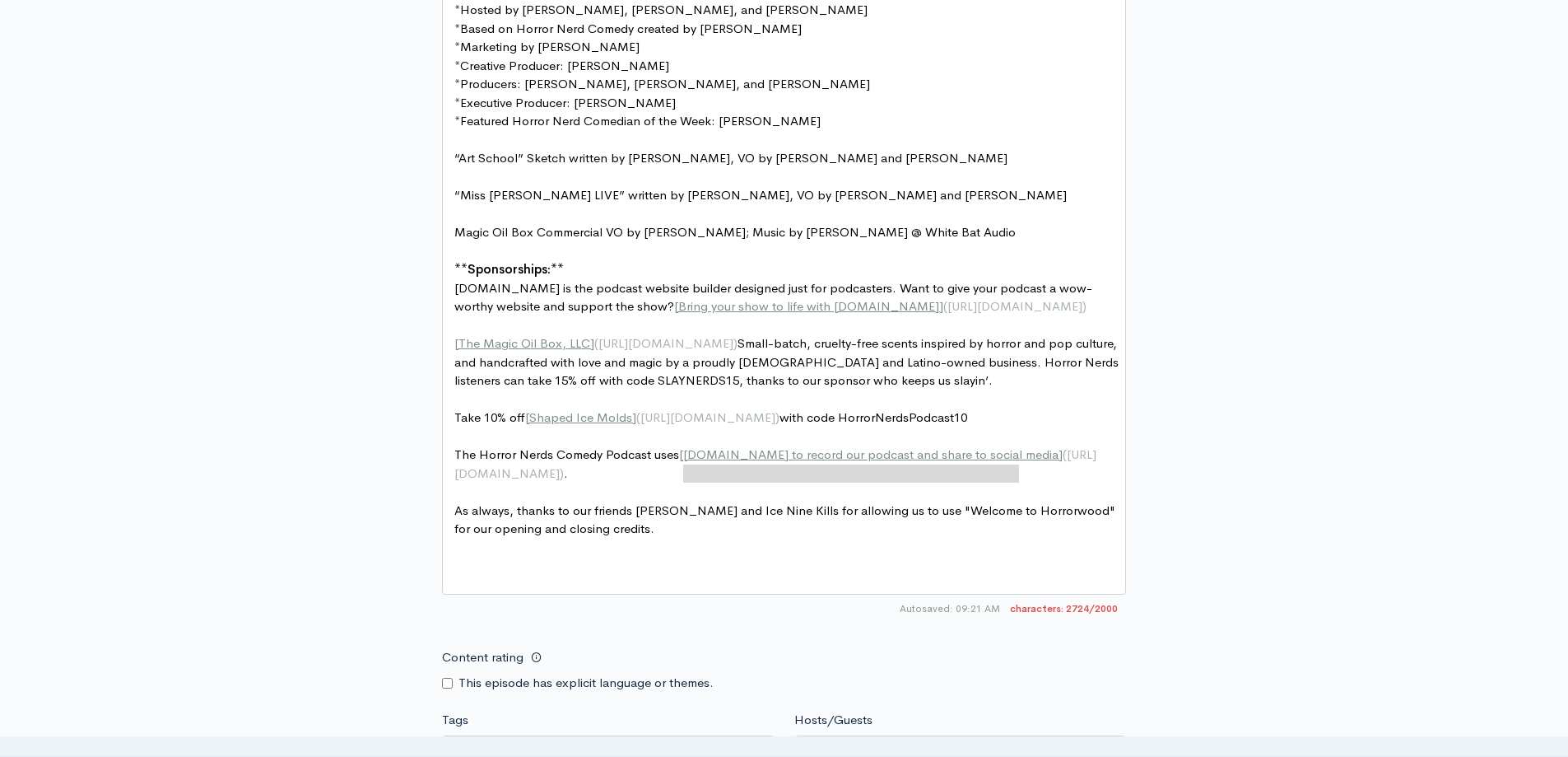
scroll to position [1380, 0]
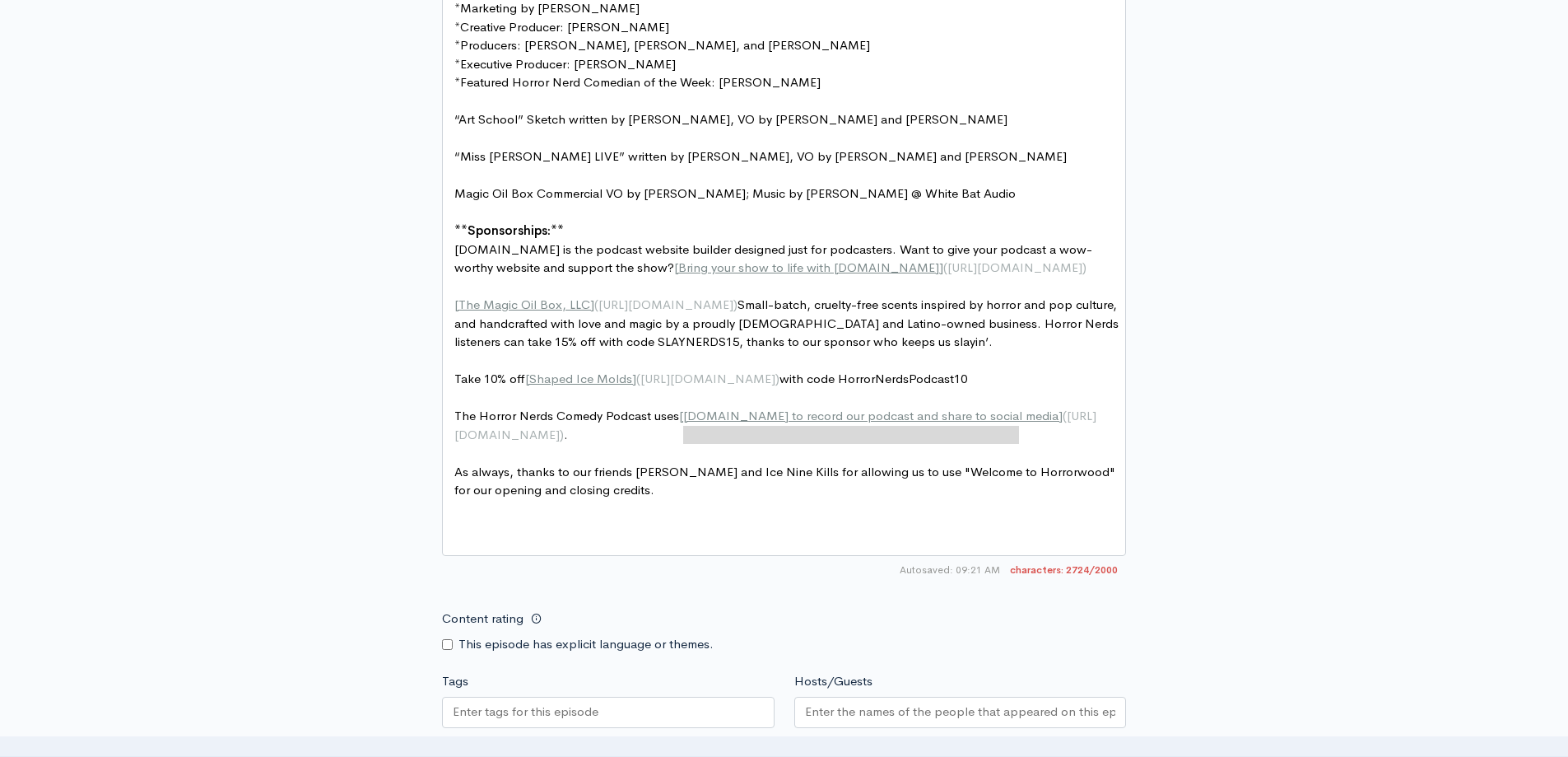
click at [794, 500] on pre "As always, thanks to our friends [PERSON_NAME] and Ice Nine Kills for allowing …" at bounding box center [790, 481] width 678 height 37
click at [695, 519] on pre "​" at bounding box center [790, 509] width 678 height 19
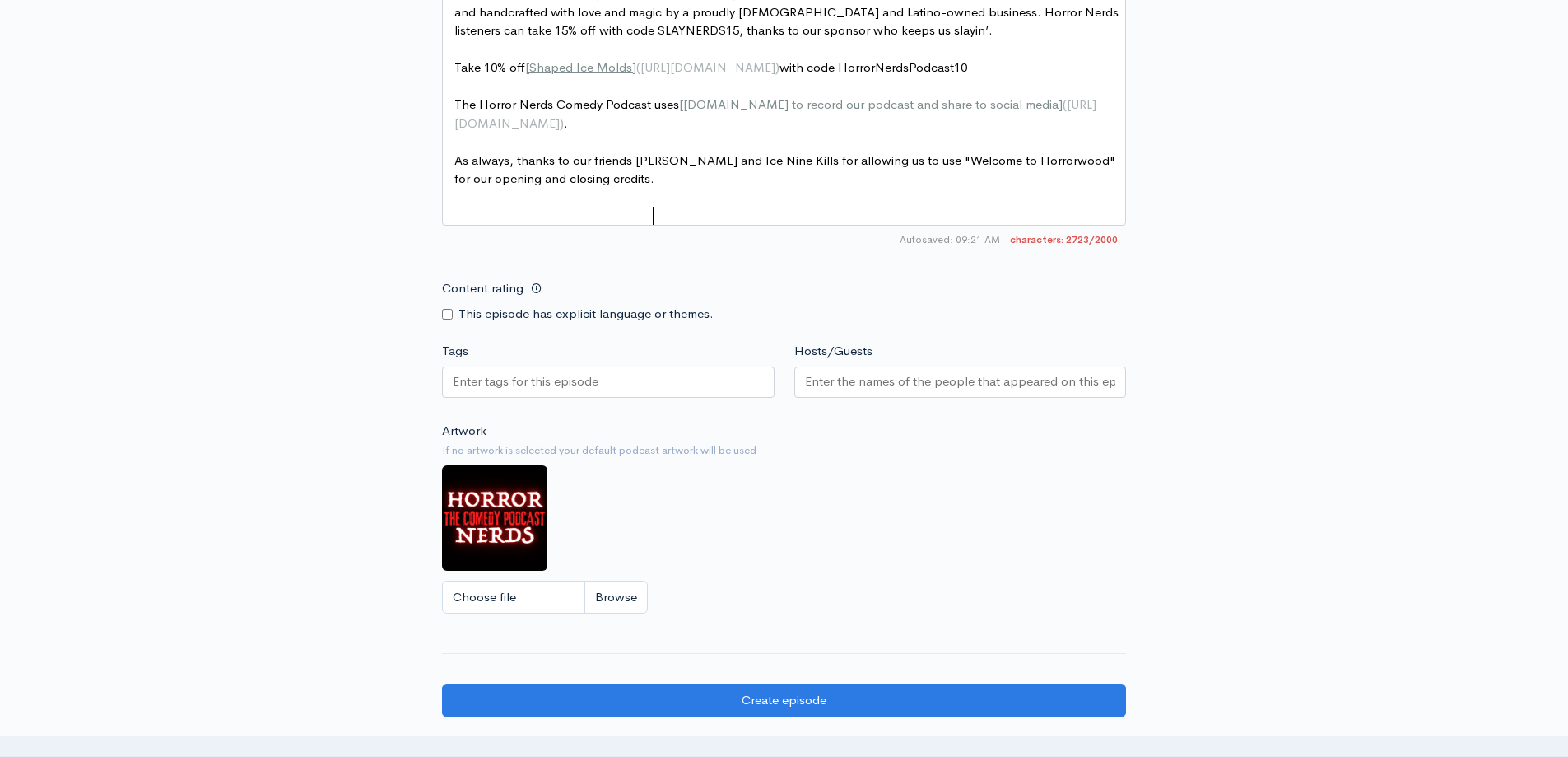
scroll to position [1710, 0]
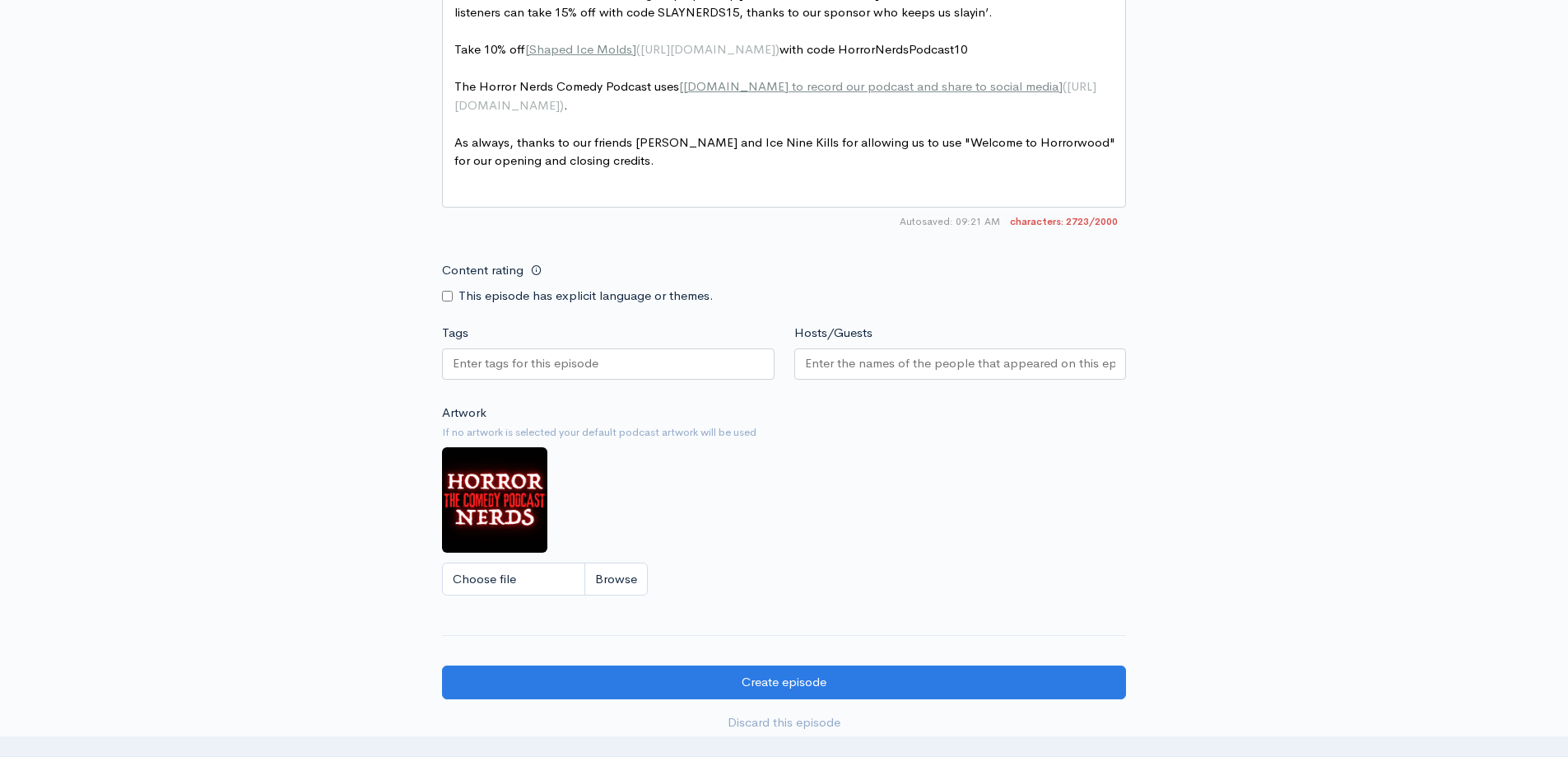
click at [578, 373] on input "Tags" at bounding box center [527, 363] width 148 height 19
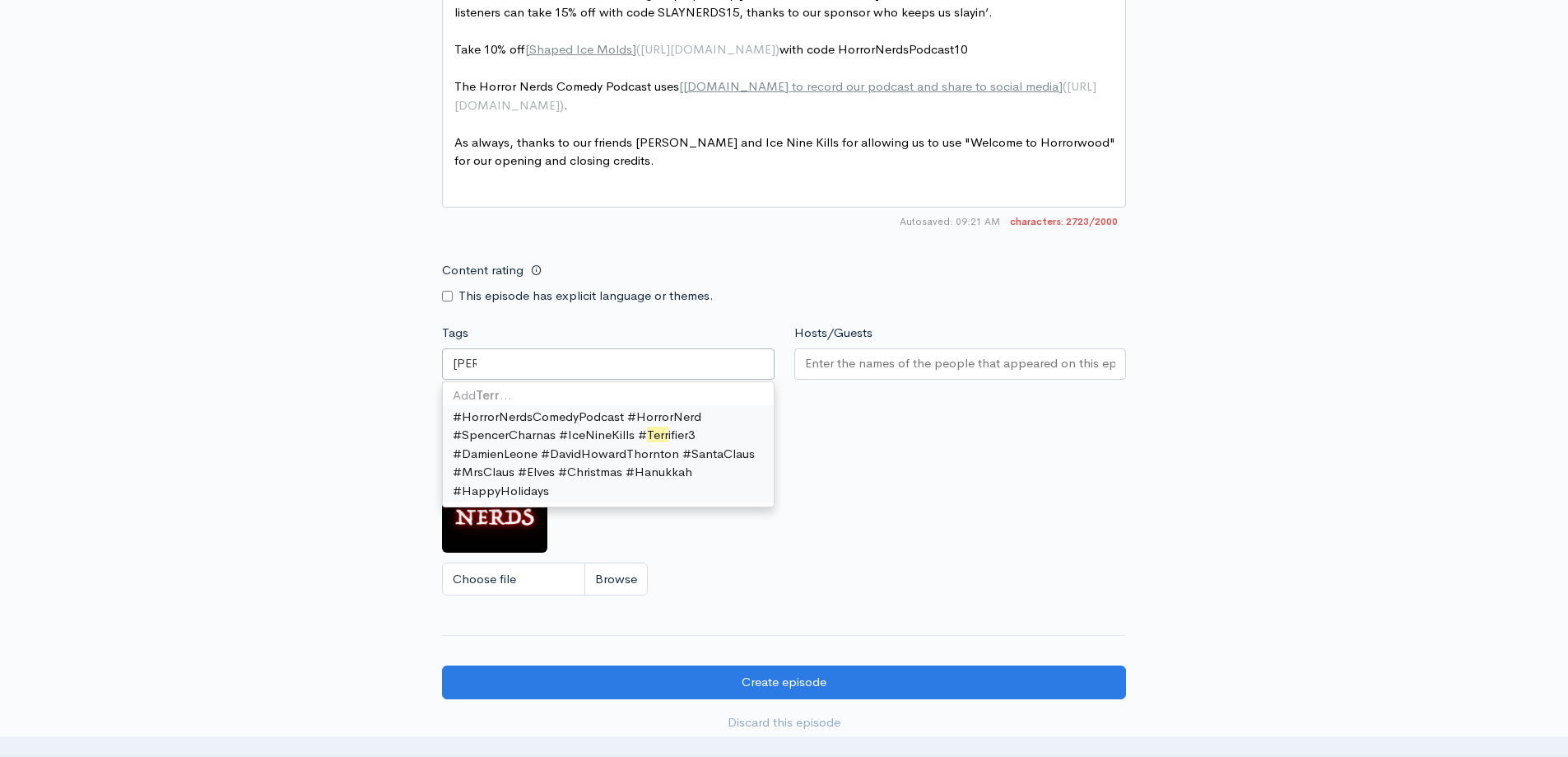
scroll to position [0, 0]
type input "Terrifier"
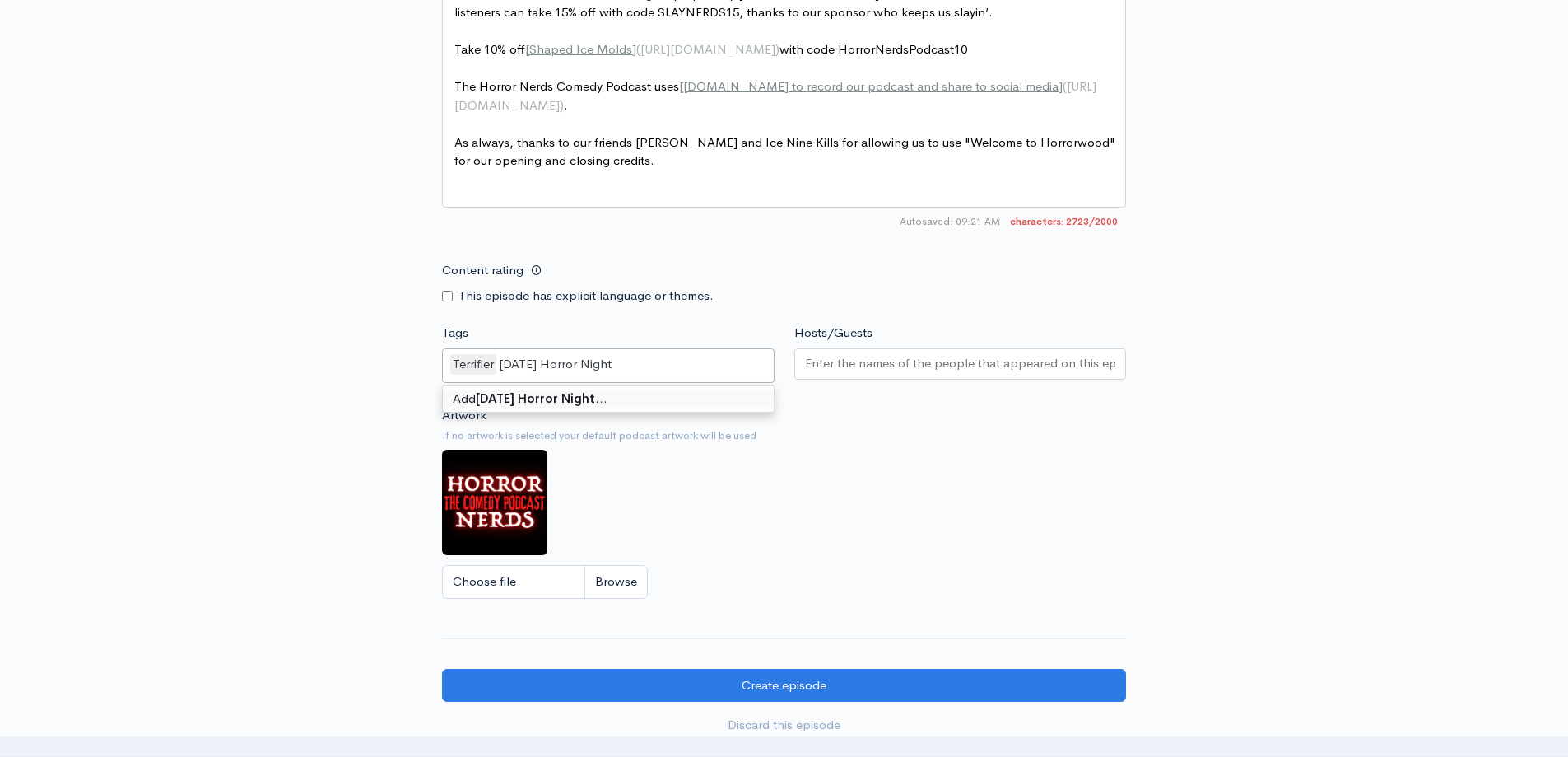
type input "[DATE] Horror Nights"
type input "Throwback"
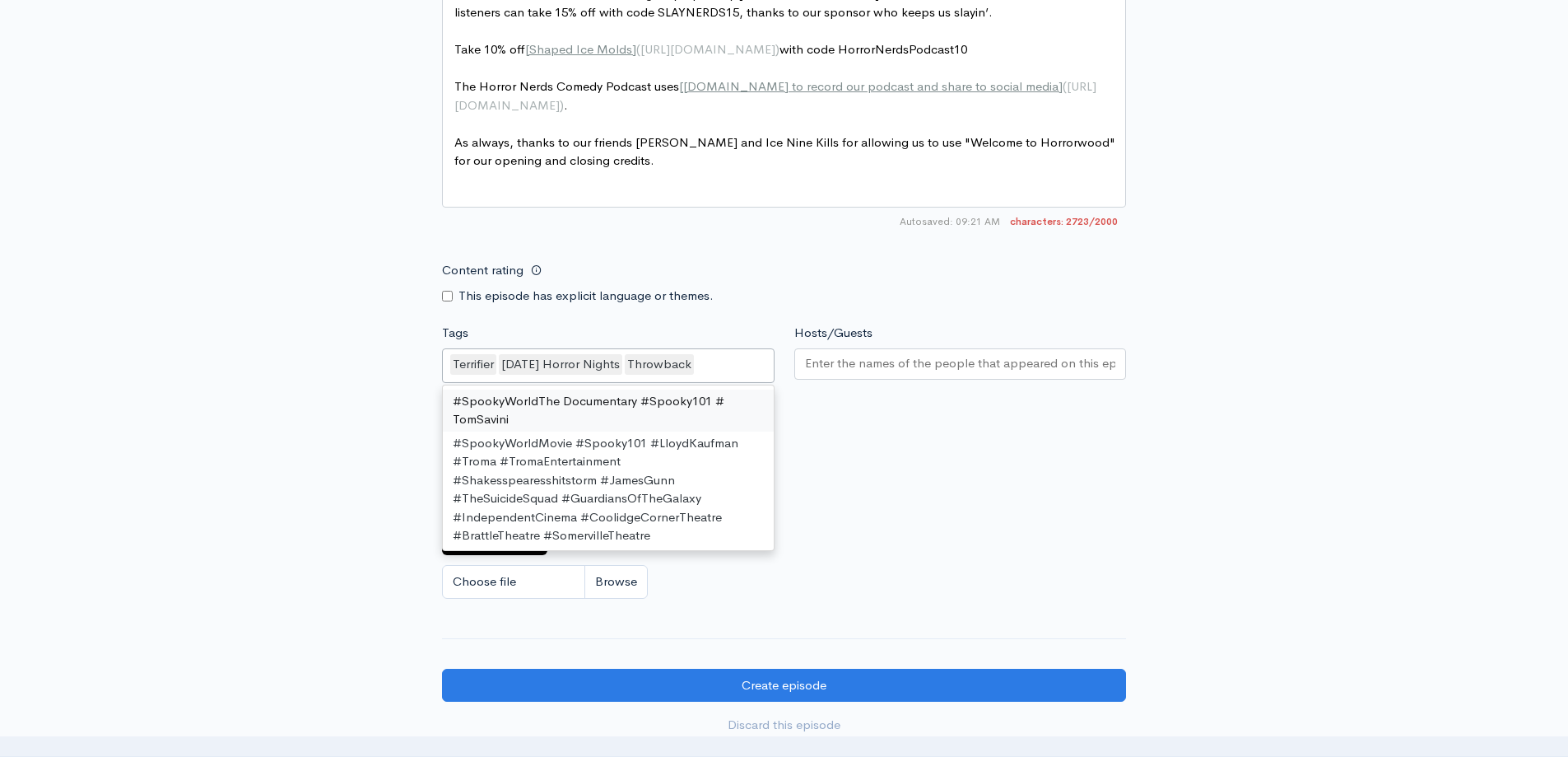
click at [835, 373] on input "Hosts/Guests" at bounding box center [961, 363] width 311 height 19
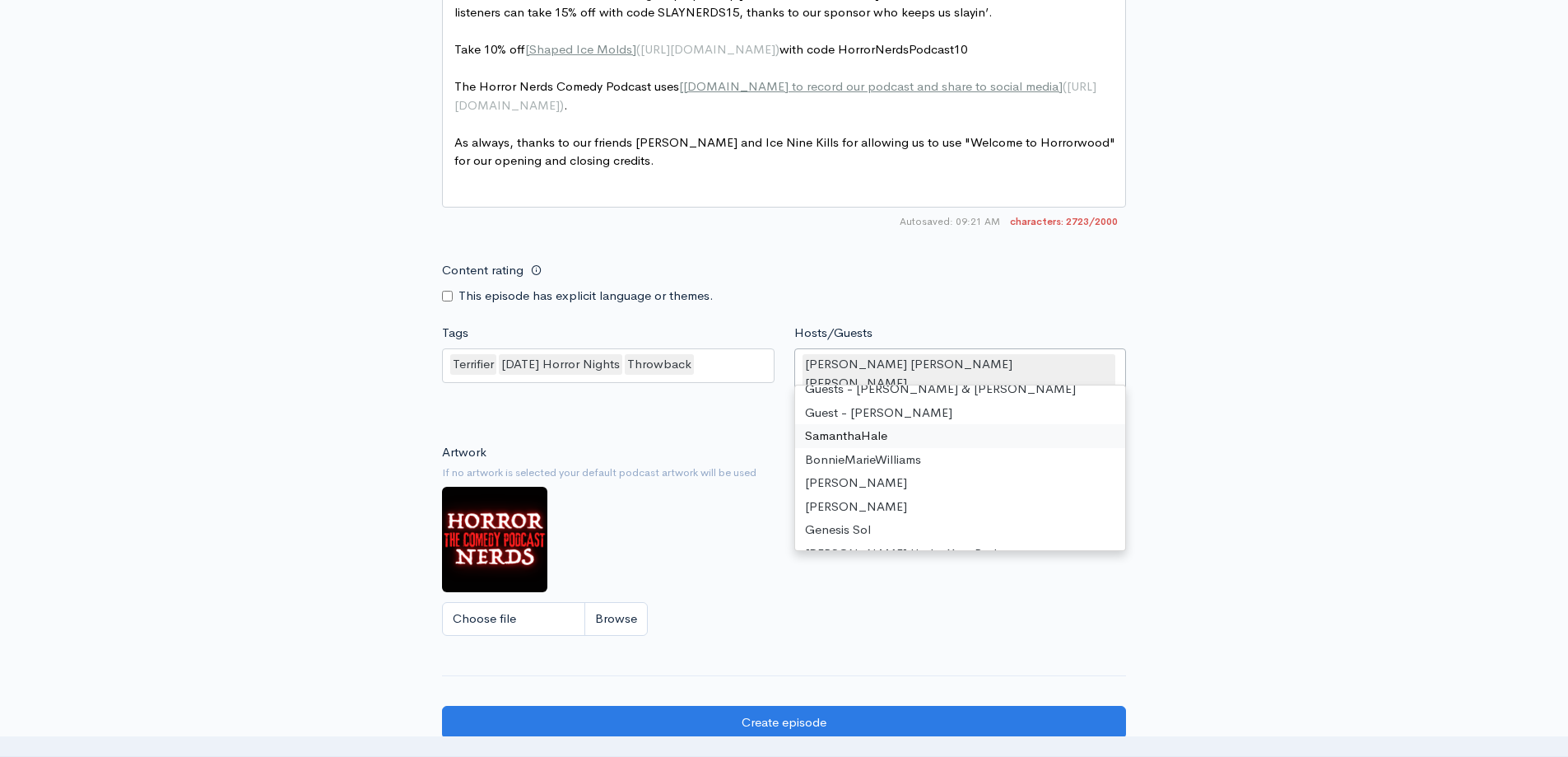
scroll to position [35, 0]
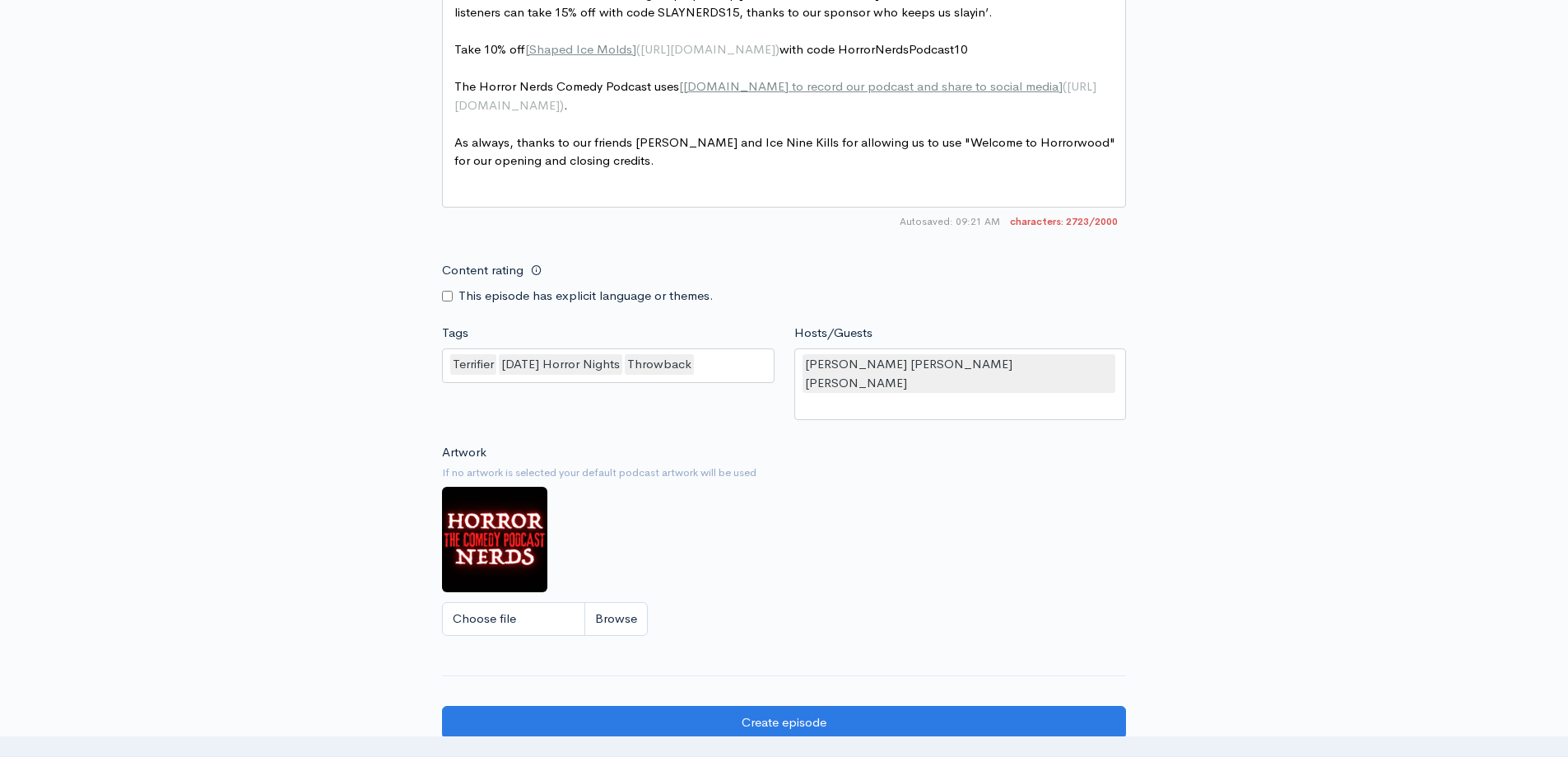
click at [763, 479] on div "Artwork If no artwork is selected your default podcast artwork will be used Cho…" at bounding box center [784, 544] width 684 height 203
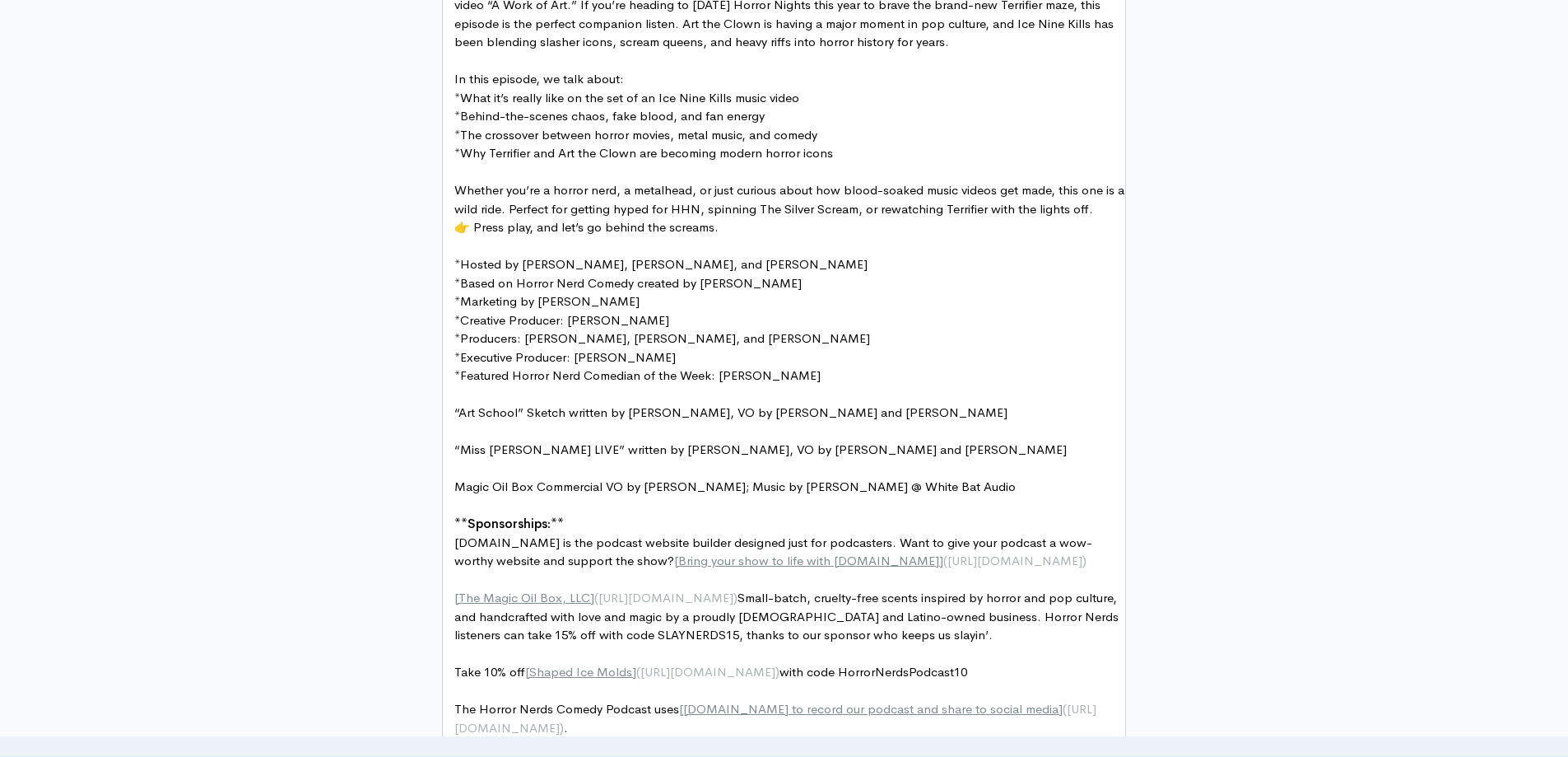
scroll to position [1051, 0]
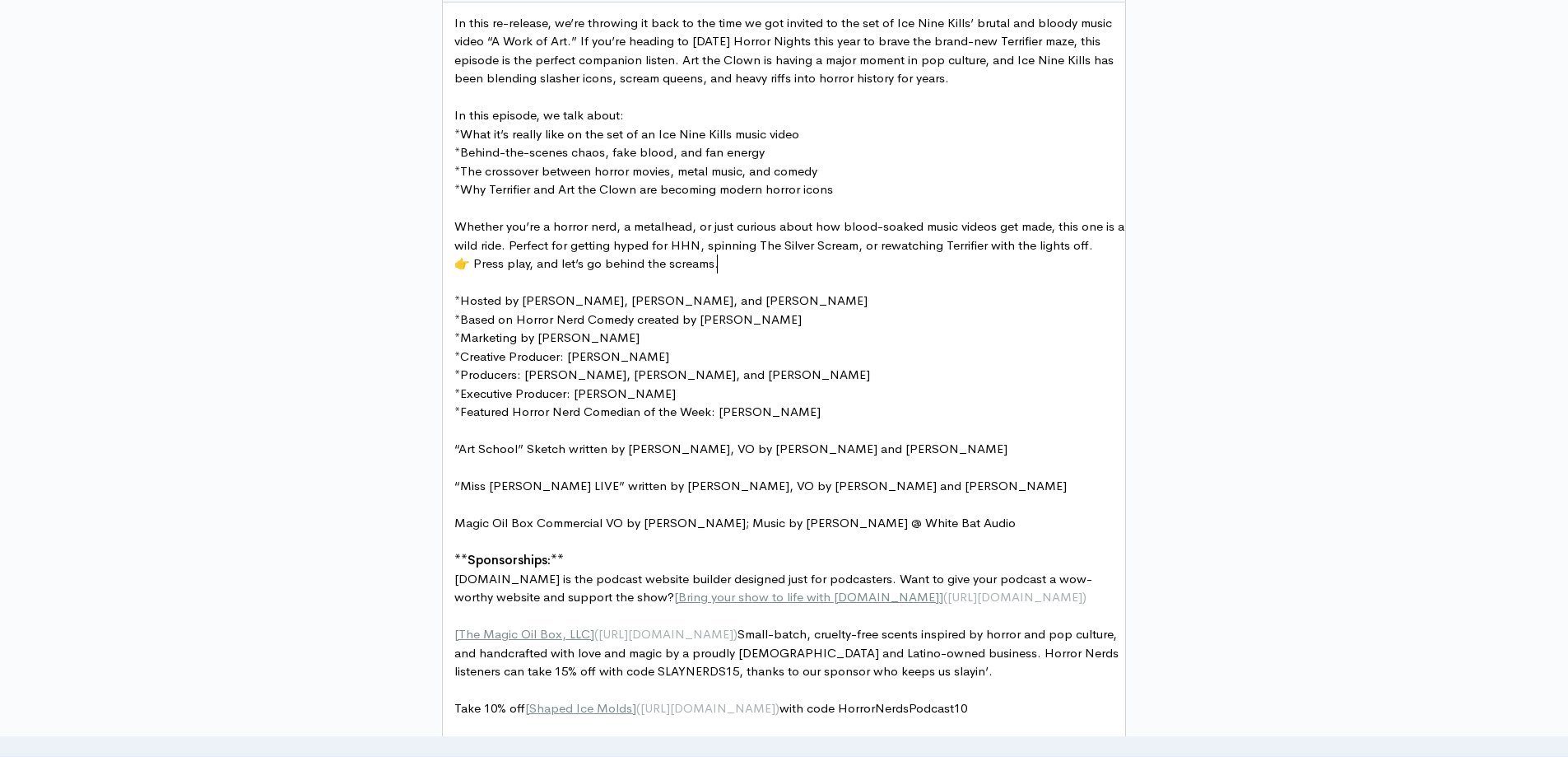
click at [737, 267] on pre "👉 Press play, and let’s go behind the screams." at bounding box center [790, 264] width 678 height 19
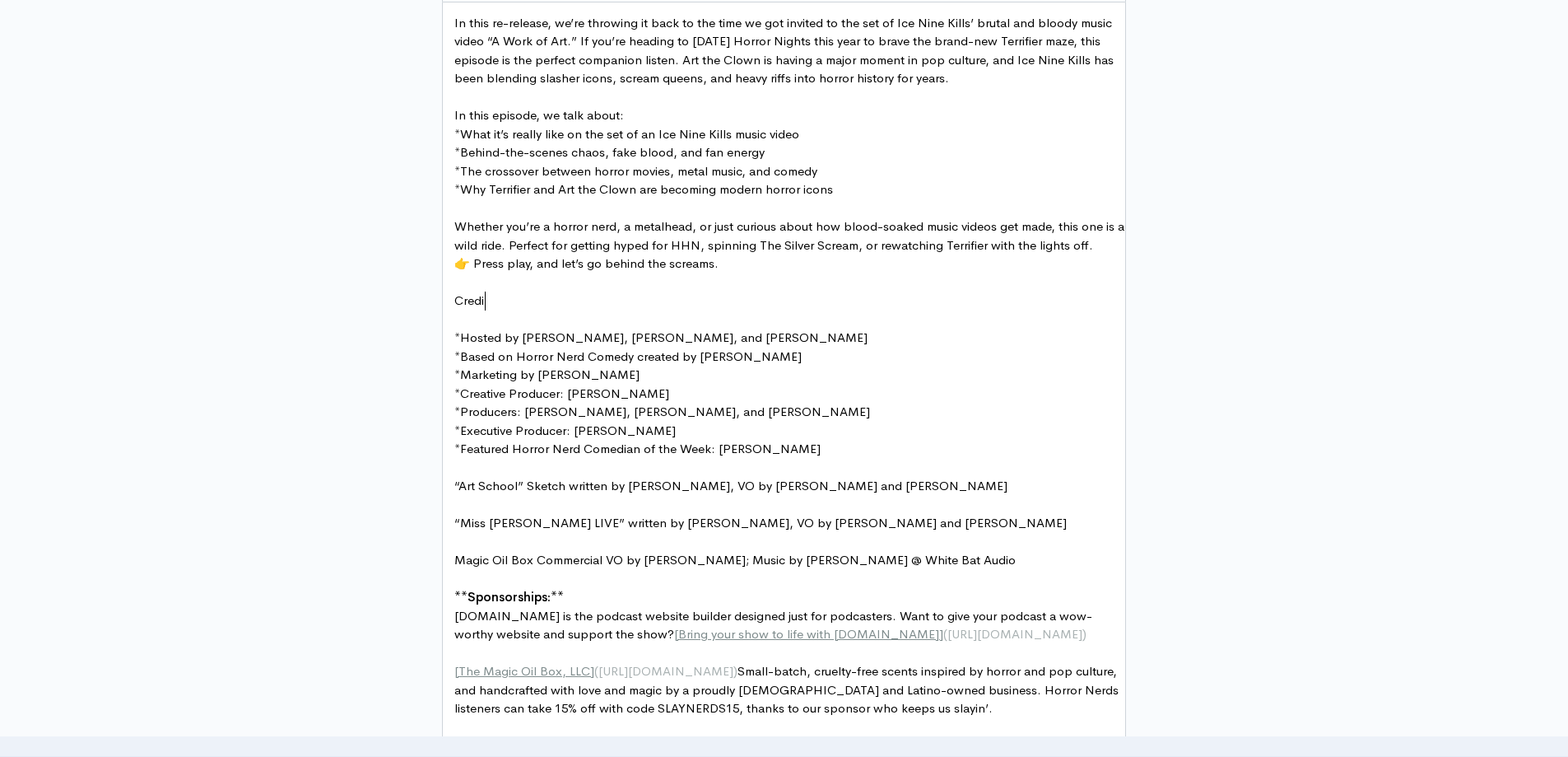
scroll to position [6, 40]
type textarea "Credits"
drag, startPoint x: 489, startPoint y: 302, endPoint x: 440, endPoint y: 297, distance: 49.3
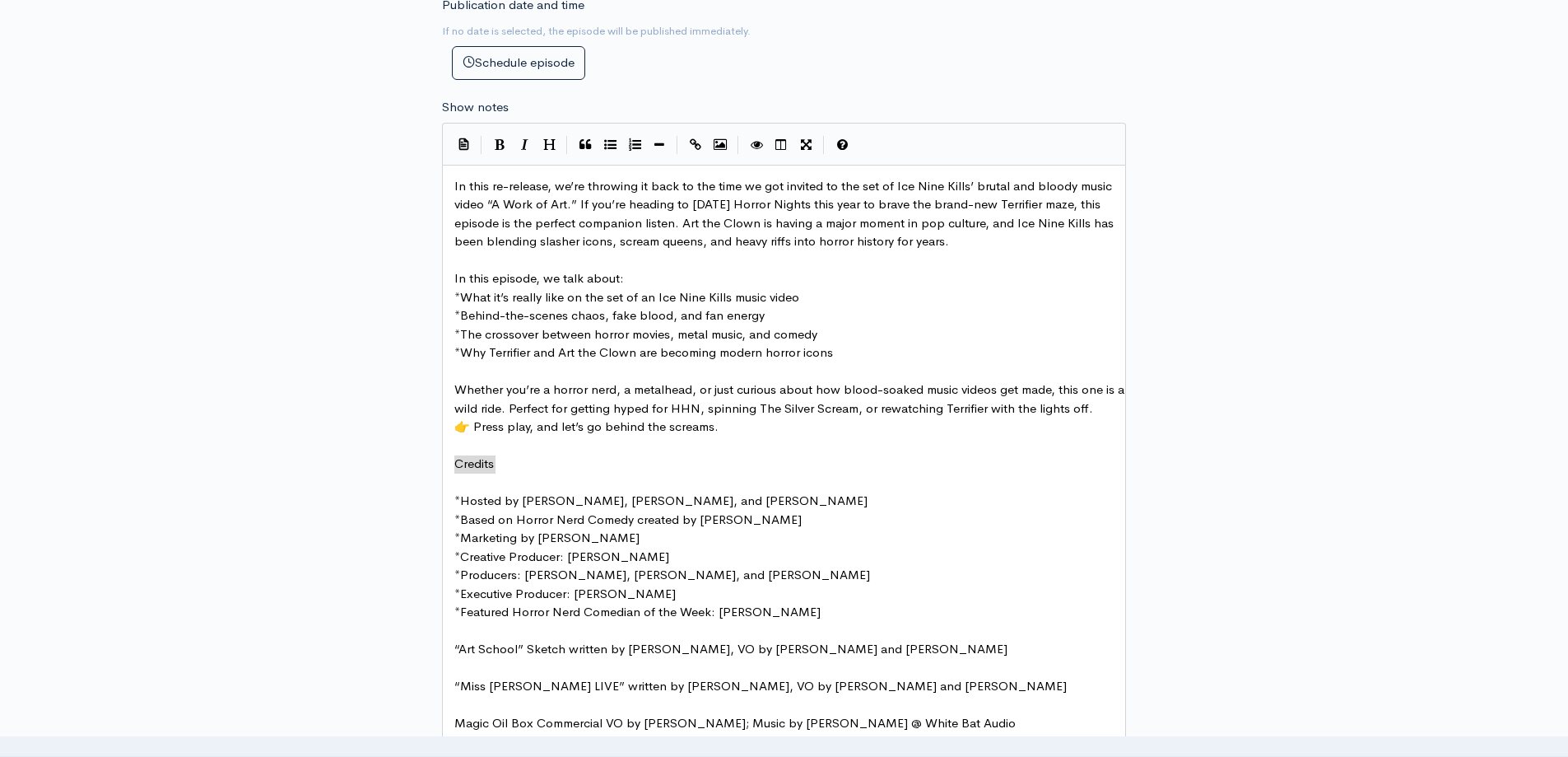
scroll to position [722, 0]
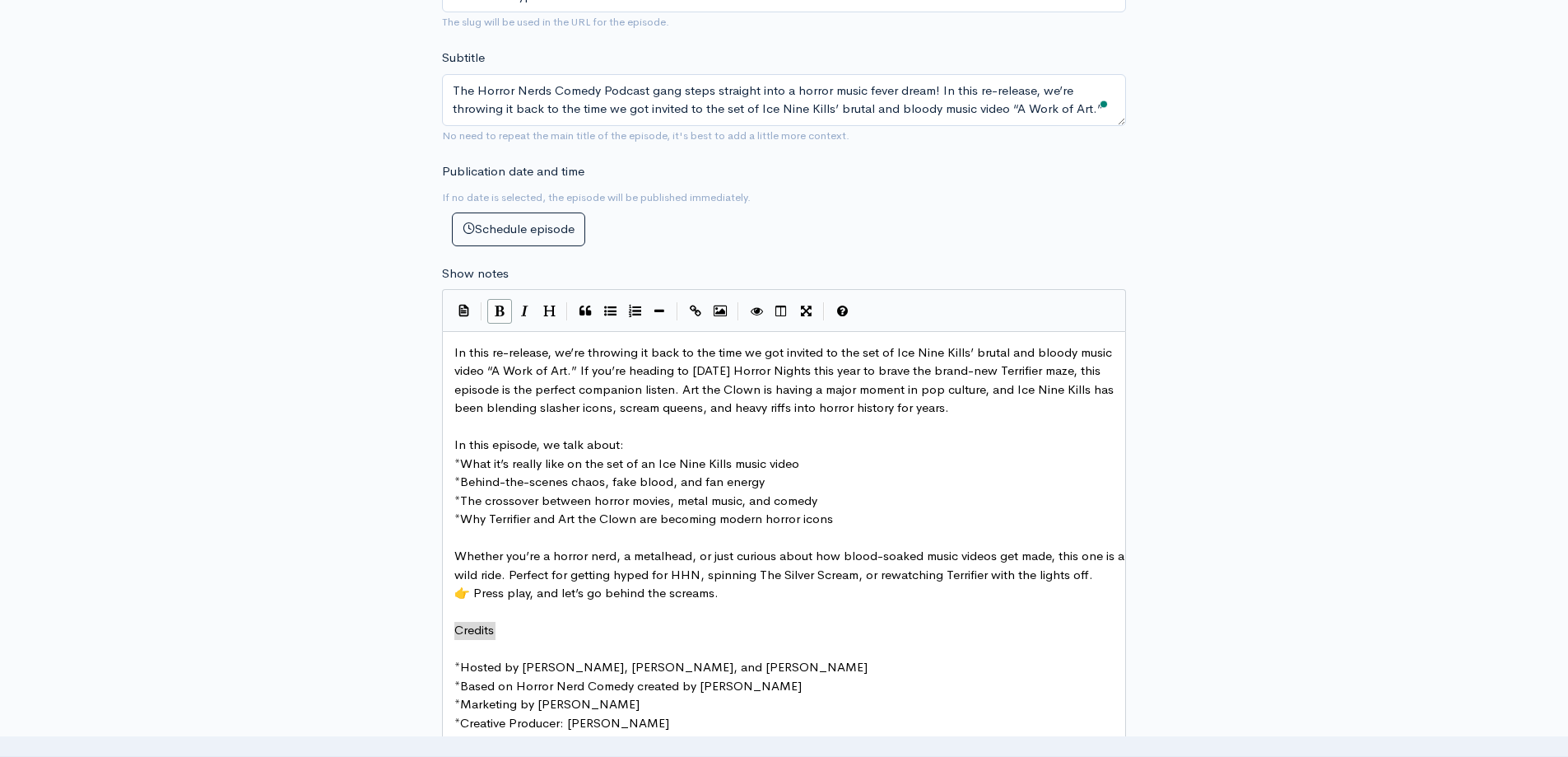
type textarea "Credits"
click at [500, 312] on icon "Bold" at bounding box center [499, 310] width 10 height 13
click at [747, 539] on pre "​" at bounding box center [790, 538] width 678 height 19
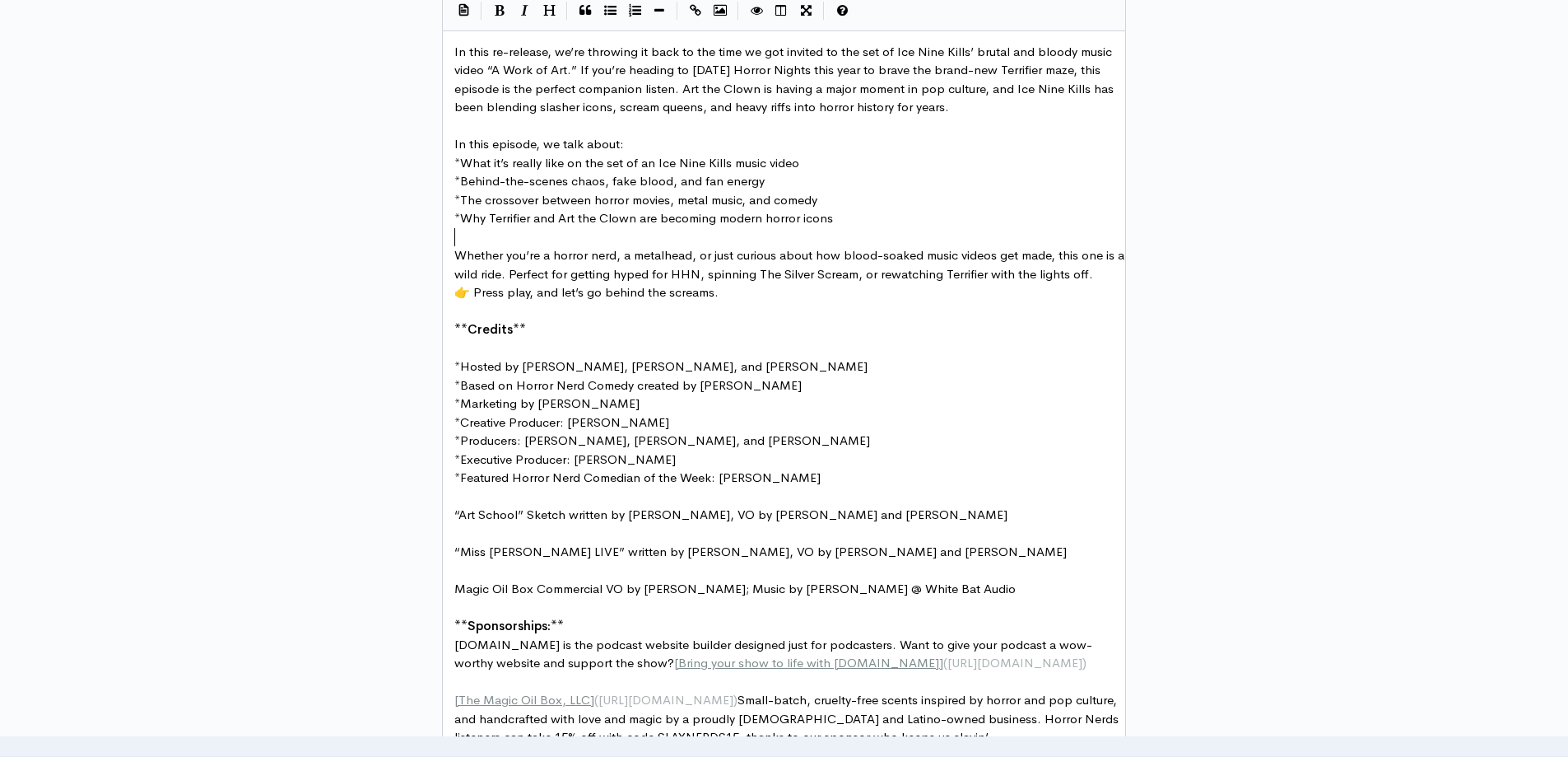
scroll to position [1051, 0]
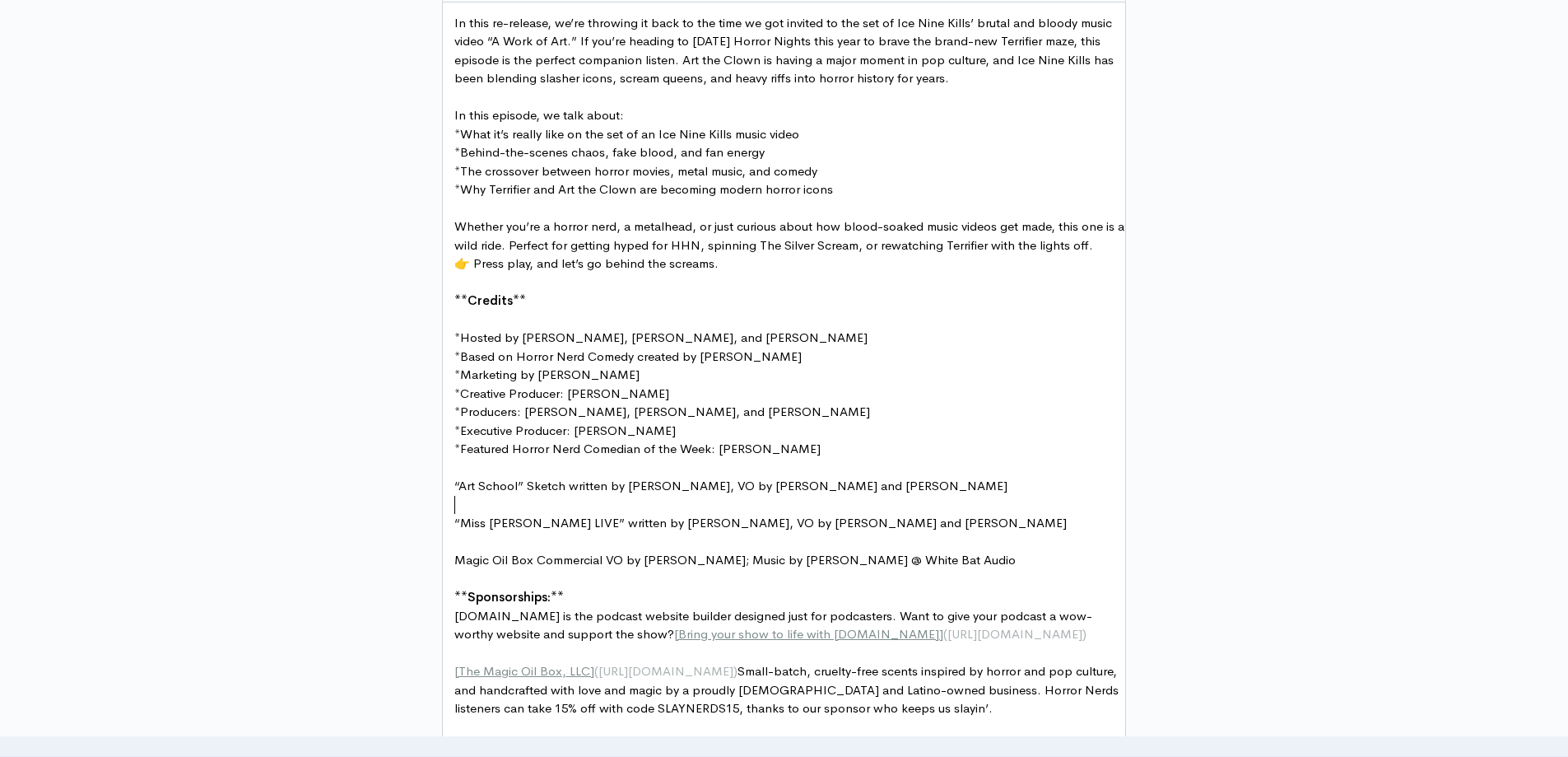
click at [604, 506] on pre "​" at bounding box center [790, 505] width 678 height 19
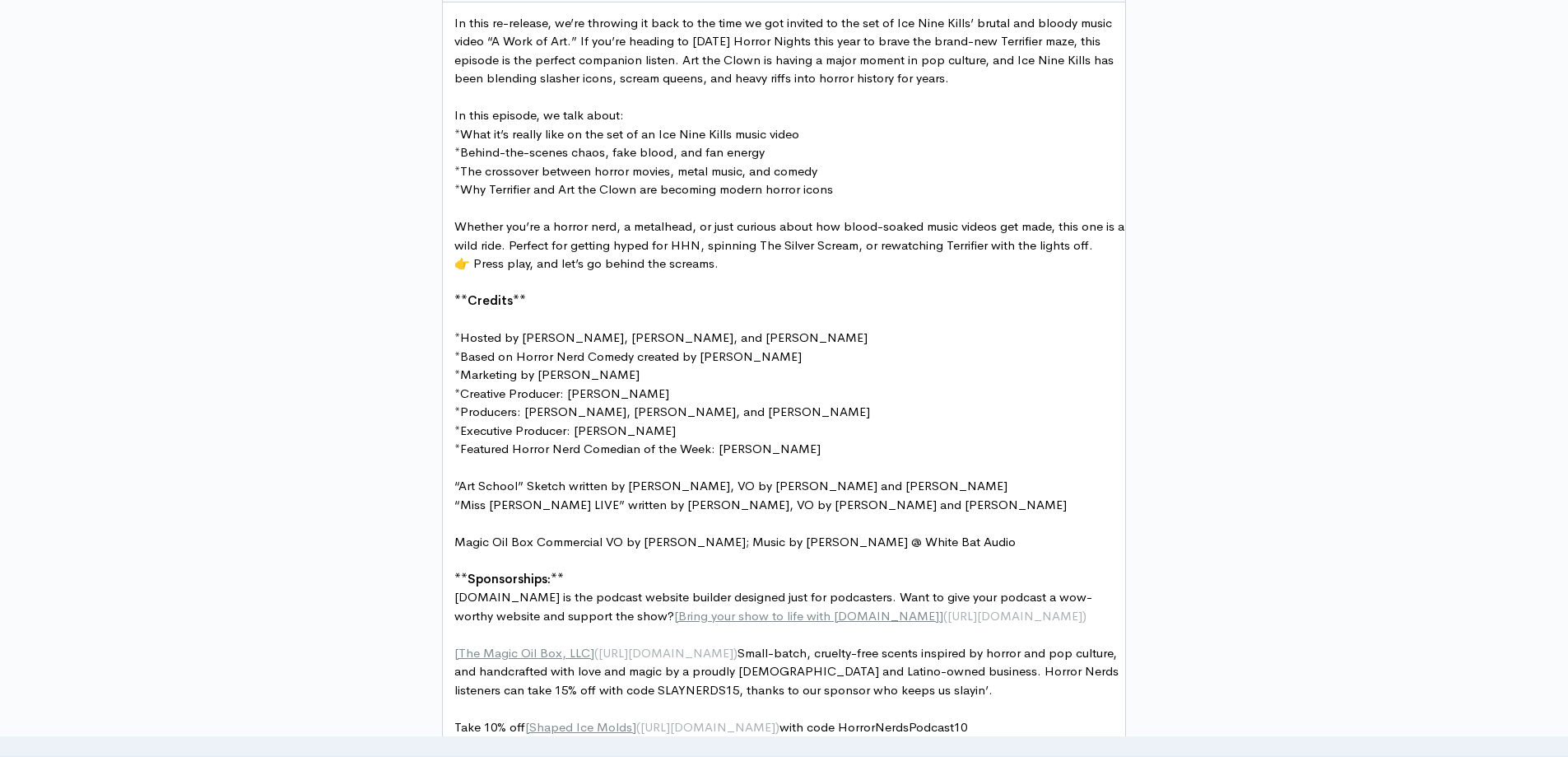
click at [617, 524] on pre "​" at bounding box center [790, 523] width 678 height 19
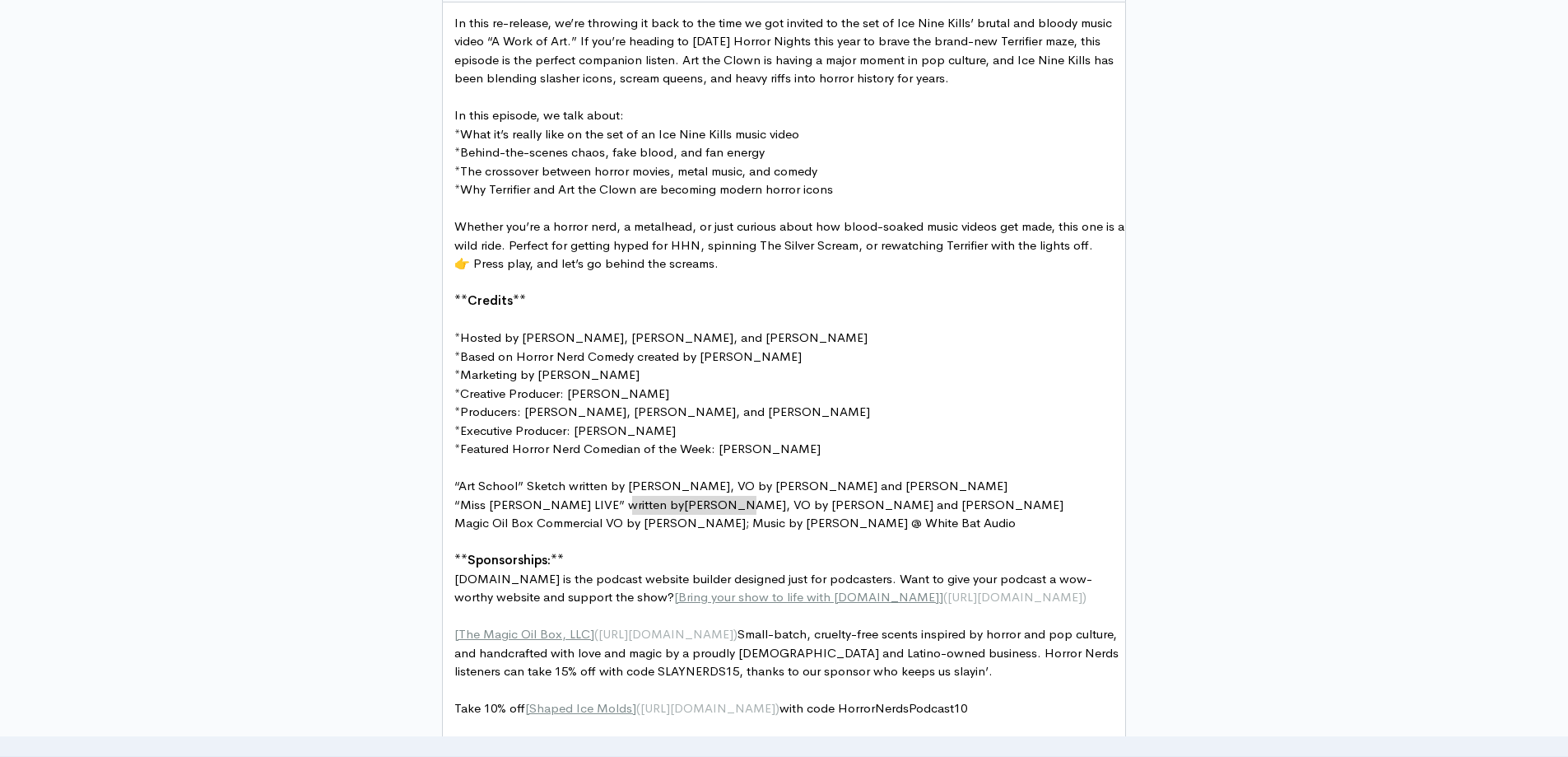
drag, startPoint x: 634, startPoint y: 504, endPoint x: 754, endPoint y: 502, distance: 120.0
type textarea "the Horror Nerds"
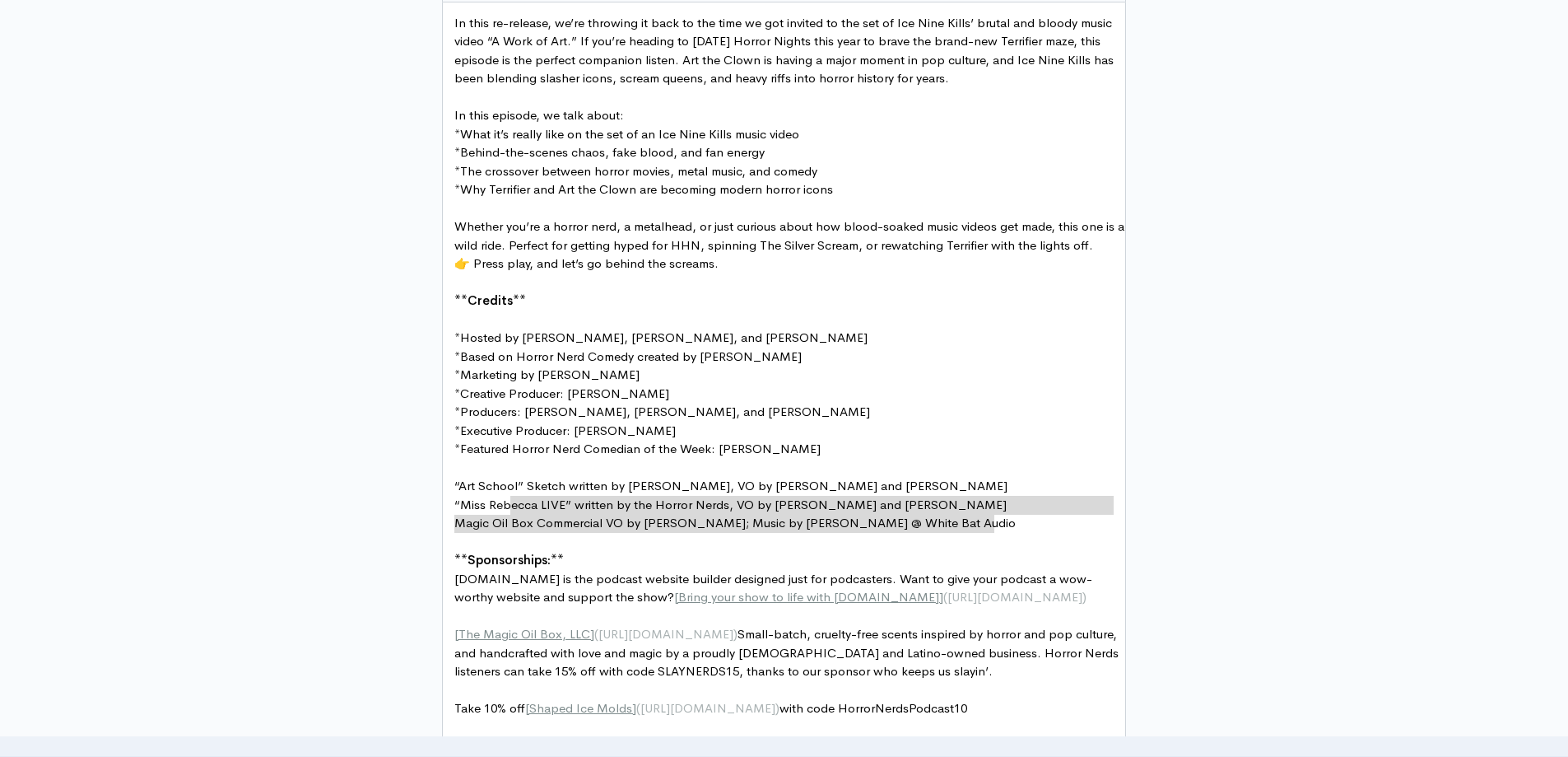
type textarea "“Art School” Sketch written by [PERSON_NAME], VO by [PERSON_NAME] and [PERSON_N…"
drag, startPoint x: 1002, startPoint y: 523, endPoint x: 451, endPoint y: 485, distance: 552.3
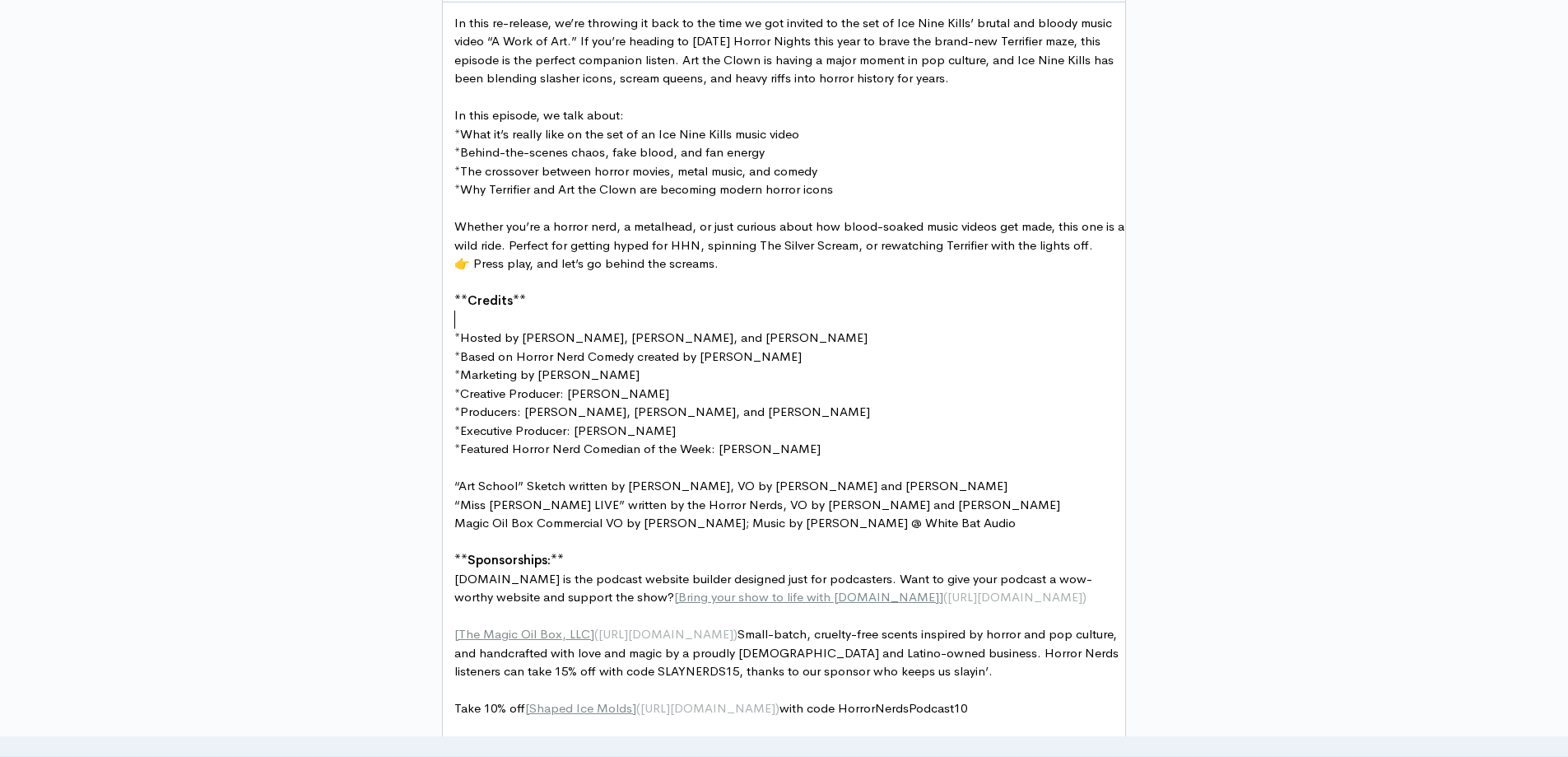
click at [524, 318] on pre "​" at bounding box center [790, 320] width 678 height 19
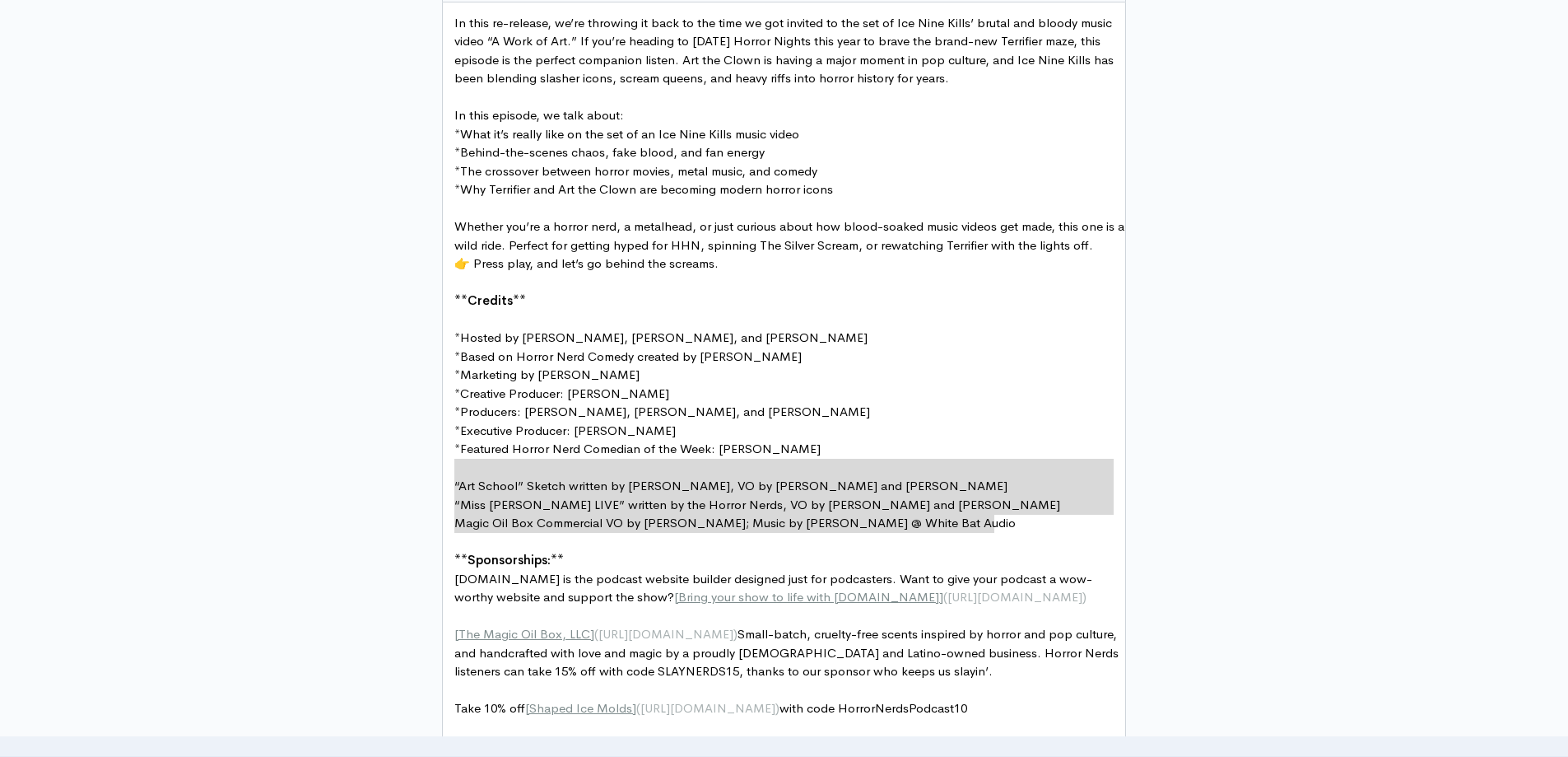
type textarea "“Art School” Sketch written by [PERSON_NAME], VO by [PERSON_NAME] and [PERSON_N…"
drag, startPoint x: 1006, startPoint y: 524, endPoint x: 446, endPoint y: 480, distance: 561.7
click at [751, 378] on pre "* Marketing by [PERSON_NAME]" at bounding box center [790, 375] width 678 height 19
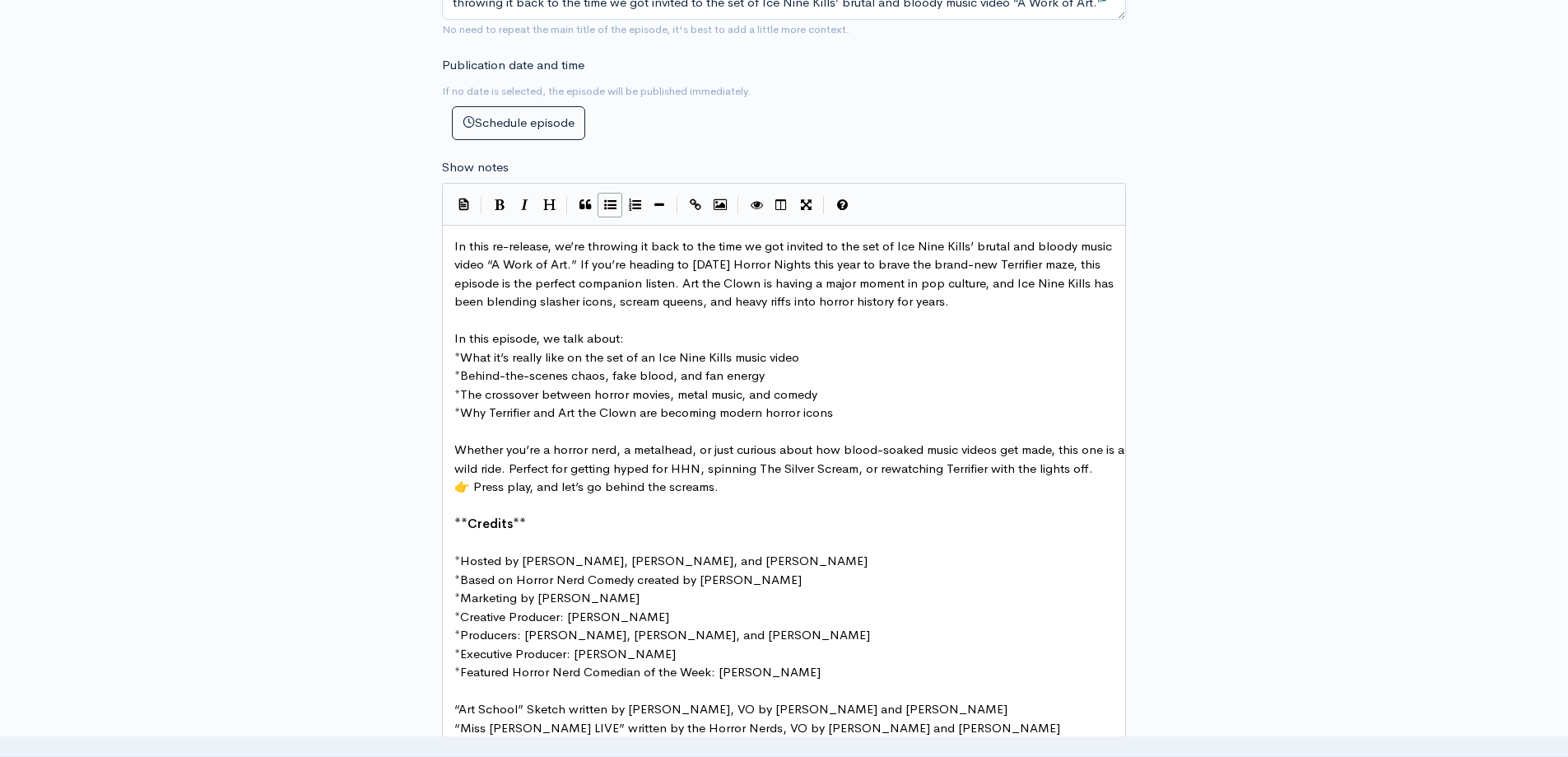
scroll to position [804, 0]
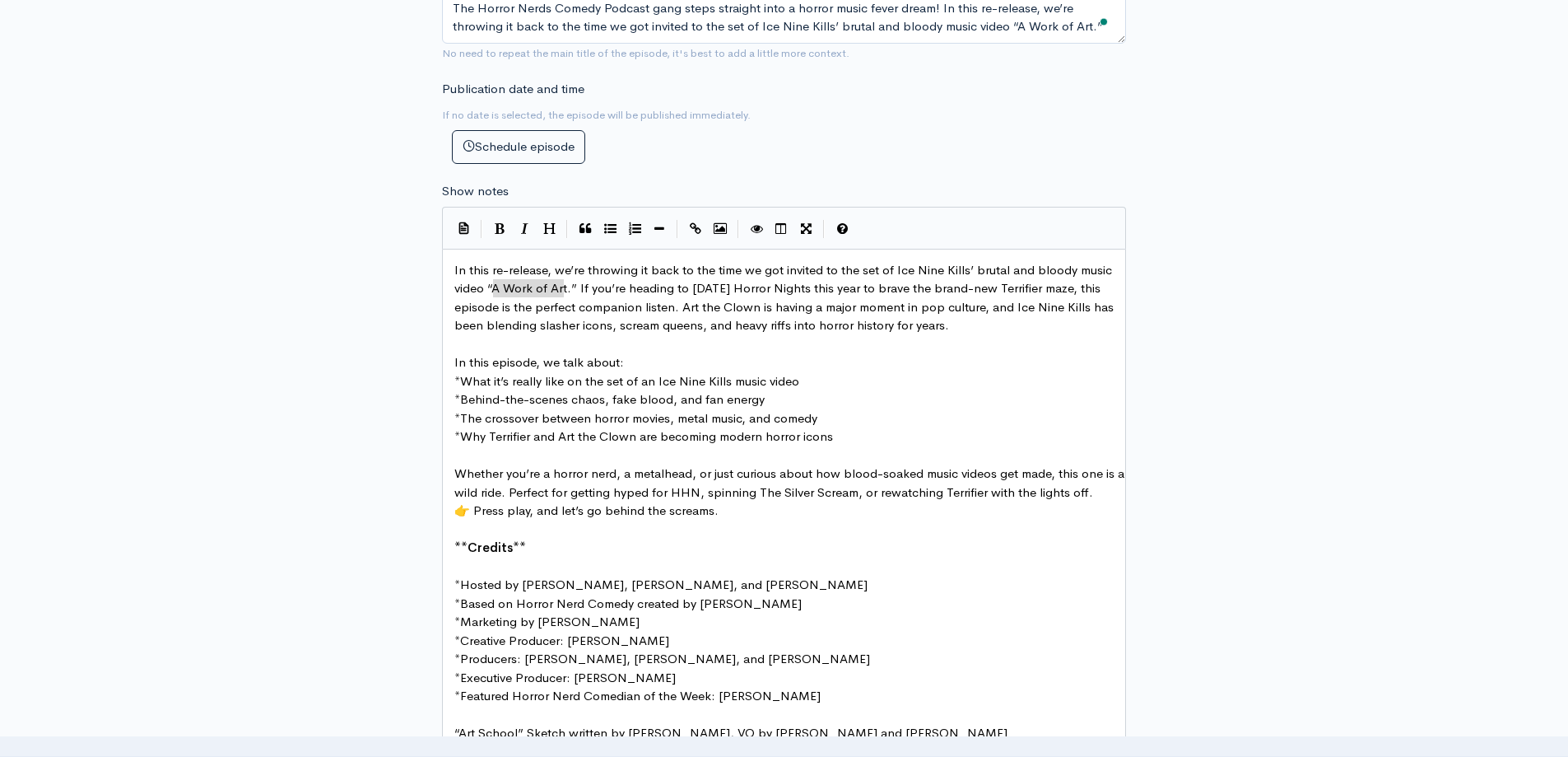
type textarea "A Work of Art"
drag, startPoint x: 493, startPoint y: 288, endPoint x: 569, endPoint y: 288, distance: 76.0
click at [694, 231] on icon "Create Link" at bounding box center [696, 228] width 12 height 13
click at [1000, 309] on span "In this re-release, we’re throwing it back to the time we got invited to the se…" at bounding box center [785, 297] width 663 height 71
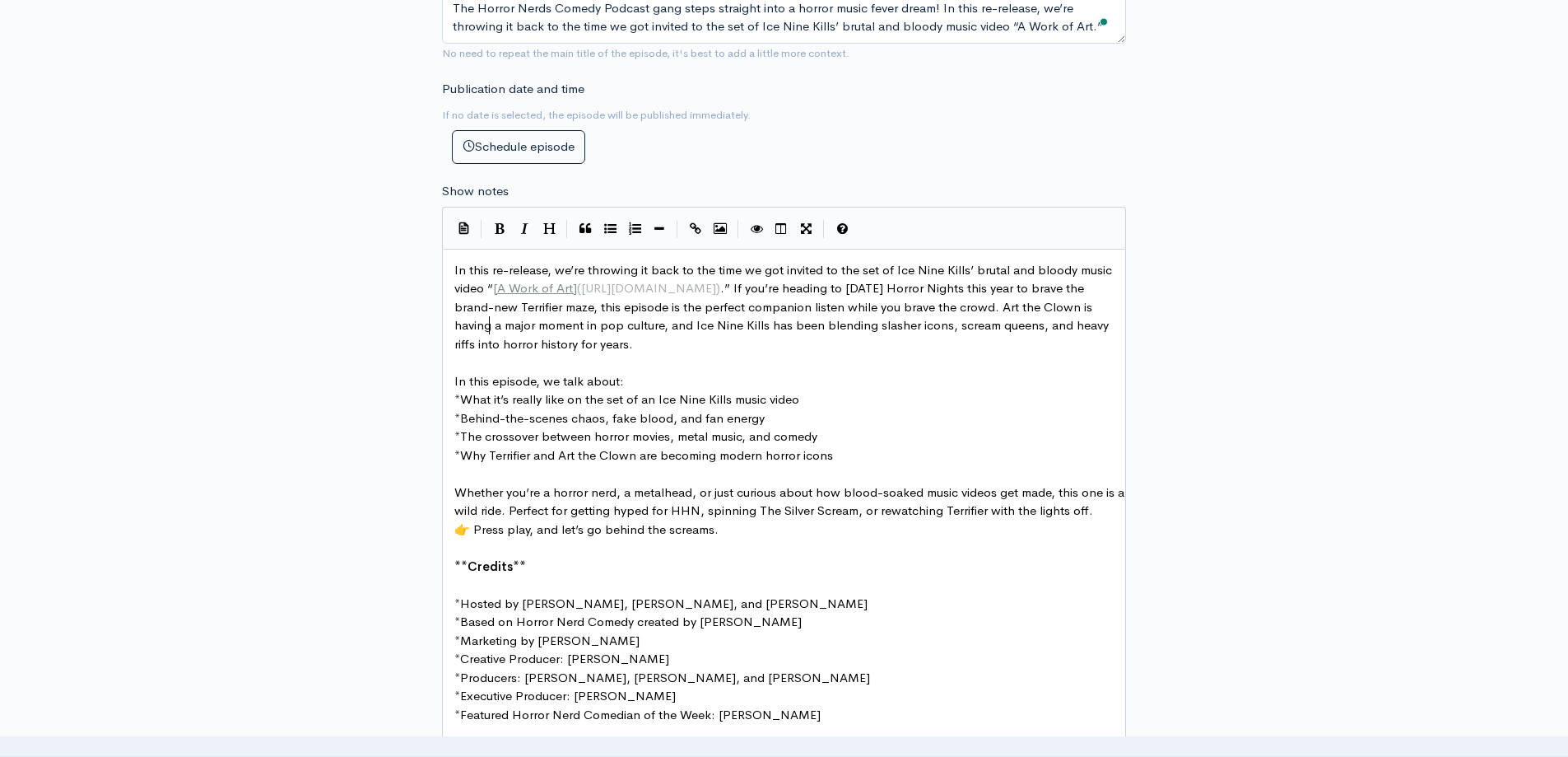
scroll to position [6, 153]
type textarea "while you brave the crowds"
type textarea "[DATE] Horror Nights"
drag, startPoint x: 995, startPoint y: 289, endPoint x: 496, endPoint y: 299, distance: 499.1
click at [694, 230] on icon "Create Link" at bounding box center [696, 228] width 12 height 13
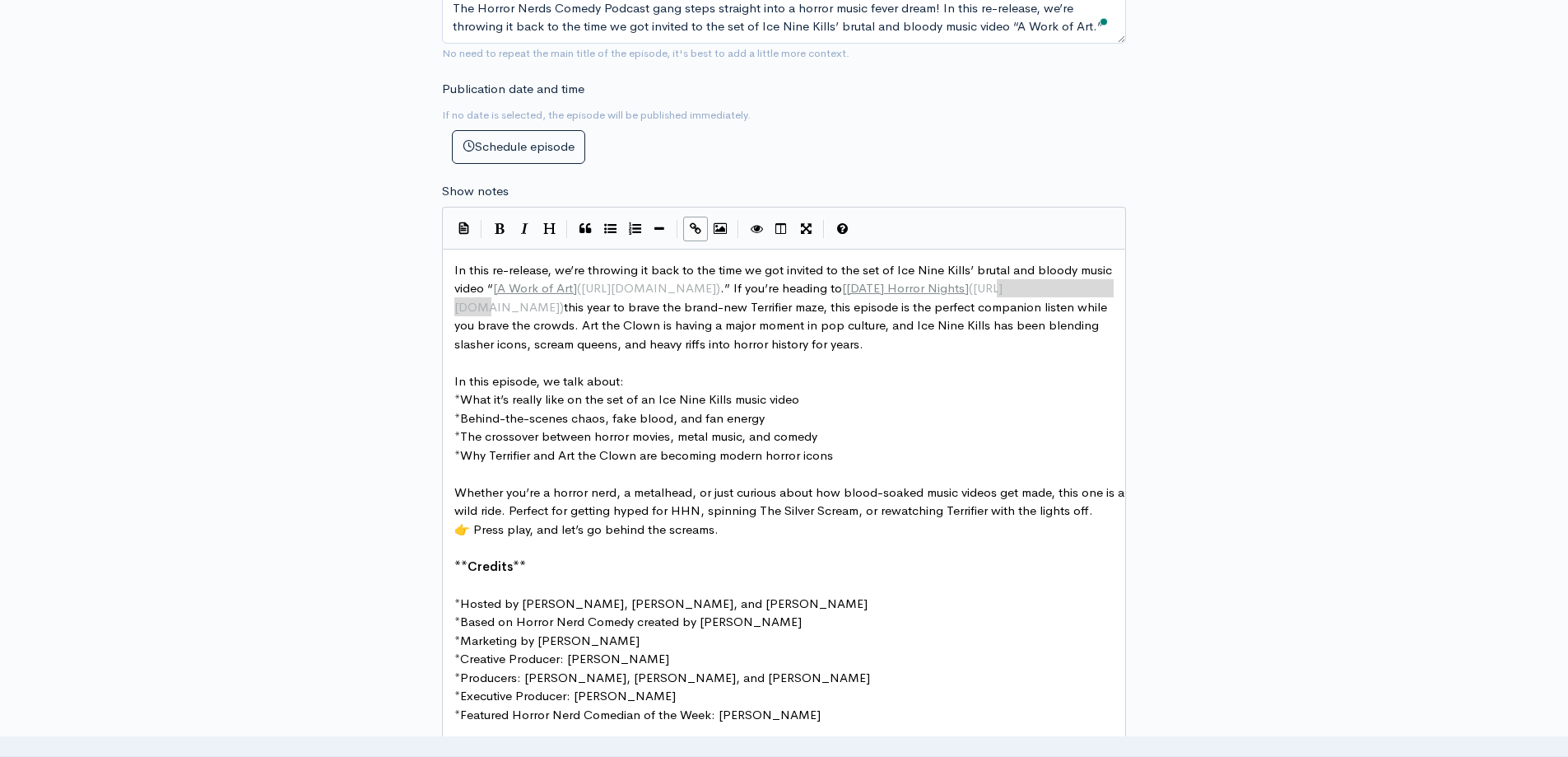
click at [1138, 272] on div "New episode Create a new episode Back to episodes Audio file Choose file From t…" at bounding box center [784, 488] width 938 height 2470
click at [1172, 284] on div "New episode Create a new episode Back to episodes Audio file Choose file From t…" at bounding box center [784, 488] width 938 height 2470
click at [1037, 379] on pre "In this episode, we talk about:" at bounding box center [790, 382] width 678 height 19
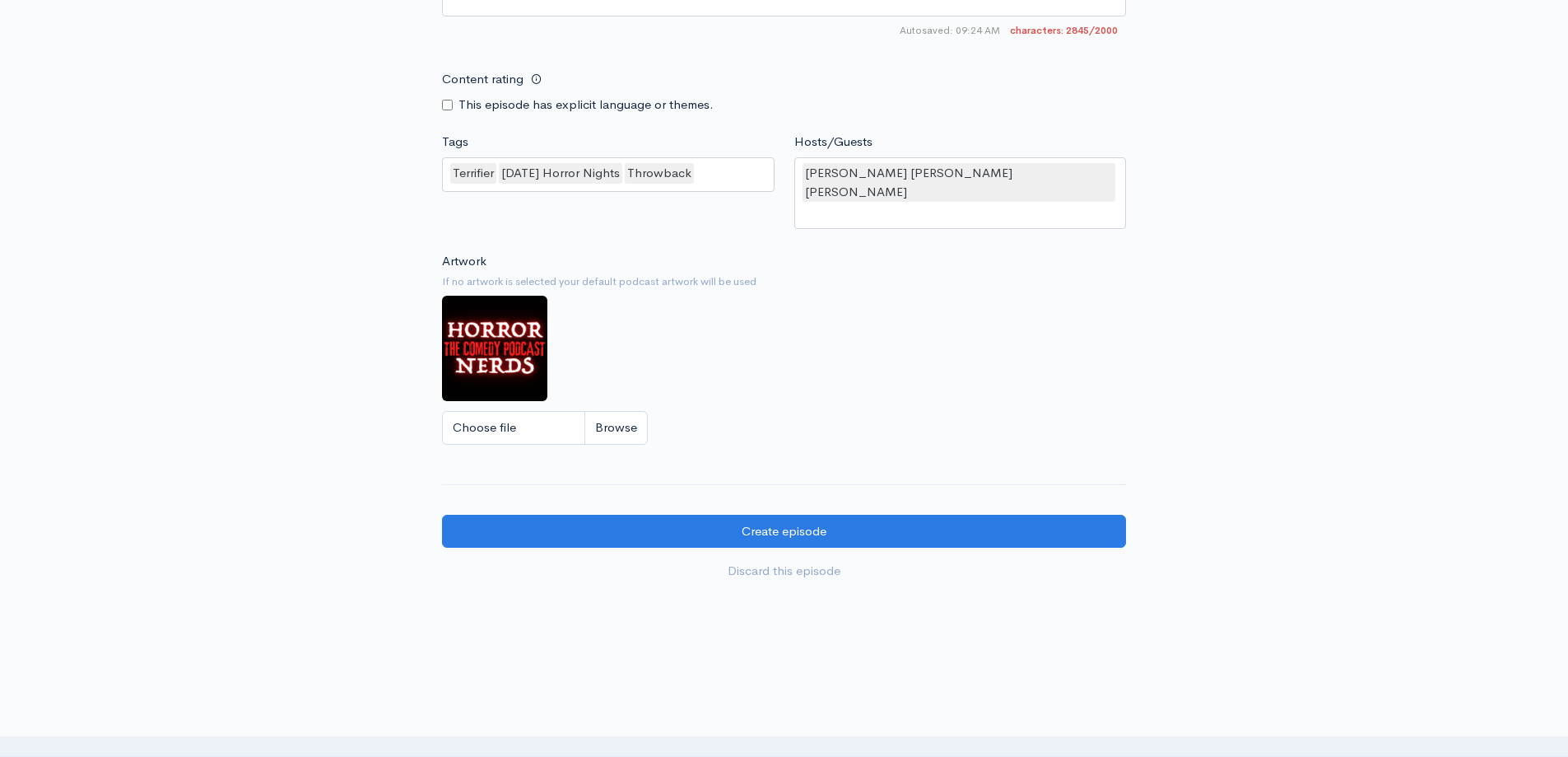
scroll to position [1960, 0]
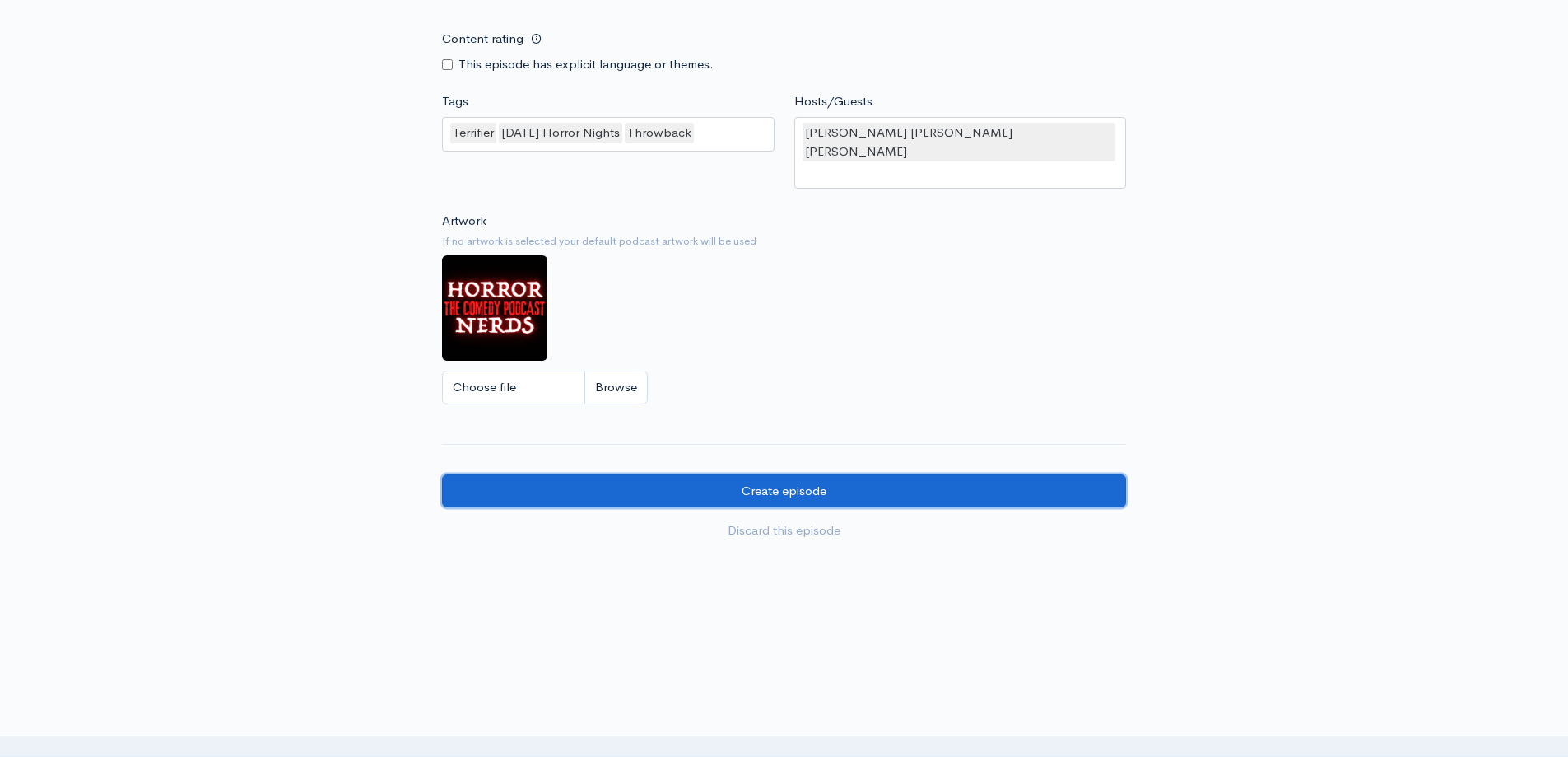
click at [842, 474] on input "Create episode" at bounding box center [784, 491] width 684 height 34
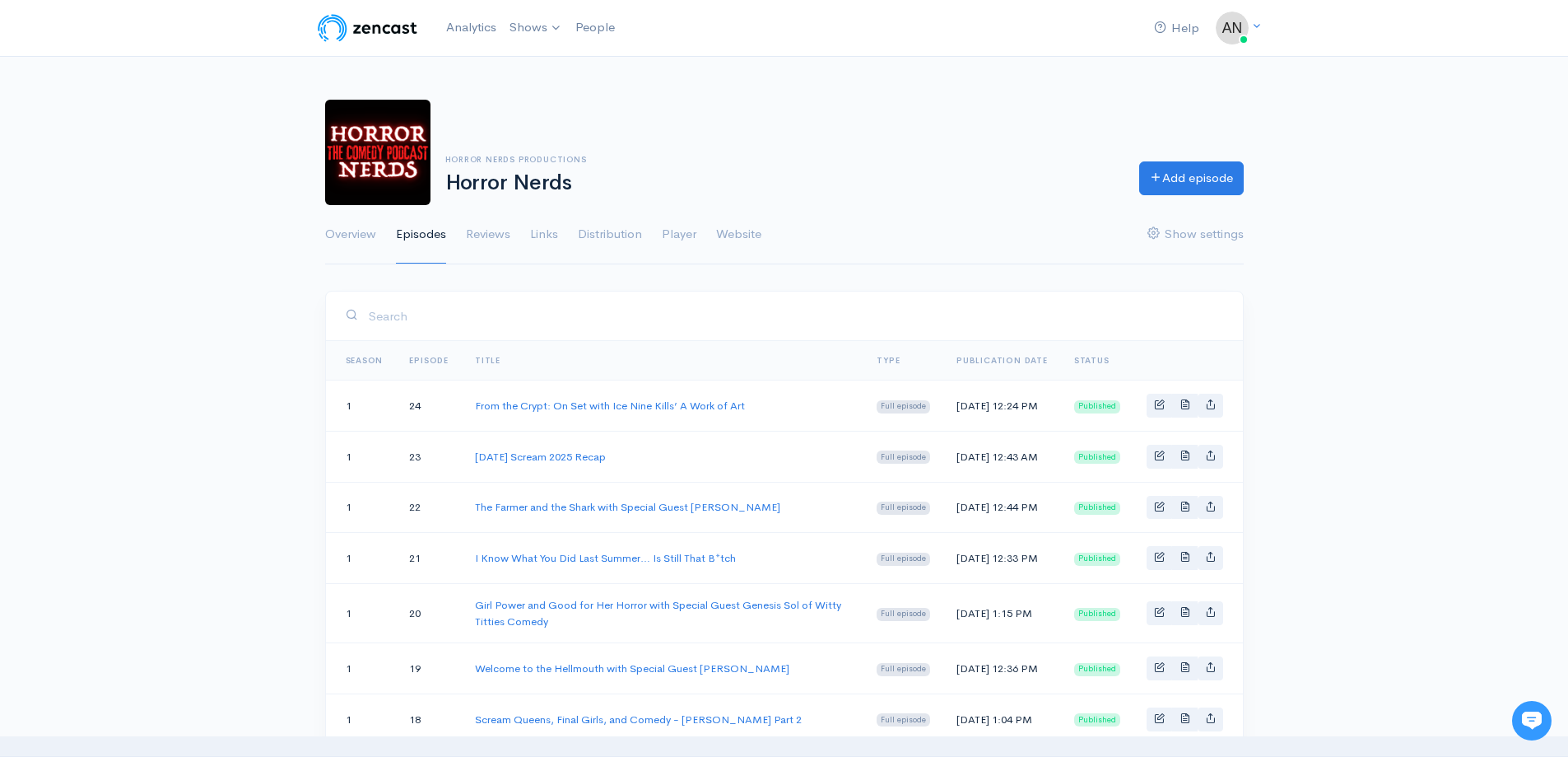
click at [285, 109] on div "Horror Nerds Productions Horror Nerds Add episode Overview Episodes Reviews Lin…" at bounding box center [784, 172] width 1568 height 185
